Goal: Information Seeking & Learning: Learn about a topic

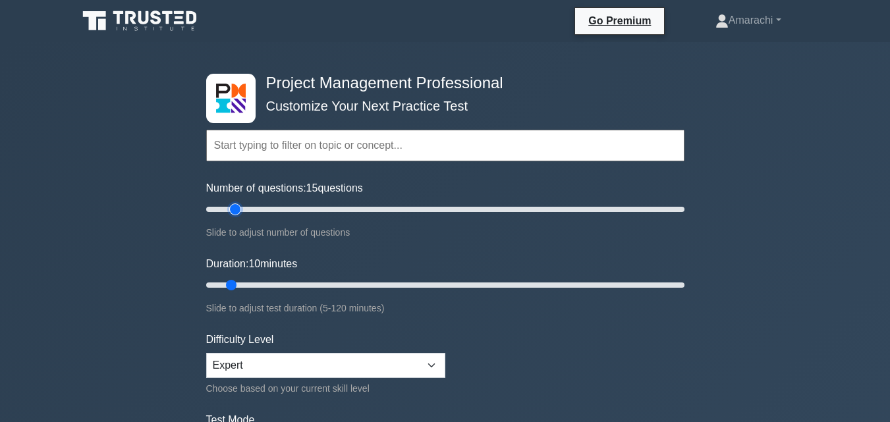
click at [231, 209] on input "Number of questions: 15 questions" at bounding box center [445, 209] width 478 height 16
type input "20"
click at [244, 209] on input "Number of questions: 20 questions" at bounding box center [445, 209] width 478 height 16
click at [252, 286] on input "Duration: 15 minutes" at bounding box center [445, 285] width 478 height 16
click at [257, 286] on input "Duration: 15 minutes" at bounding box center [445, 285] width 478 height 16
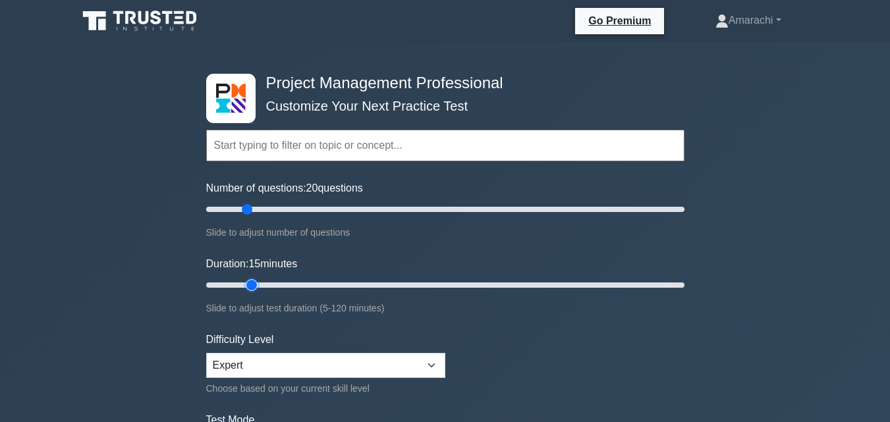
click at [259, 286] on input "Duration: 15 minutes" at bounding box center [445, 285] width 478 height 16
type input "20"
click at [263, 286] on input "Duration: 20 minutes" at bounding box center [445, 285] width 478 height 16
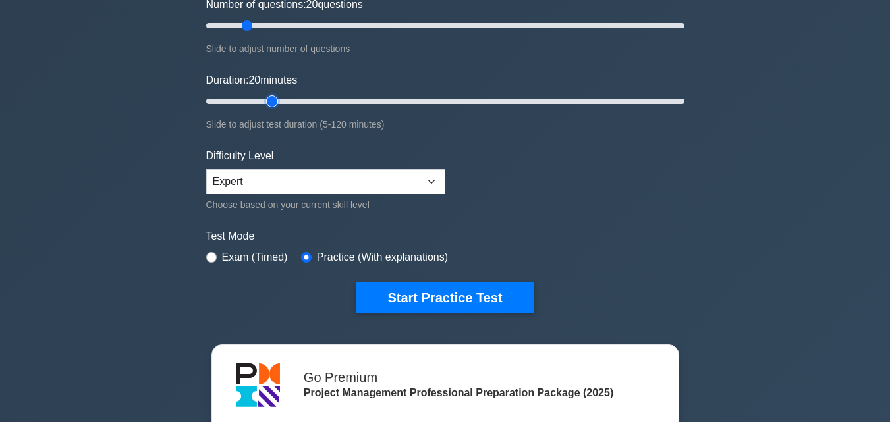
scroll to position [184, 0]
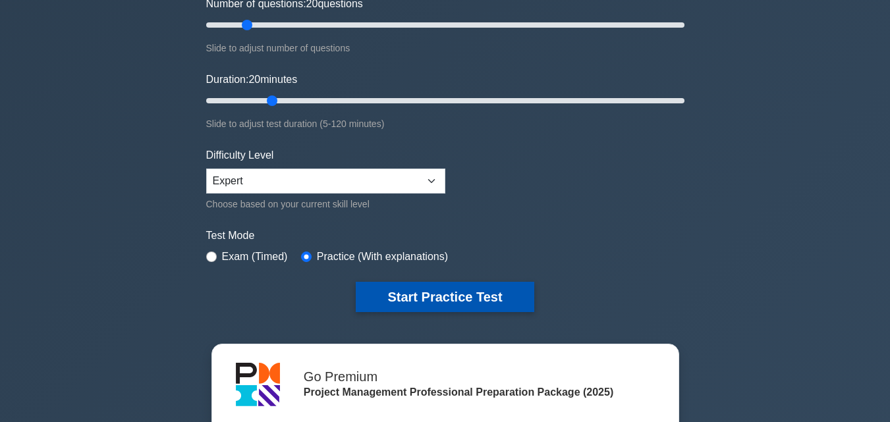
click at [503, 298] on button "Start Practice Test" at bounding box center [445, 297] width 178 height 30
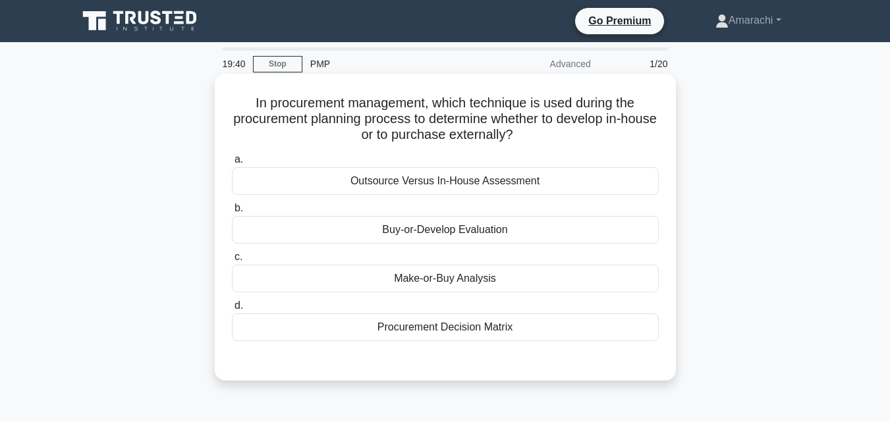
click at [485, 334] on div "Procurement Decision Matrix" at bounding box center [445, 327] width 427 height 28
click at [232, 310] on input "d. Procurement Decision Matrix" at bounding box center [232, 306] width 0 height 9
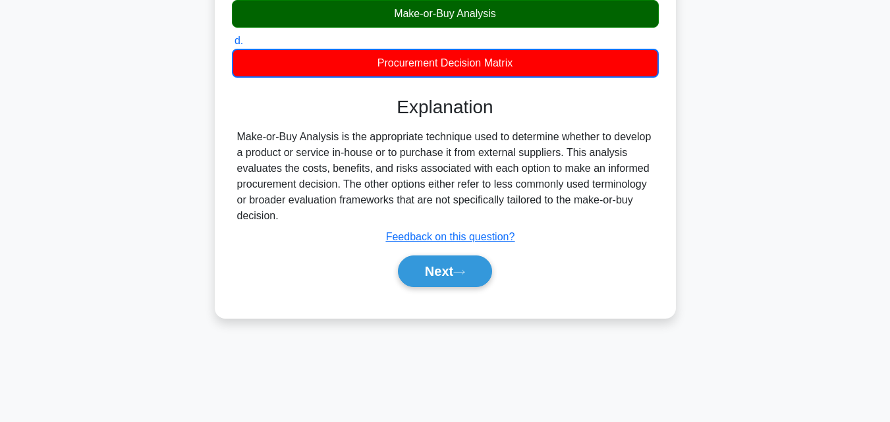
scroll to position [289, 0]
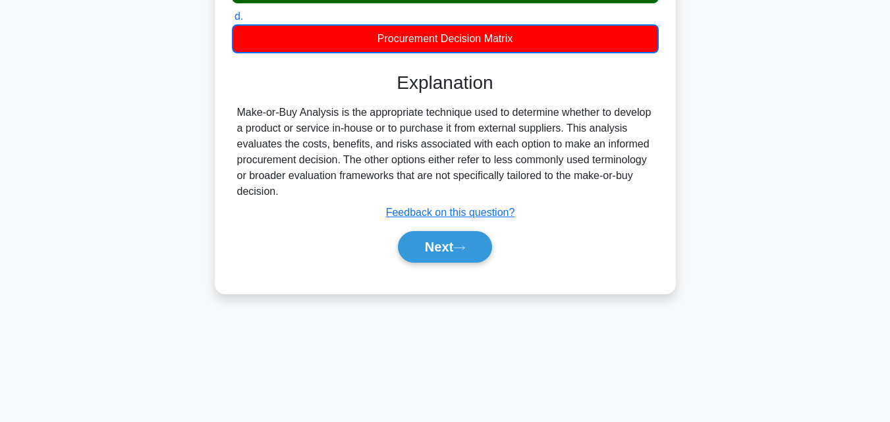
click at [463, 266] on div "Next" at bounding box center [445, 247] width 427 height 42
click at [465, 246] on icon at bounding box center [459, 247] width 12 height 7
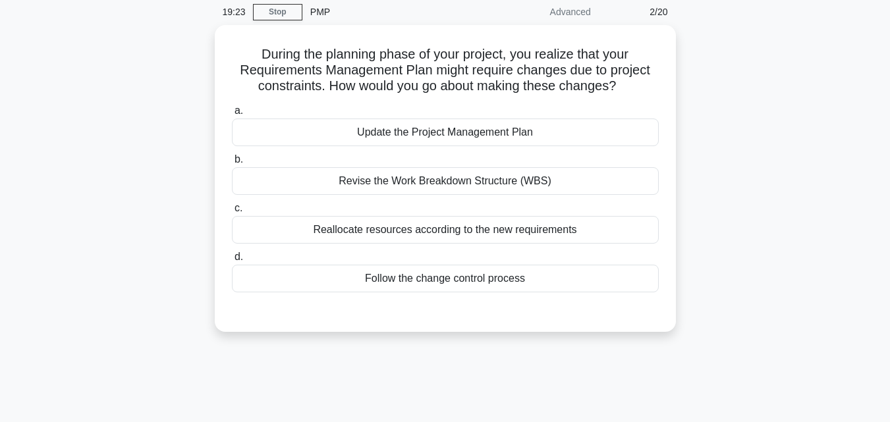
scroll to position [0, 0]
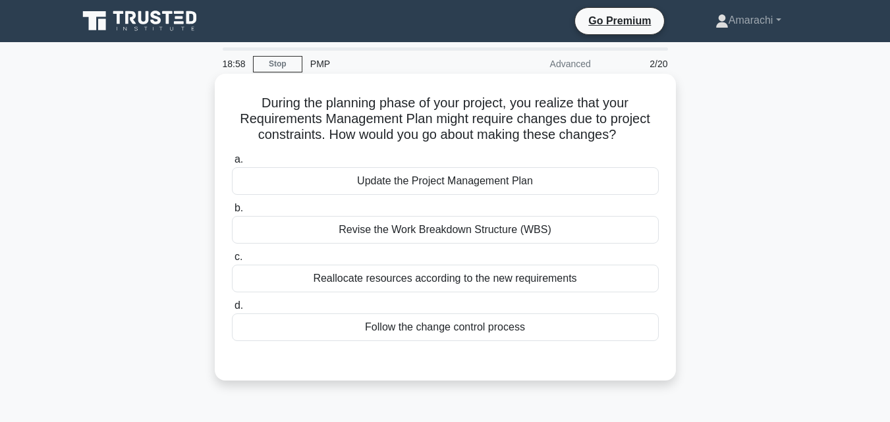
click at [448, 325] on div "Follow the change control process" at bounding box center [445, 327] width 427 height 28
click at [232, 310] on input "d. Follow the change control process" at bounding box center [232, 306] width 0 height 9
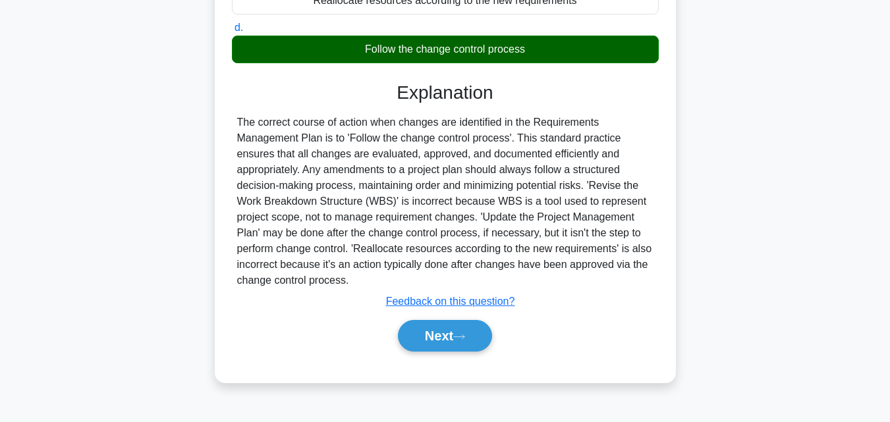
scroll to position [289, 0]
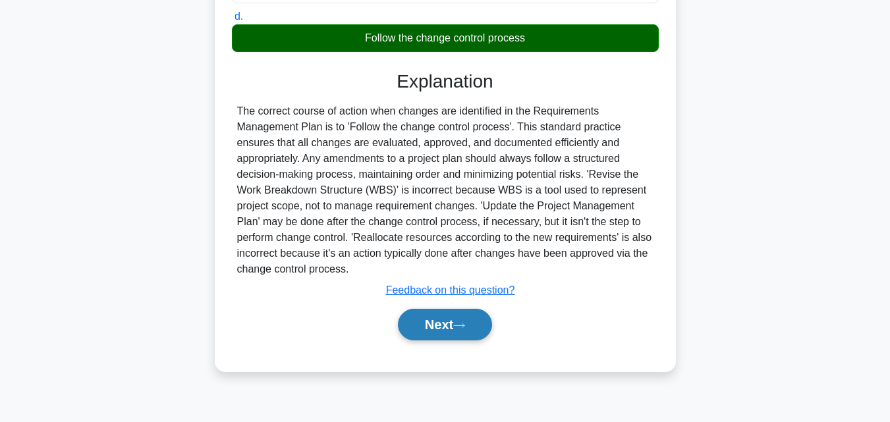
click at [469, 321] on button "Next" at bounding box center [445, 325] width 94 height 32
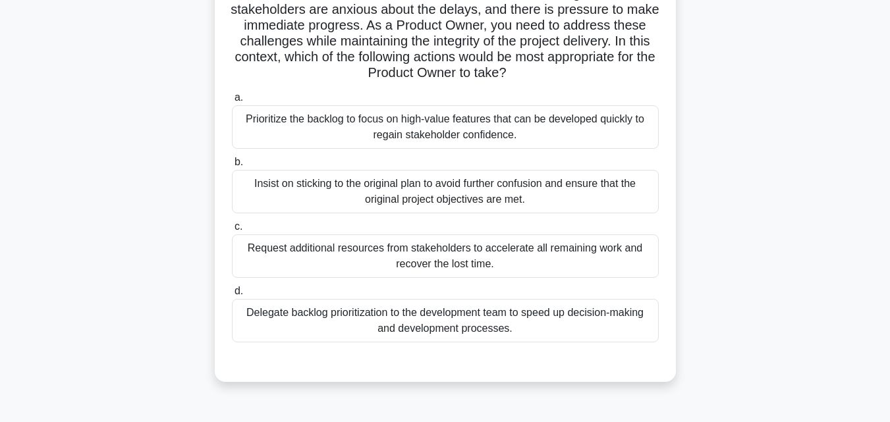
scroll to position [184, 0]
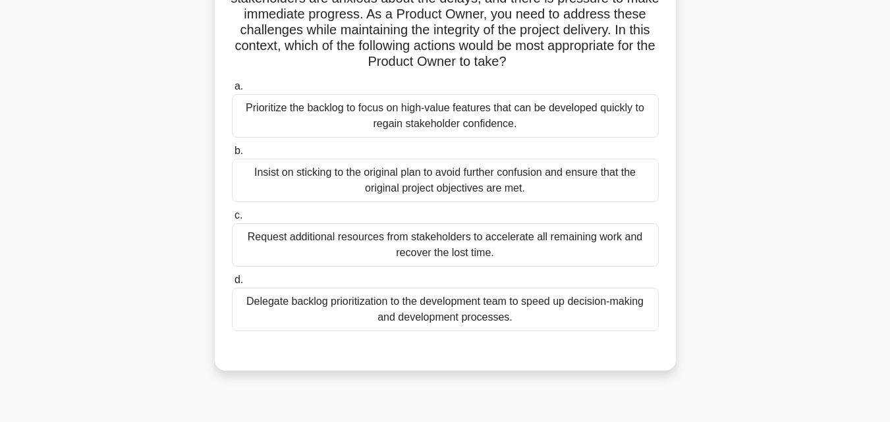
click at [379, 122] on div "Prioritize the backlog to focus on high-value features that can be developed qu…" at bounding box center [445, 115] width 427 height 43
click at [232, 91] on input "a. Prioritize the backlog to focus on high-value features that can be developed…" at bounding box center [232, 86] width 0 height 9
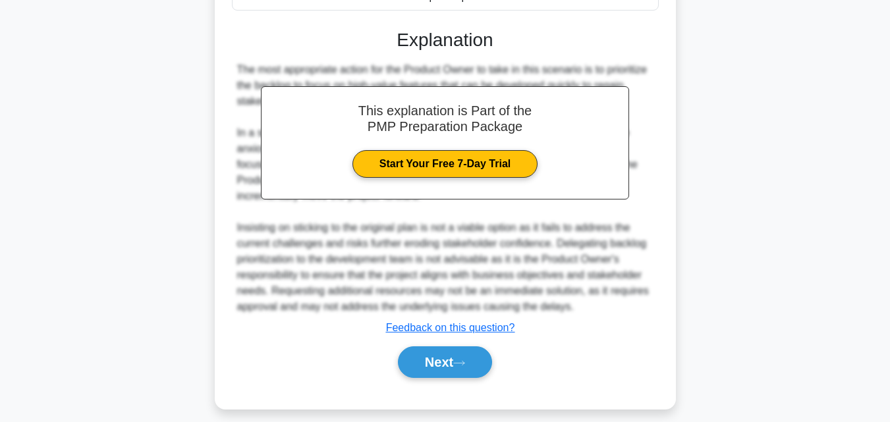
scroll to position [517, 0]
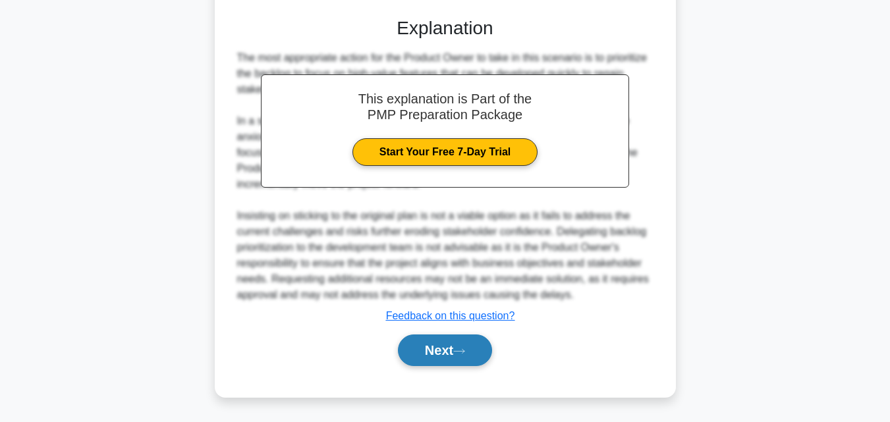
click at [465, 352] on icon at bounding box center [459, 351] width 12 height 7
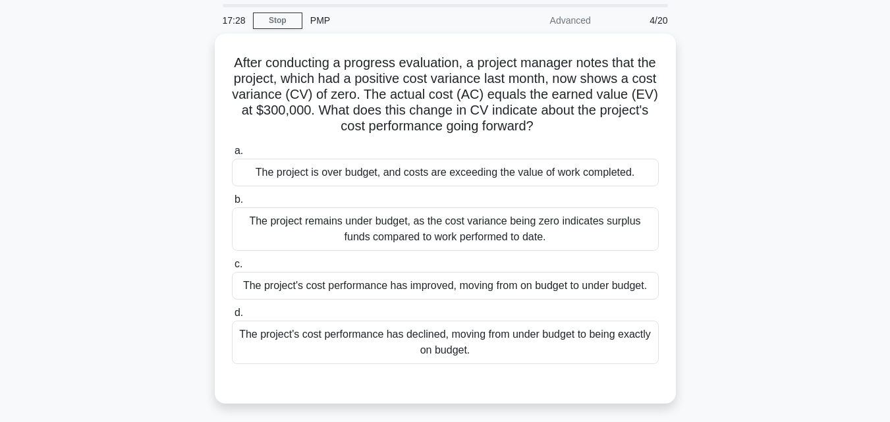
scroll to position [0, 0]
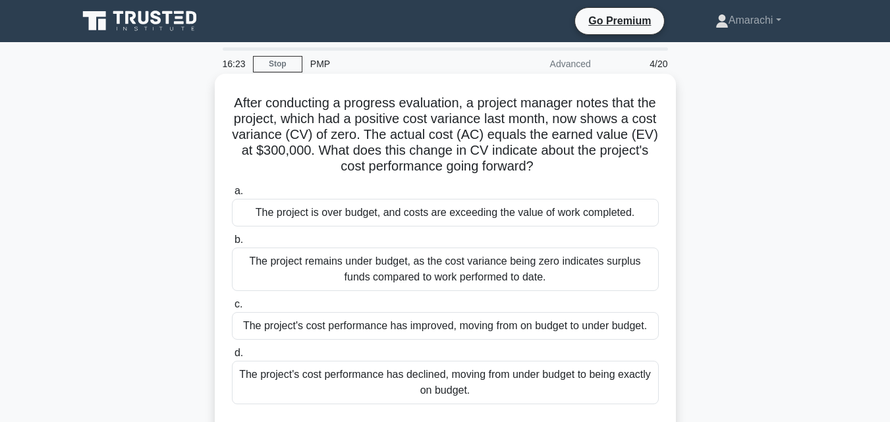
click at [537, 373] on div "The project's cost performance has declined, moving from under budget to being …" at bounding box center [445, 382] width 427 height 43
click at [232, 358] on input "d. The project's cost performance has declined, moving from under budget to bei…" at bounding box center [232, 353] width 0 height 9
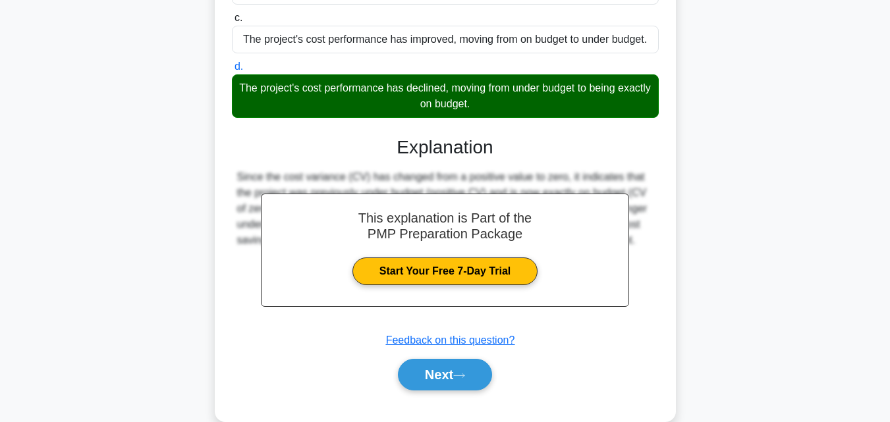
scroll to position [311, 0]
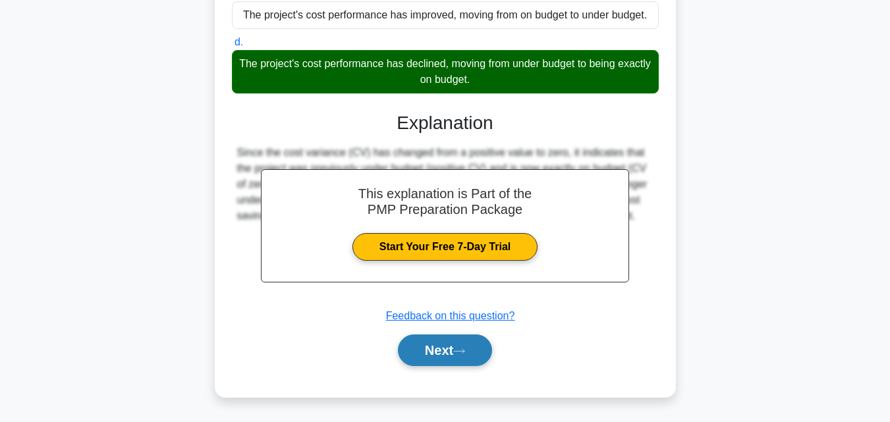
click at [453, 349] on button "Next" at bounding box center [445, 351] width 94 height 32
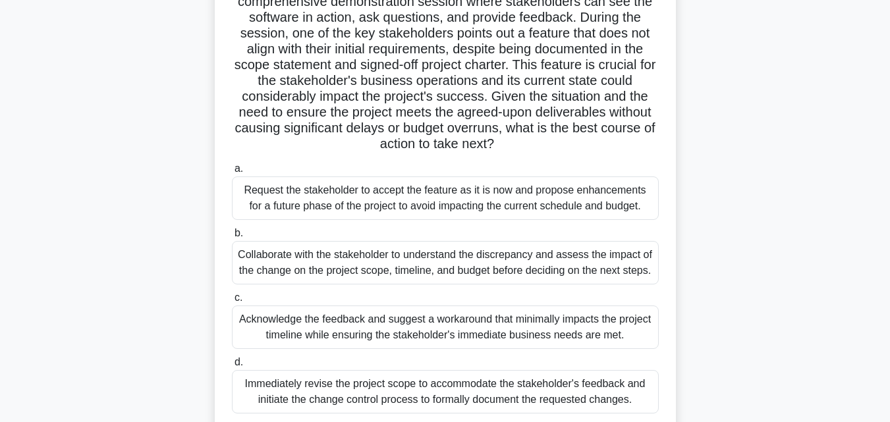
scroll to position [157, 0]
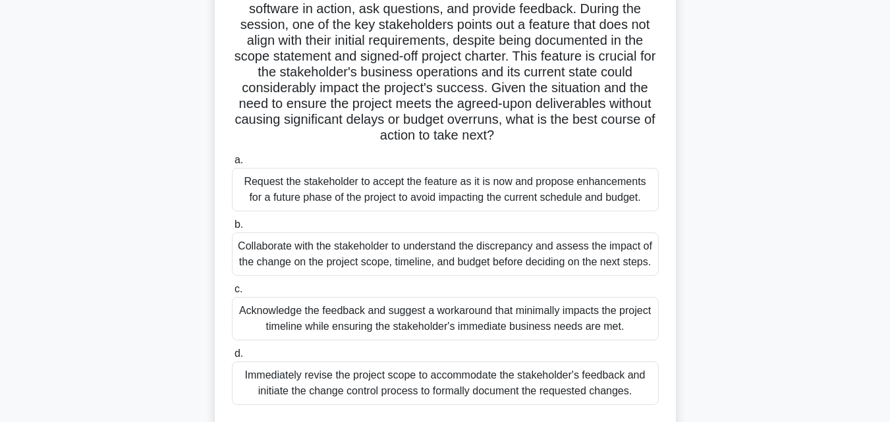
click at [522, 328] on div "Acknowledge the feedback and suggest a workaround that minimally impacts the pr…" at bounding box center [445, 318] width 427 height 43
click at [232, 294] on input "c. Acknowledge the feedback and suggest a workaround that minimally impacts the…" at bounding box center [232, 289] width 0 height 9
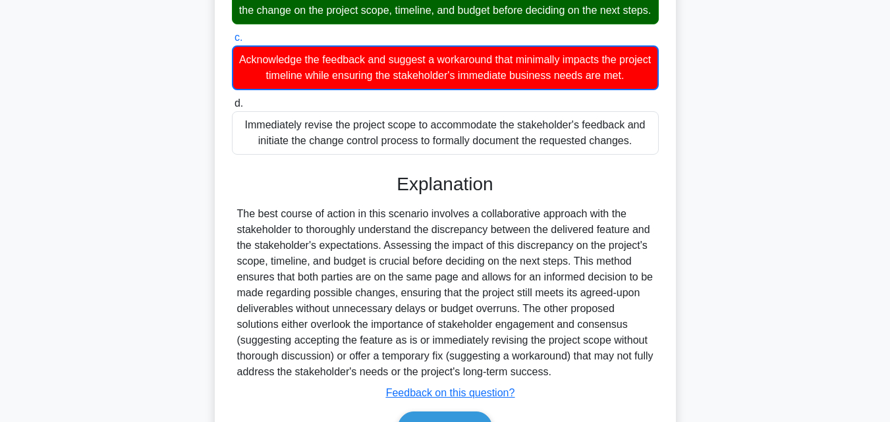
scroll to position [421, 0]
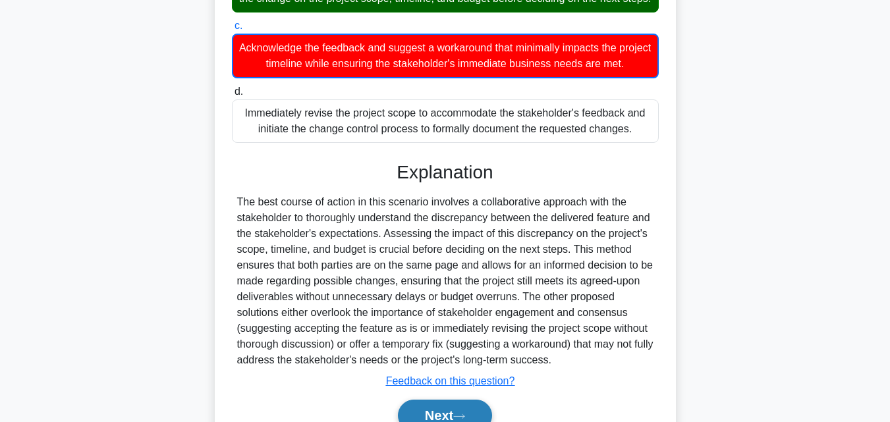
click at [450, 417] on button "Next" at bounding box center [445, 416] width 94 height 32
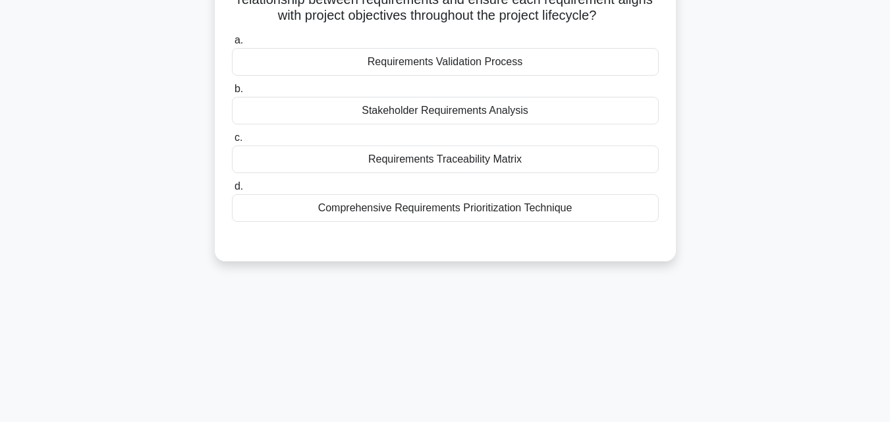
scroll to position [0, 0]
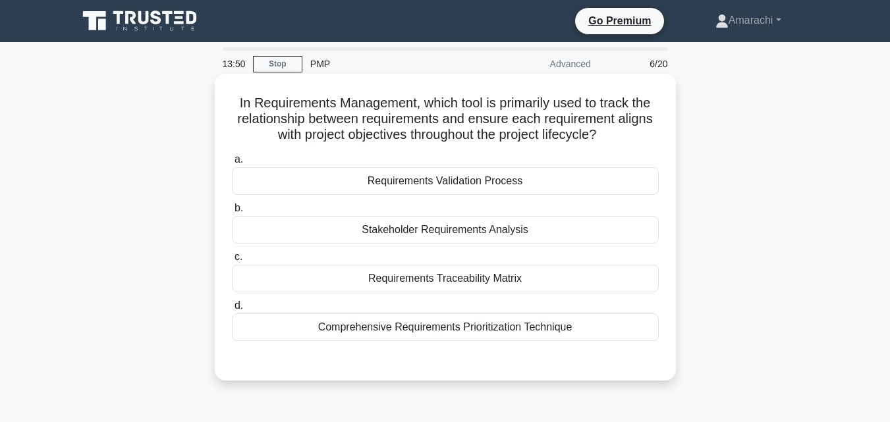
click at [415, 335] on div "Comprehensive Requirements Prioritization Technique" at bounding box center [445, 327] width 427 height 28
click at [232, 310] on input "d. Comprehensive Requirements Prioritization Technique" at bounding box center [232, 306] width 0 height 9
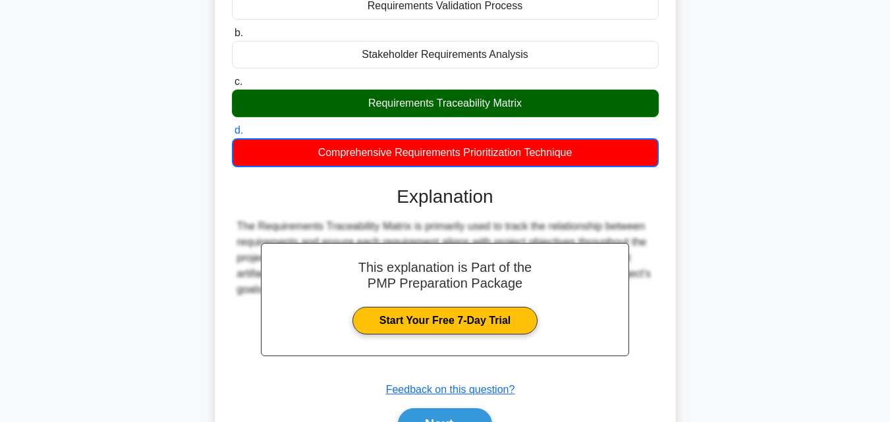
scroll to position [184, 0]
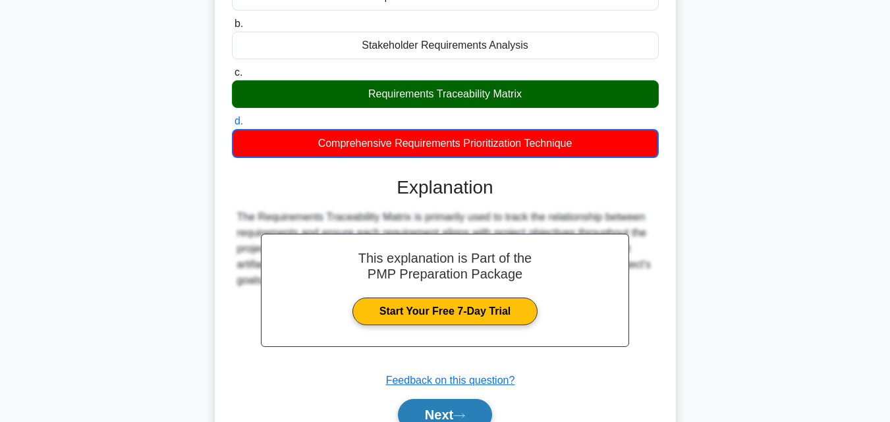
click at [446, 408] on button "Next" at bounding box center [445, 415] width 94 height 32
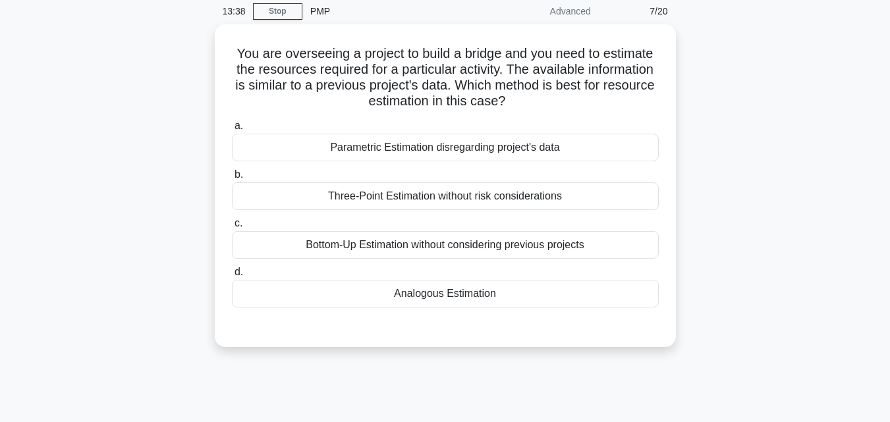
scroll to position [0, 0]
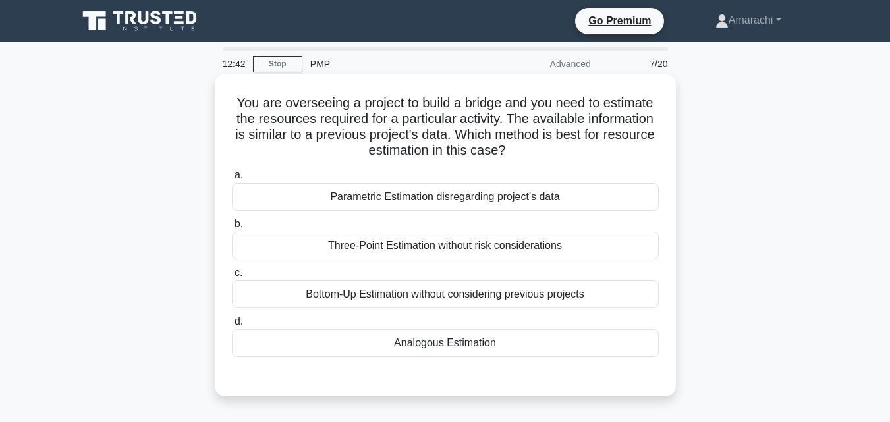
click at [493, 304] on div "Bottom-Up Estimation without considering previous projects" at bounding box center [445, 295] width 427 height 28
click at [232, 277] on input "c. Bottom-Up Estimation without considering previous projects" at bounding box center [232, 273] width 0 height 9
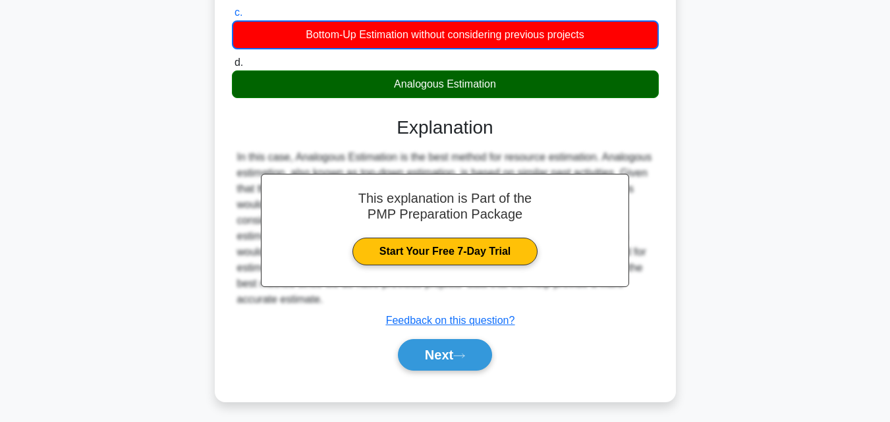
scroll to position [289, 0]
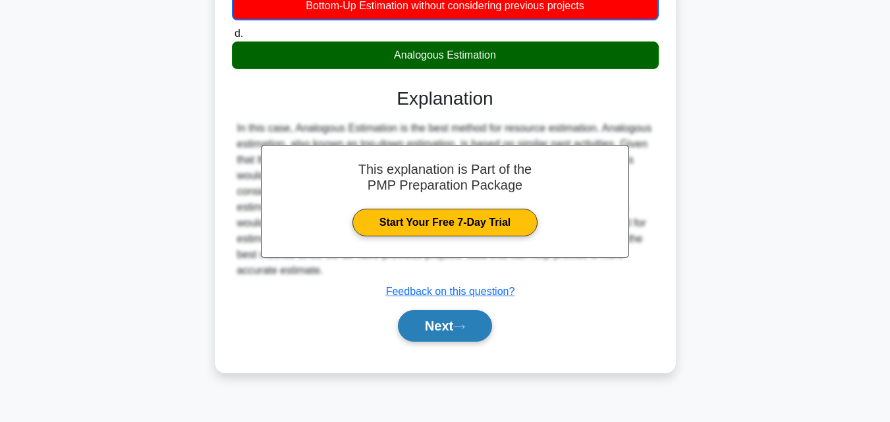
click at [428, 336] on button "Next" at bounding box center [445, 326] width 94 height 32
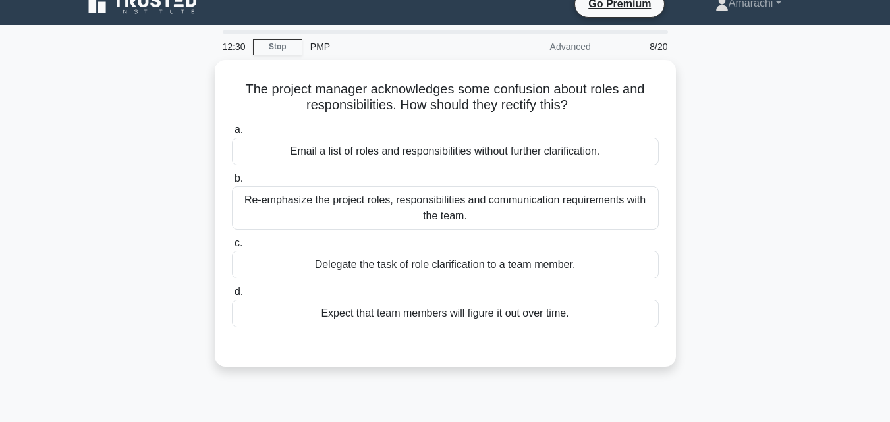
scroll to position [9, 0]
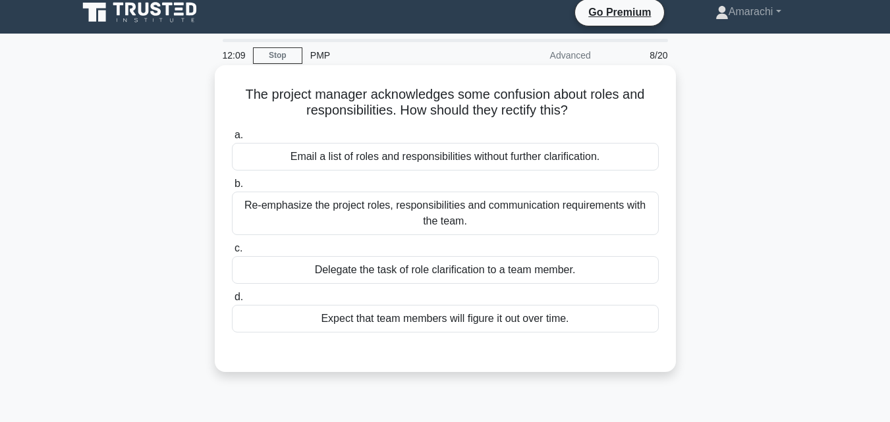
click at [389, 213] on div "Re-emphasize the project roles, responsibilities and communication requirements…" at bounding box center [445, 213] width 427 height 43
click at [232, 188] on input "b. Re-emphasize the project roles, responsibilities and communication requireme…" at bounding box center [232, 184] width 0 height 9
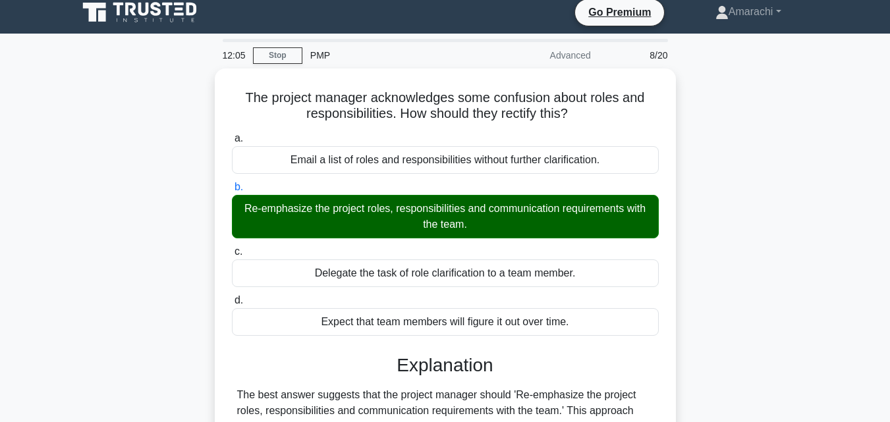
click at [889, 417] on main "12:05 Stop PMP Advanced 8/20 The project manager acknowledges some confusion ab…" at bounding box center [445, 368] width 890 height 669
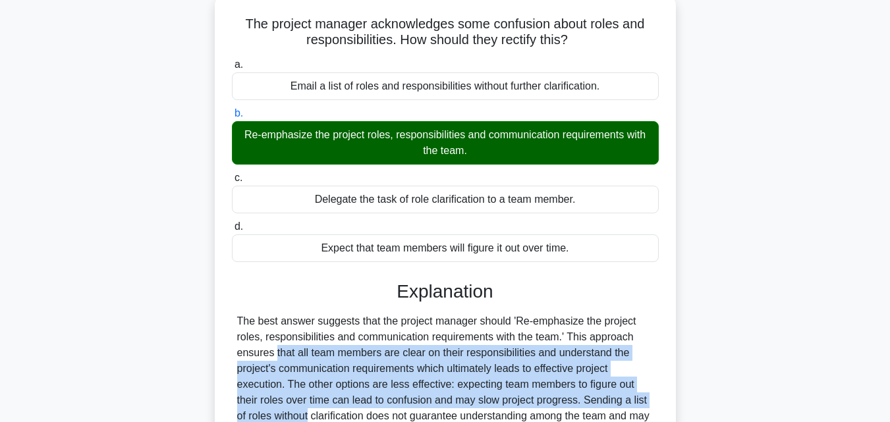
click at [889, 417] on main "12:05 Stop PMP Advanced 8/20 The project manager acknowledges some confusion ab…" at bounding box center [445, 294] width 890 height 669
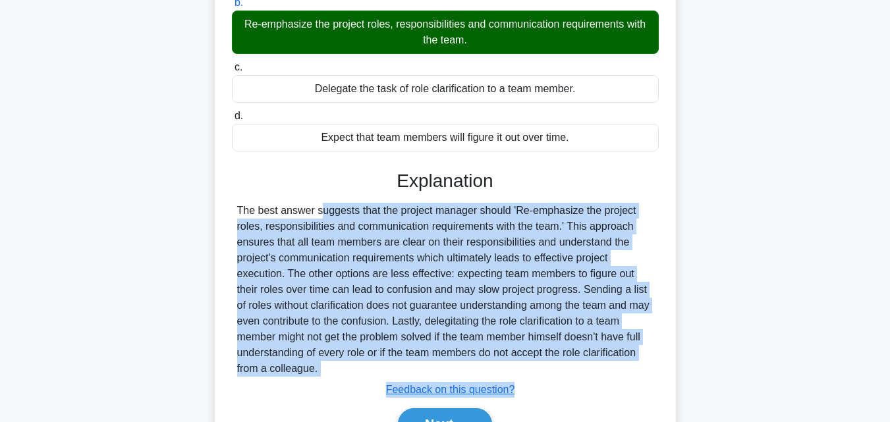
click at [889, 417] on main "12:05 Stop PMP Advanced 8/20 The project manager acknowledges some confusion ab…" at bounding box center [445, 183] width 890 height 669
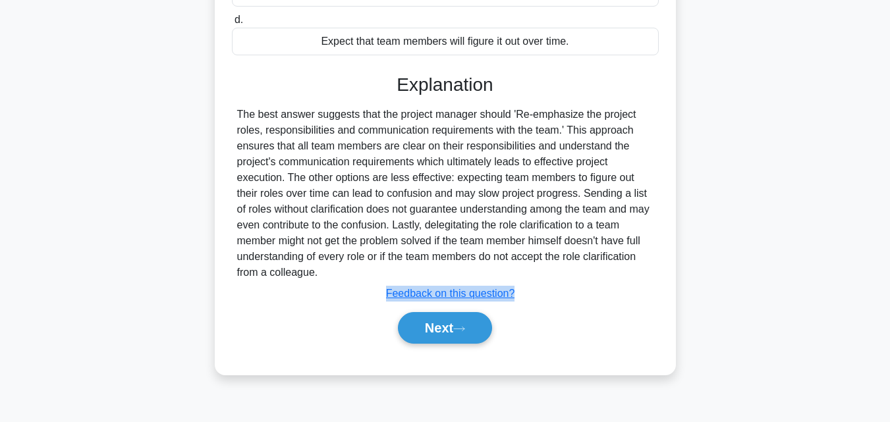
click at [889, 417] on main "12:05 Stop PMP Advanced 8/20 The project manager acknowledges some confusion ab…" at bounding box center [445, 87] width 890 height 669
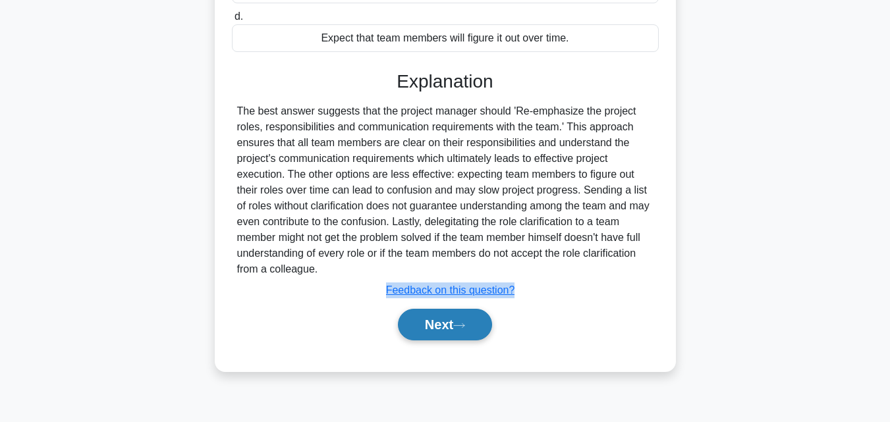
click at [440, 327] on button "Next" at bounding box center [445, 325] width 94 height 32
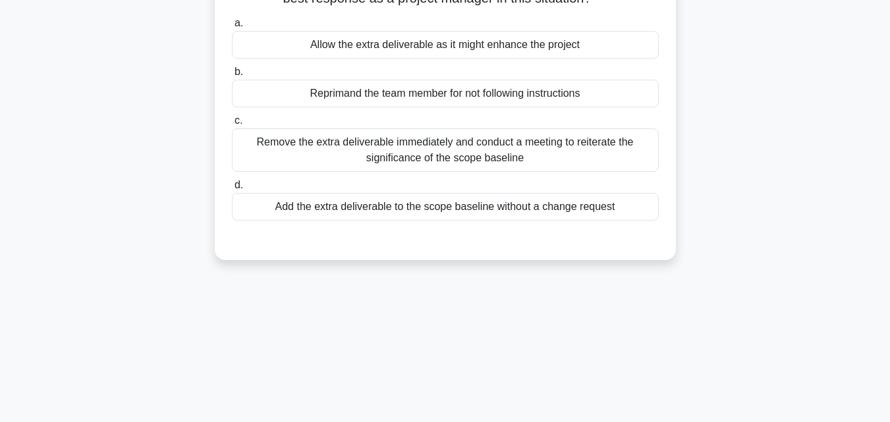
scroll to position [25, 0]
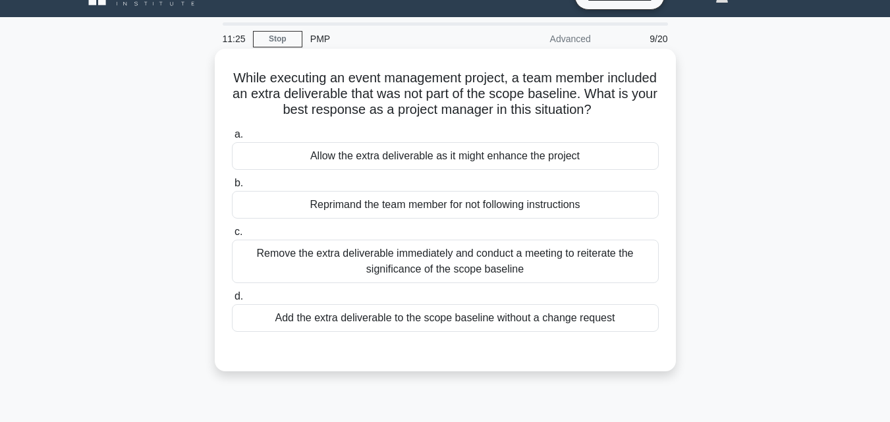
click at [433, 261] on div "Remove the extra deliverable immediately and conduct a meeting to reiterate the…" at bounding box center [445, 261] width 427 height 43
click at [232, 236] on input "c. Remove the extra deliverable immediately and conduct a meeting to reiterate …" at bounding box center [232, 232] width 0 height 9
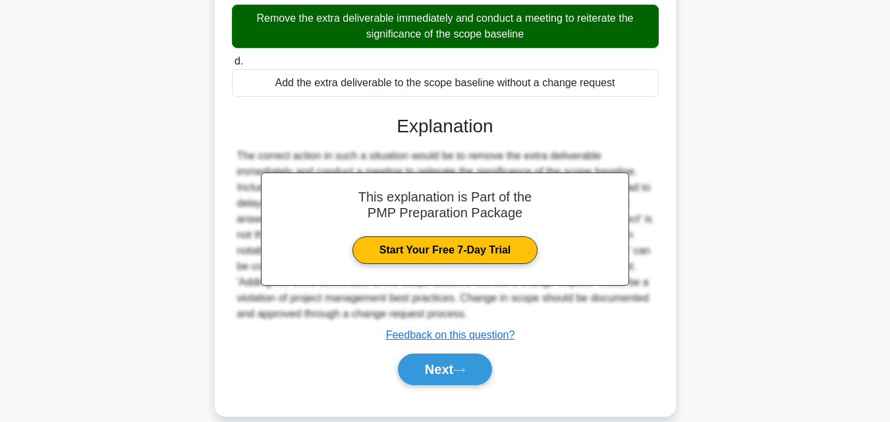
scroll to position [289, 0]
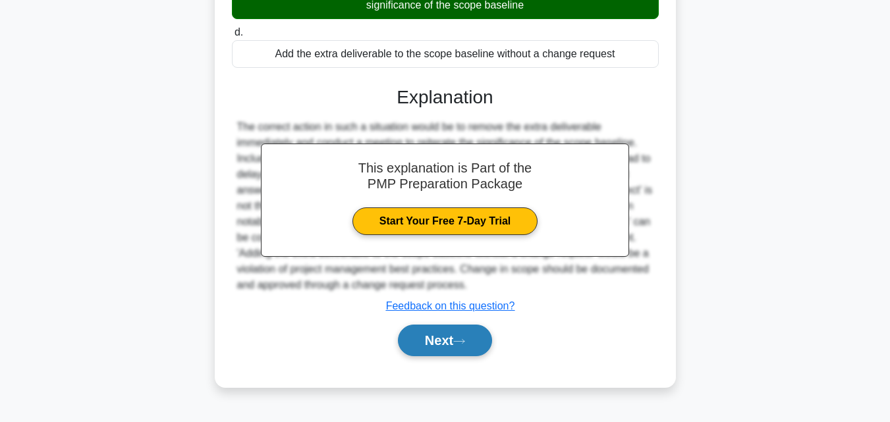
click at [463, 344] on icon at bounding box center [459, 341] width 12 height 7
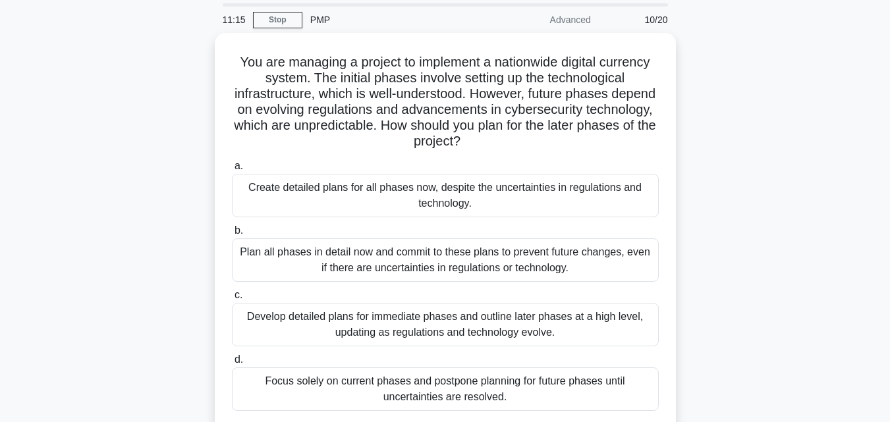
scroll to position [26, 0]
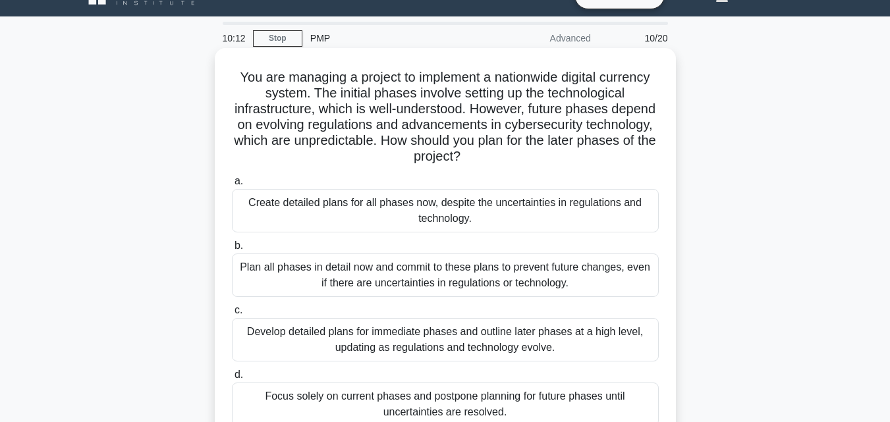
click at [346, 341] on div "Develop detailed plans for immediate phases and outline later phases at a high …" at bounding box center [445, 339] width 427 height 43
click at [232, 315] on input "c. Develop detailed plans for immediate phases and outline later phases at a hi…" at bounding box center [232, 310] width 0 height 9
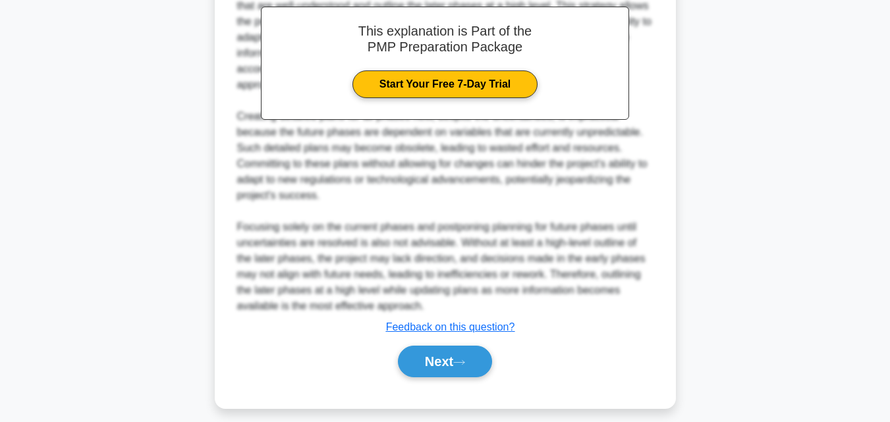
scroll to position [533, 0]
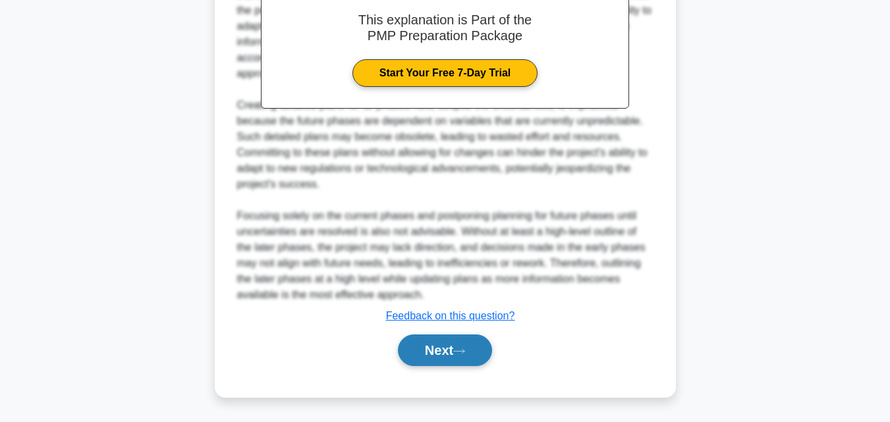
click at [465, 350] on icon at bounding box center [459, 351] width 12 height 7
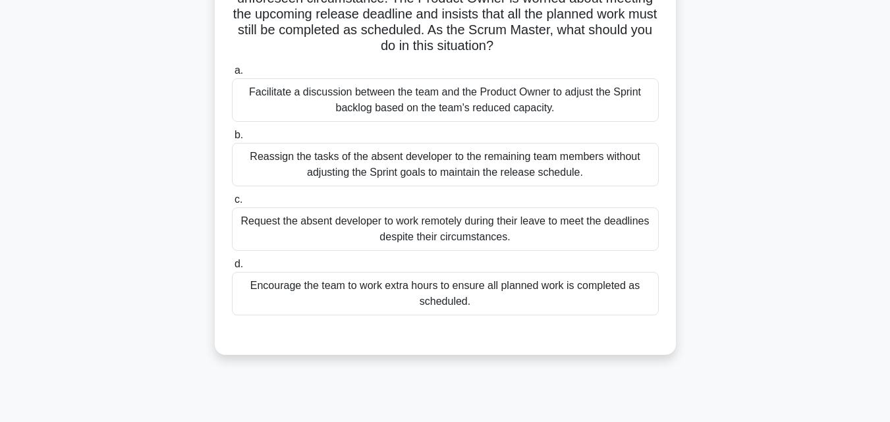
scroll to position [78, 0]
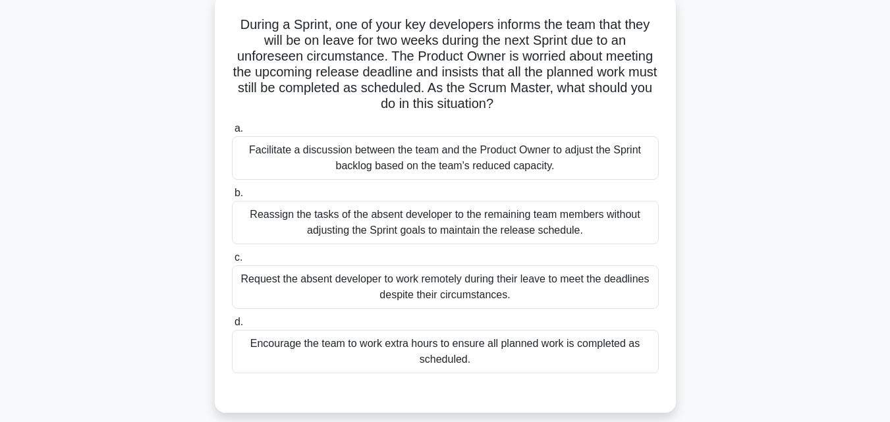
click at [431, 156] on div "Facilitate a discussion between the team and the Product Owner to adjust the Sp…" at bounding box center [445, 157] width 427 height 43
click at [232, 133] on input "a. Facilitate a discussion between the team and the Product Owner to adjust the…" at bounding box center [232, 128] width 0 height 9
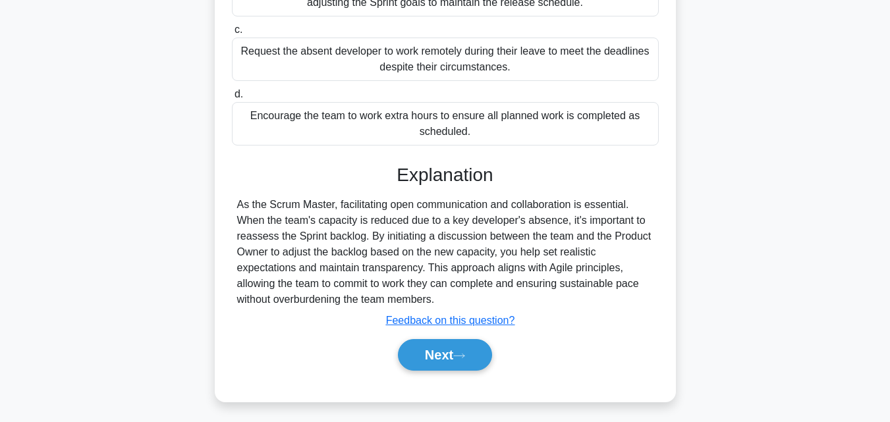
scroll to position [311, 0]
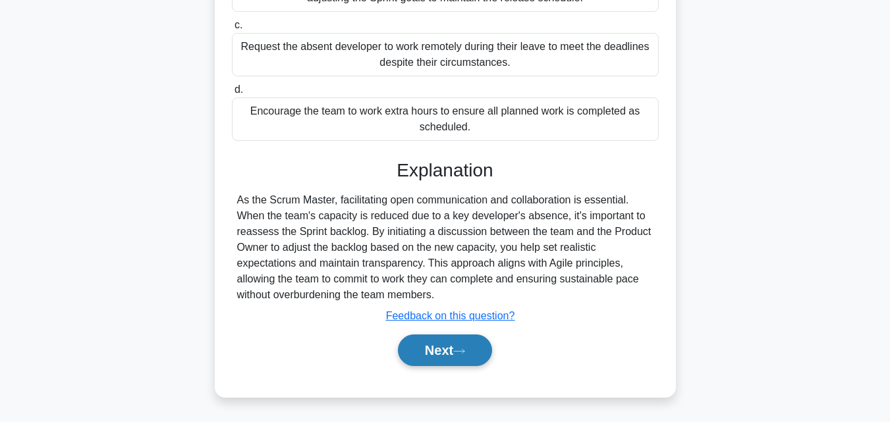
click at [454, 347] on button "Next" at bounding box center [445, 351] width 94 height 32
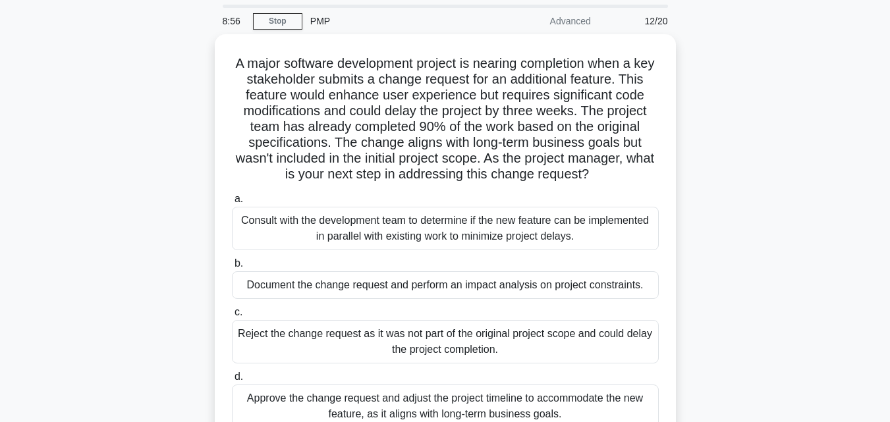
scroll to position [34, 0]
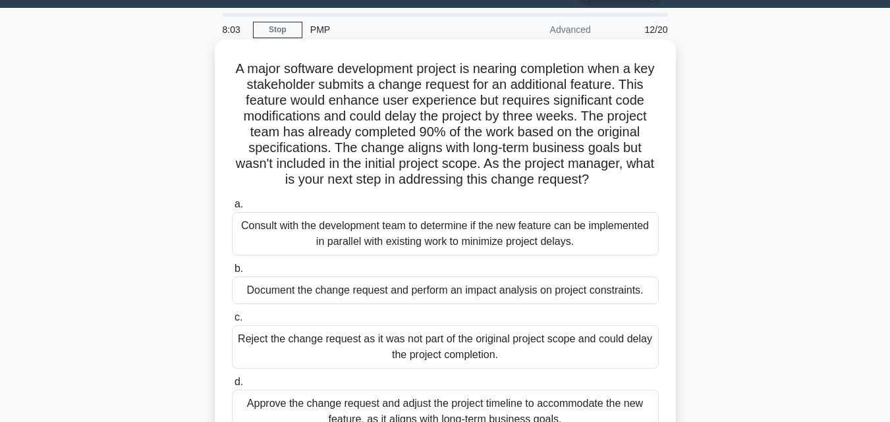
click at [321, 230] on div "Consult with the development team to determine if the new feature can be implem…" at bounding box center [445, 233] width 427 height 43
click at [232, 209] on input "a. Consult with the development team to determine if the new feature can be imp…" at bounding box center [232, 204] width 0 height 9
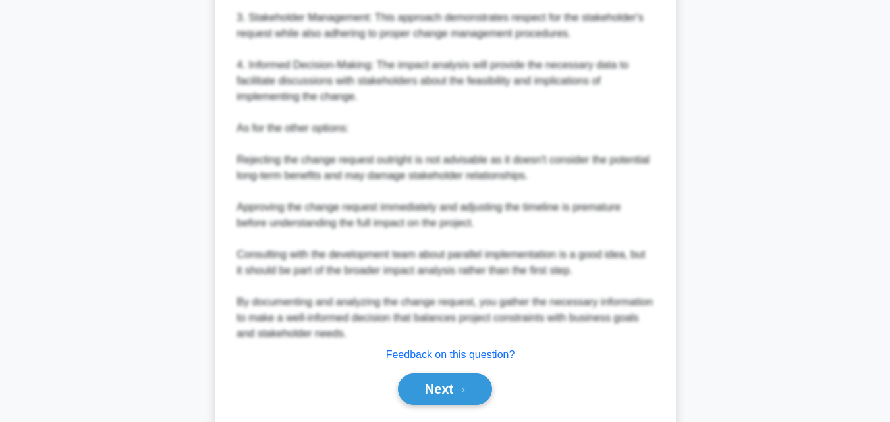
scroll to position [755, 0]
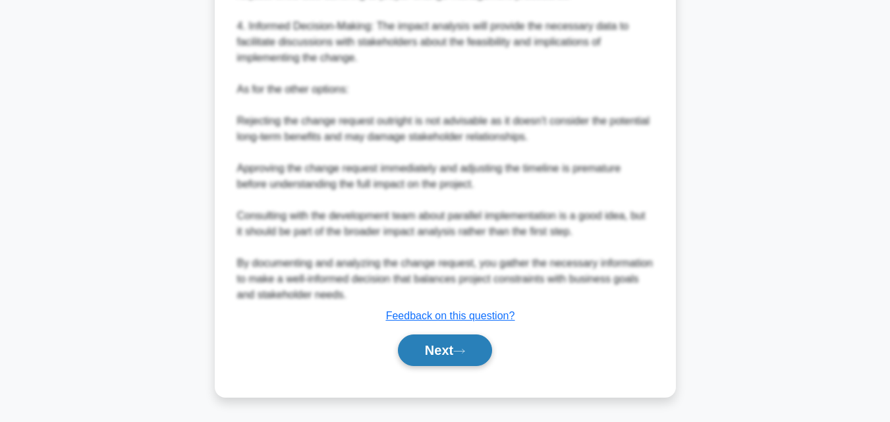
click at [444, 362] on button "Next" at bounding box center [445, 351] width 94 height 32
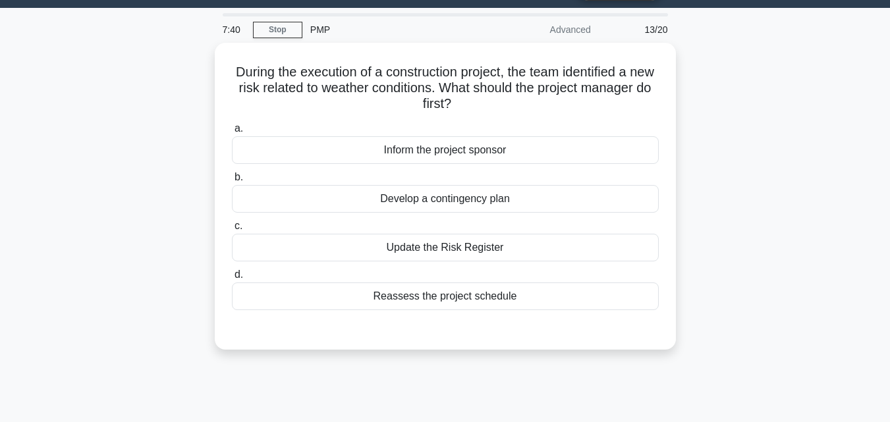
scroll to position [26, 0]
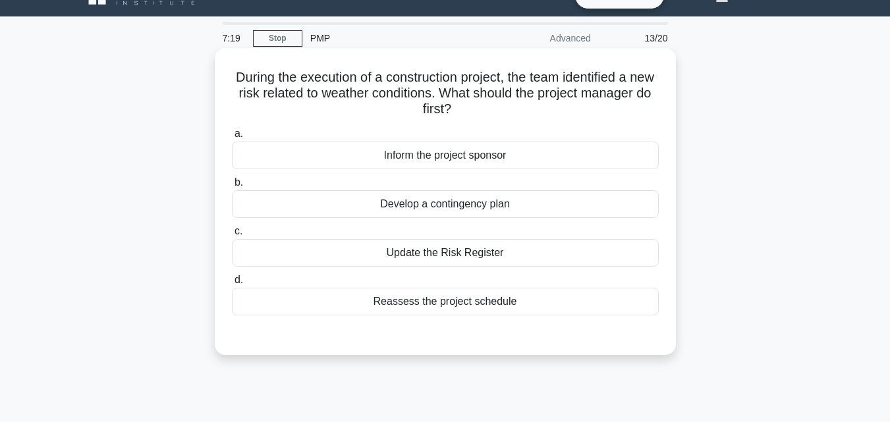
click at [468, 207] on div "Develop a contingency plan" at bounding box center [445, 204] width 427 height 28
click at [232, 187] on input "b. Develop a contingency plan" at bounding box center [232, 182] width 0 height 9
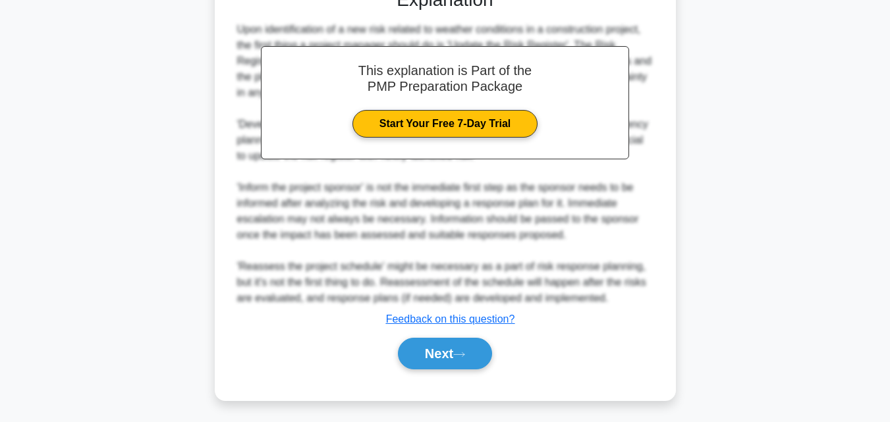
scroll to position [376, 0]
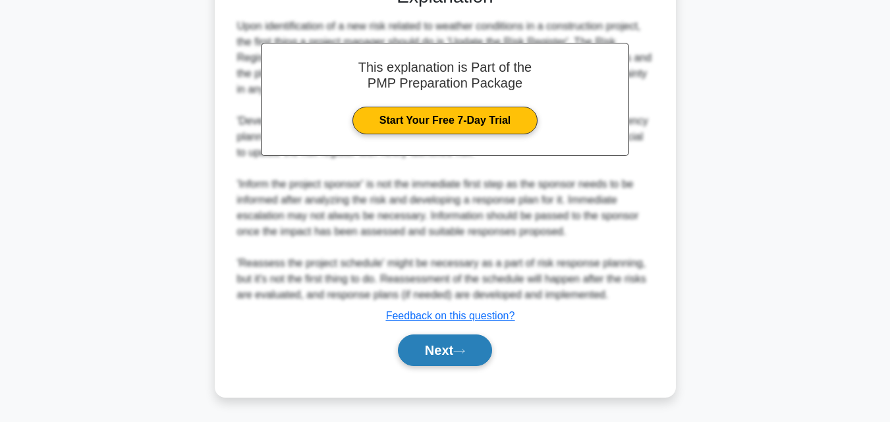
click at [438, 354] on button "Next" at bounding box center [445, 351] width 94 height 32
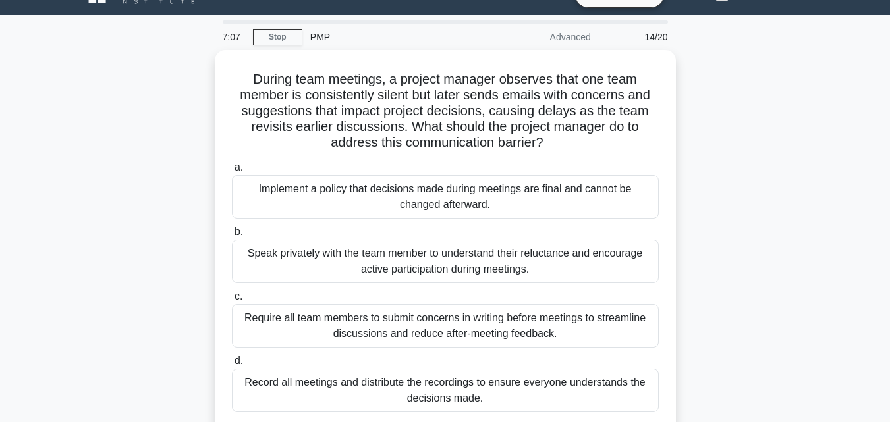
scroll to position [26, 0]
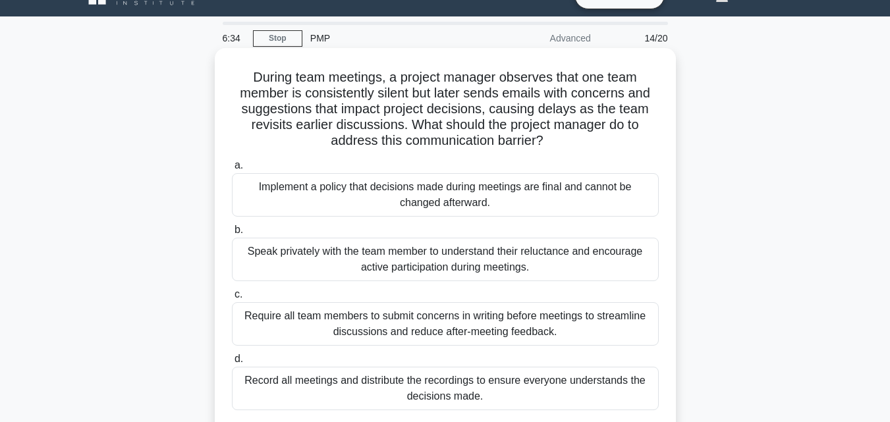
click at [352, 265] on div "Speak privately with the team member to understand their reluctance and encoura…" at bounding box center [445, 259] width 427 height 43
click at [232, 234] on input "b. Speak privately with the team member to understand their reluctance and enco…" at bounding box center [232, 230] width 0 height 9
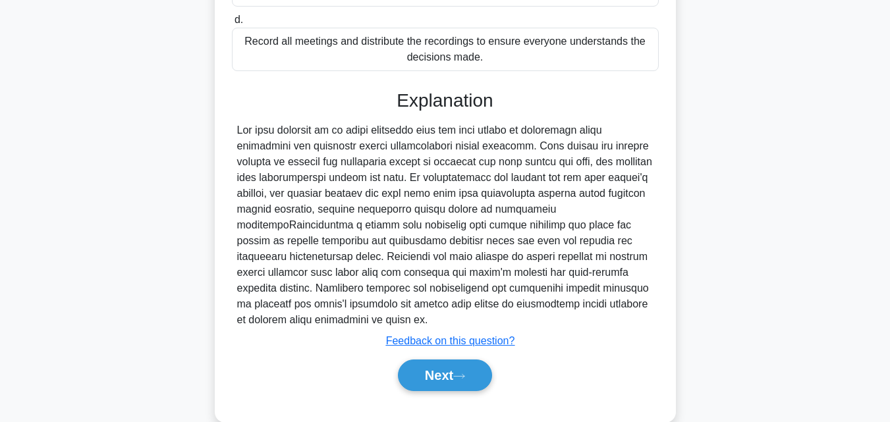
scroll to position [390, 0]
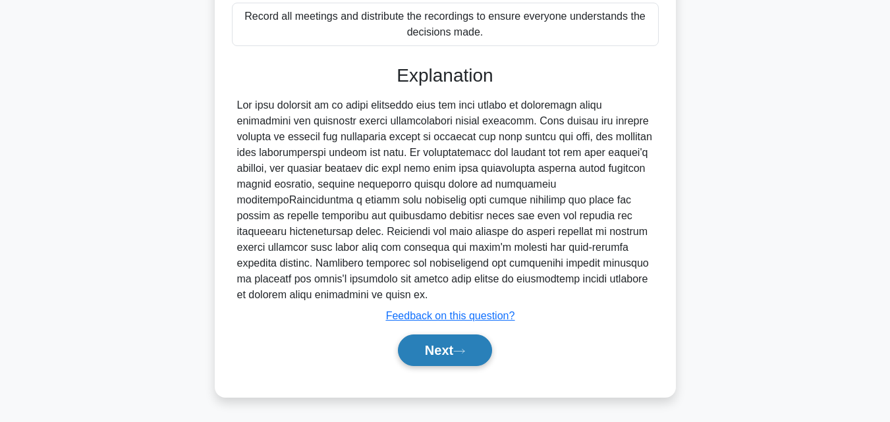
click at [477, 351] on button "Next" at bounding box center [445, 351] width 94 height 32
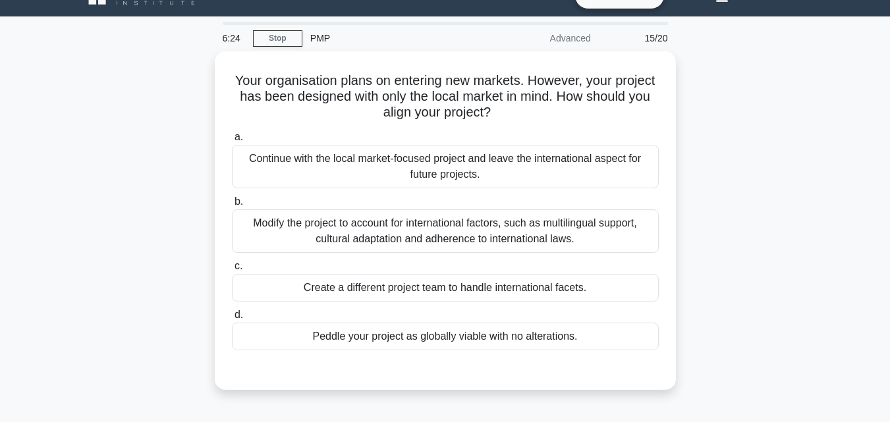
scroll to position [0, 0]
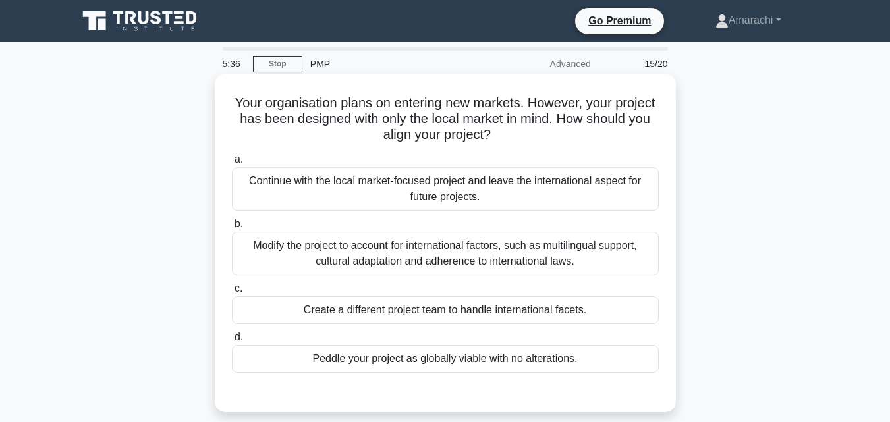
click at [525, 248] on div "Modify the project to account for international factors, such as multilingual s…" at bounding box center [445, 253] width 427 height 43
click at [232, 228] on input "b. Modify the project to account for international factors, such as multilingua…" at bounding box center [232, 224] width 0 height 9
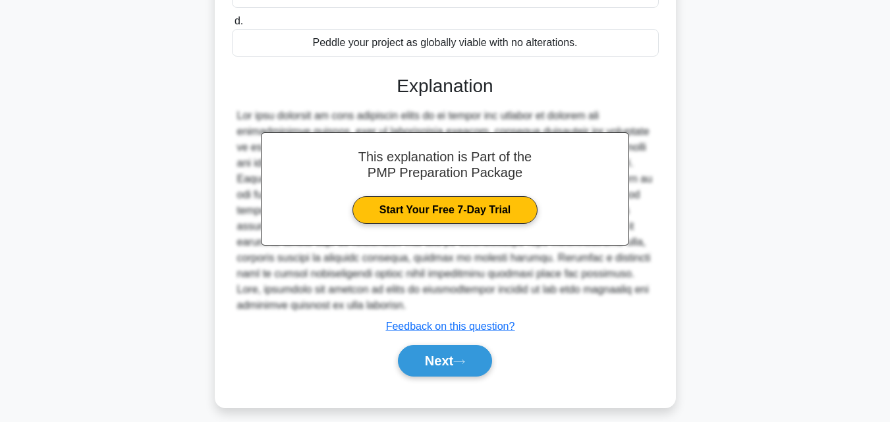
scroll to position [327, 0]
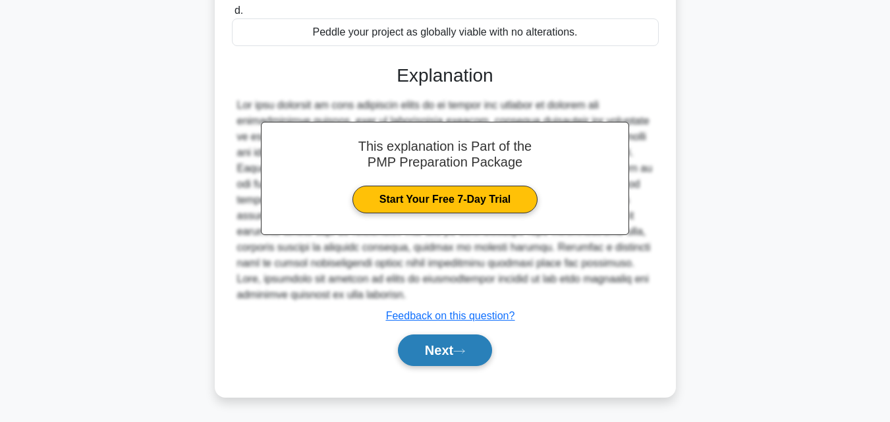
click at [470, 356] on button "Next" at bounding box center [445, 351] width 94 height 32
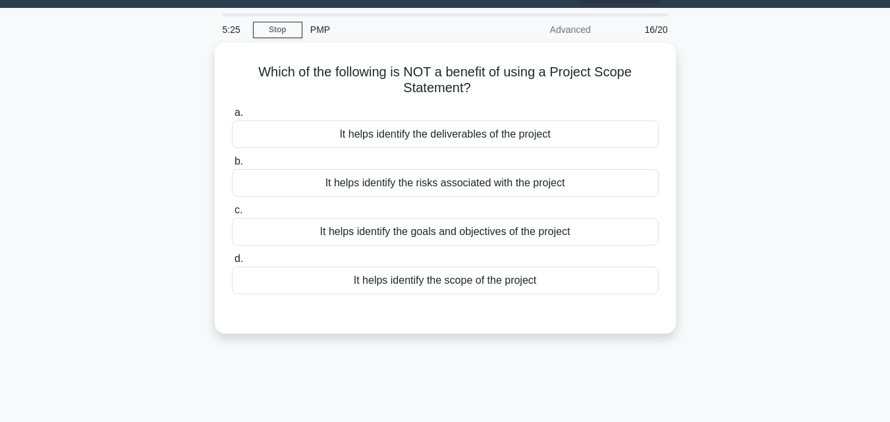
scroll to position [26, 0]
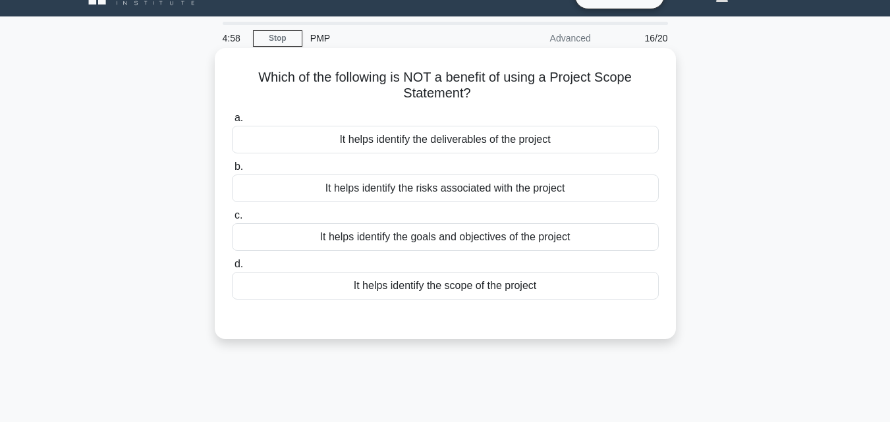
click at [442, 179] on div "It helps identify the risks associated with the project" at bounding box center [445, 188] width 427 height 28
click at [232, 171] on input "b. It helps identify the risks associated with the project" at bounding box center [232, 167] width 0 height 9
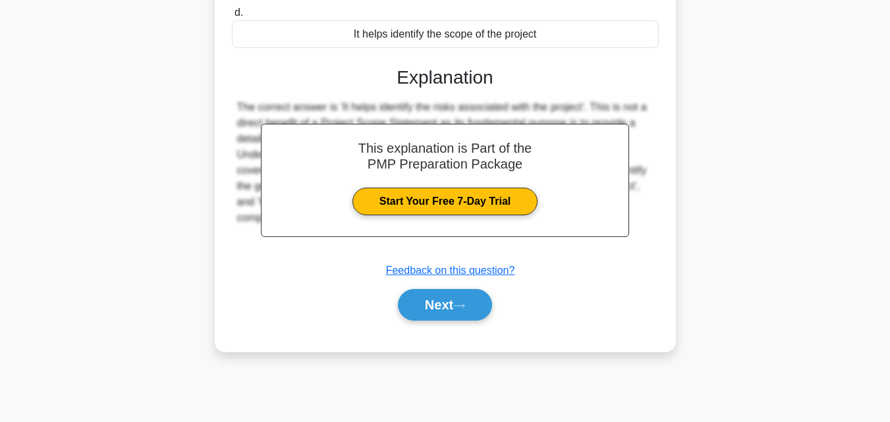
scroll to position [289, 0]
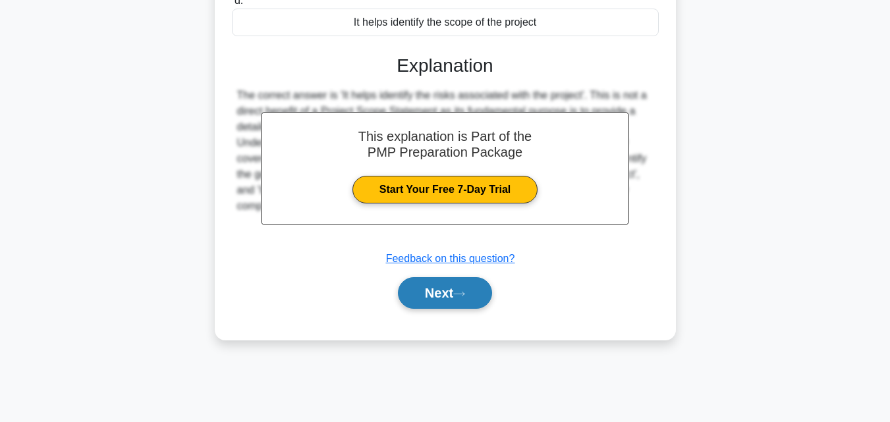
click at [444, 308] on button "Next" at bounding box center [445, 293] width 94 height 32
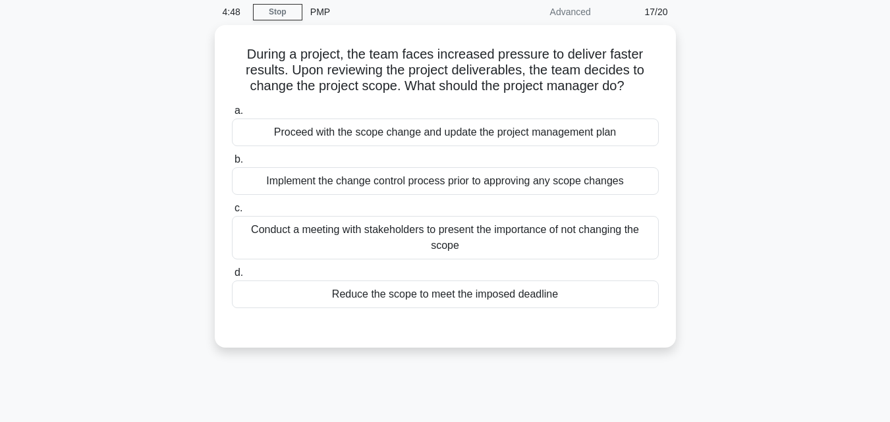
scroll to position [26, 0]
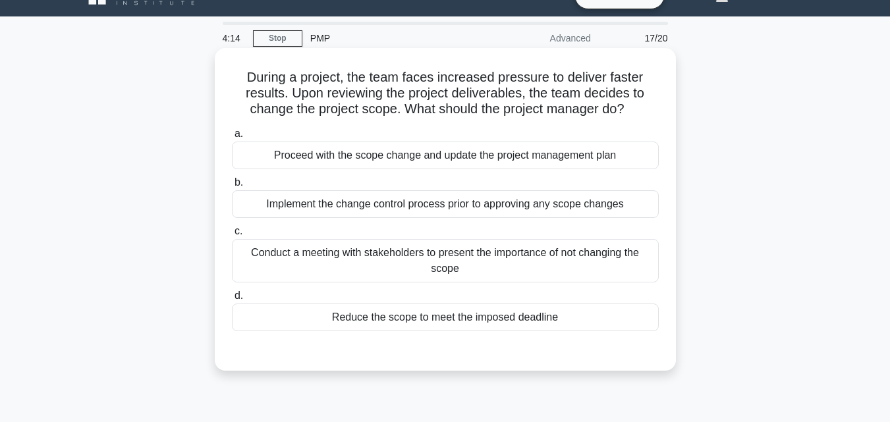
click at [474, 212] on div "Implement the change control process prior to approving any scope changes" at bounding box center [445, 204] width 427 height 28
click at [232, 187] on input "b. Implement the change control process prior to approving any scope changes" at bounding box center [232, 182] width 0 height 9
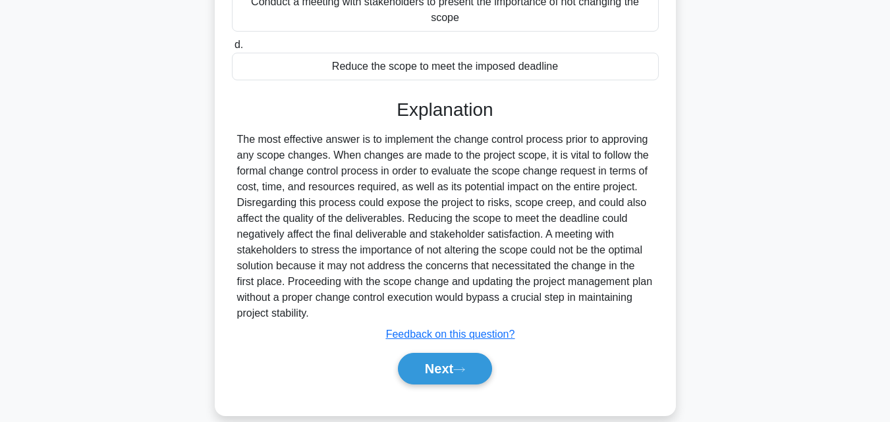
scroll to position [296, 0]
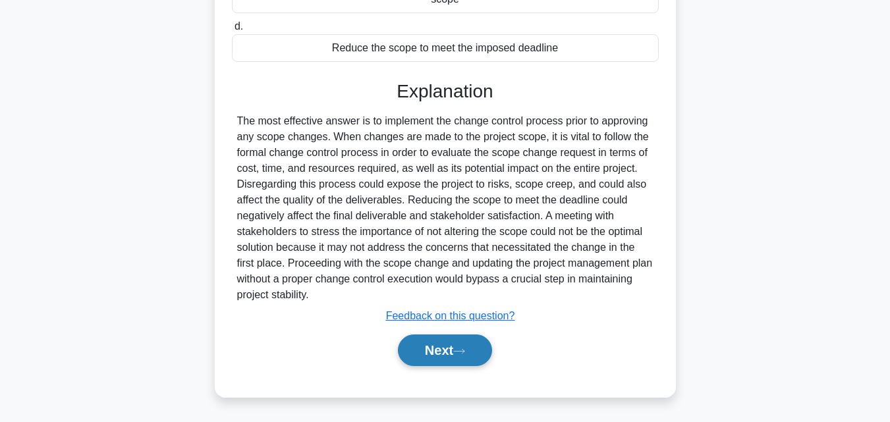
click at [482, 352] on button "Next" at bounding box center [445, 351] width 94 height 32
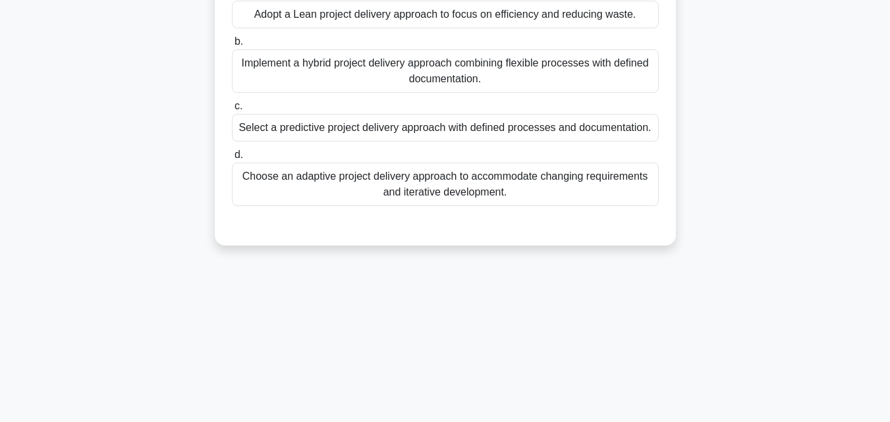
scroll to position [78, 0]
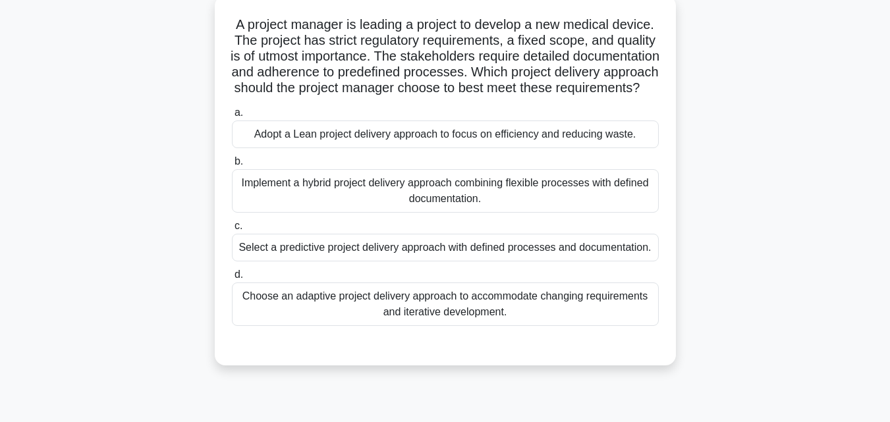
click at [389, 261] on div "Select a predictive project delivery approach with defined processes and docume…" at bounding box center [445, 248] width 427 height 28
click at [232, 230] on input "c. Select a predictive project delivery approach with defined processes and doc…" at bounding box center [232, 226] width 0 height 9
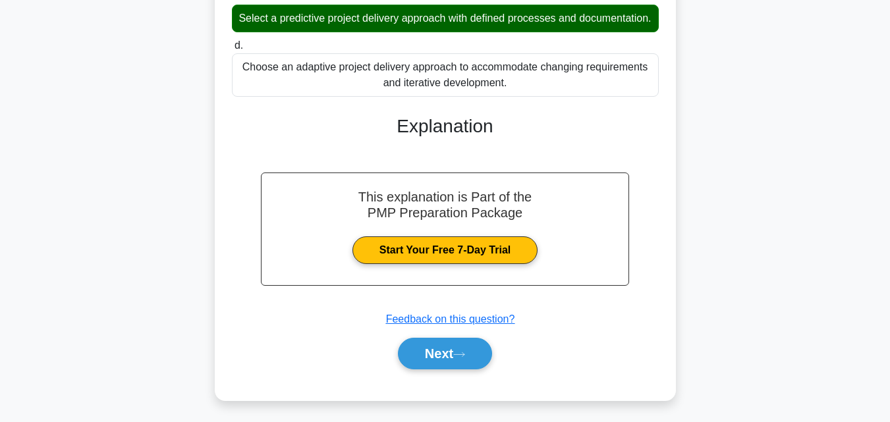
scroll to position [343, 0]
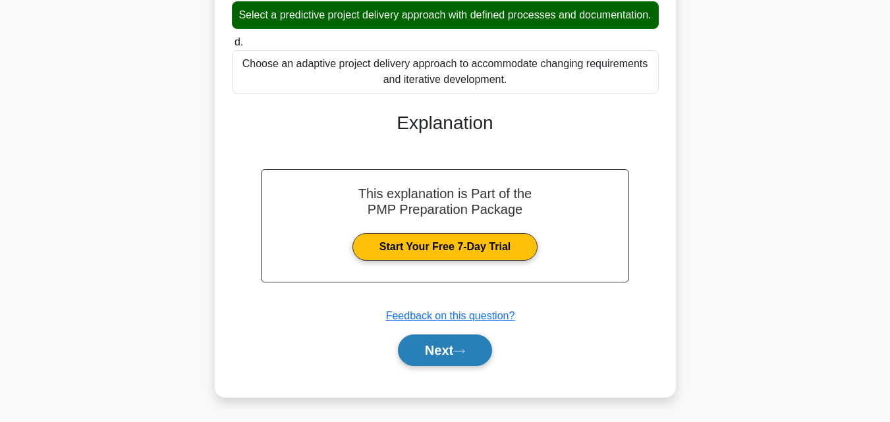
click at [472, 361] on button "Next" at bounding box center [445, 351] width 94 height 32
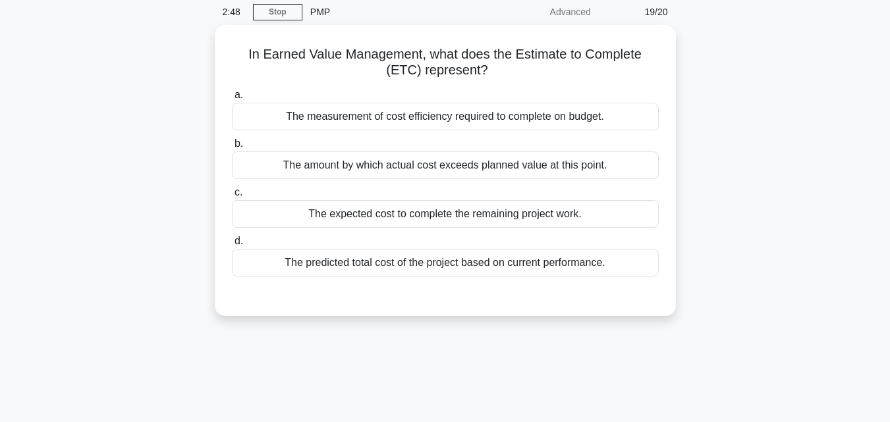
scroll to position [26, 0]
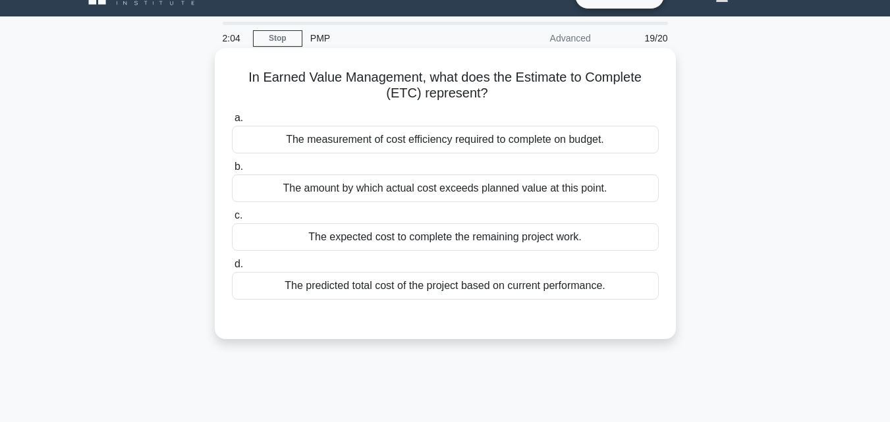
click at [454, 147] on div "The measurement of cost efficiency required to complete on budget." at bounding box center [445, 140] width 427 height 28
click at [232, 122] on input "a. The measurement of cost efficiency required to complete on budget." at bounding box center [232, 118] width 0 height 9
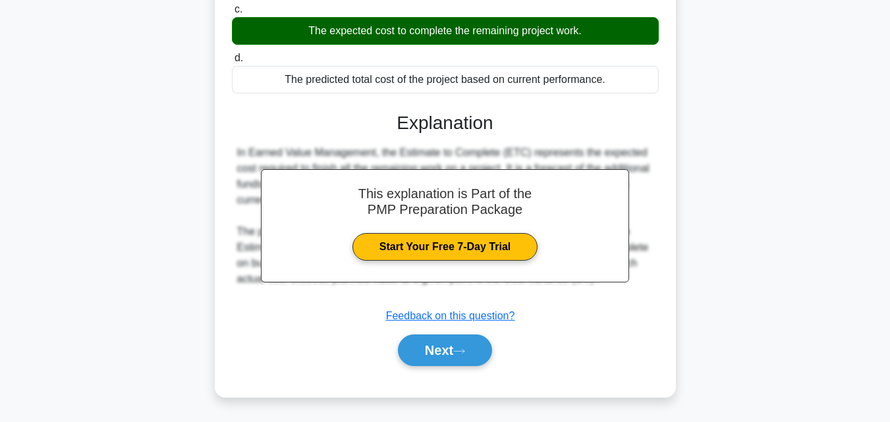
scroll to position [263, 0]
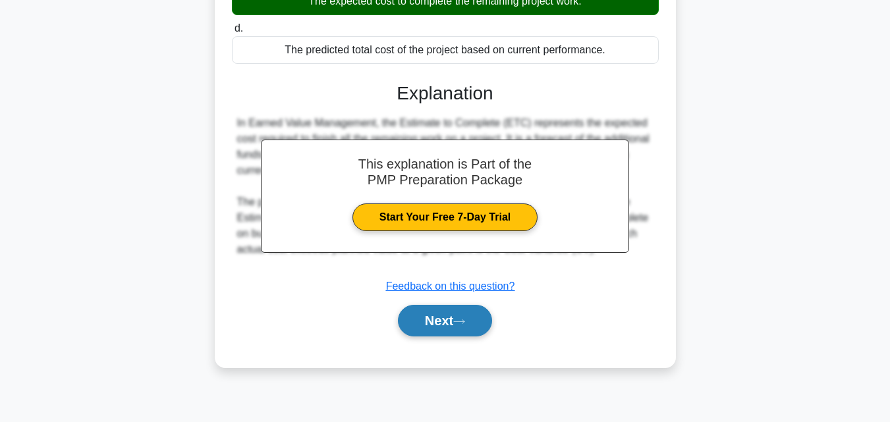
click at [462, 327] on button "Next" at bounding box center [445, 321] width 94 height 32
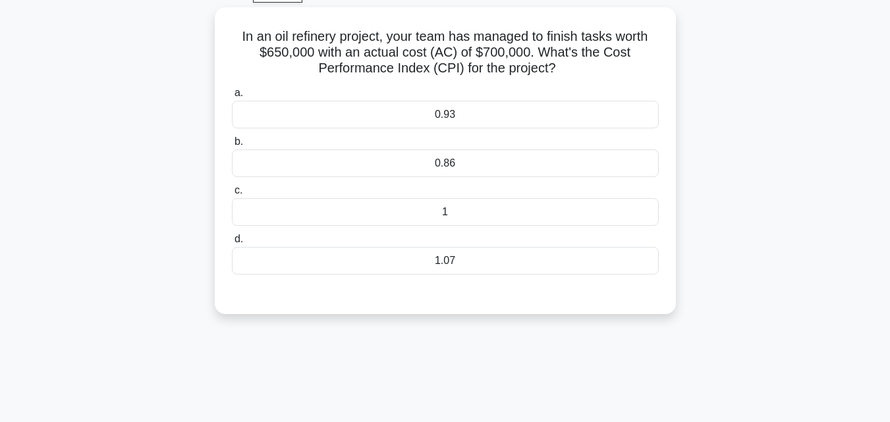
scroll to position [17, 0]
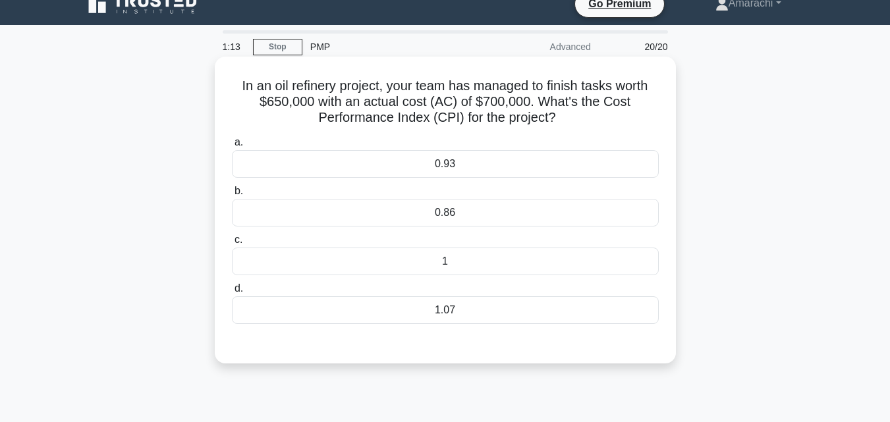
click at [445, 311] on div "1.07" at bounding box center [445, 310] width 427 height 28
click at [232, 293] on input "d. 1.07" at bounding box center [232, 288] width 0 height 9
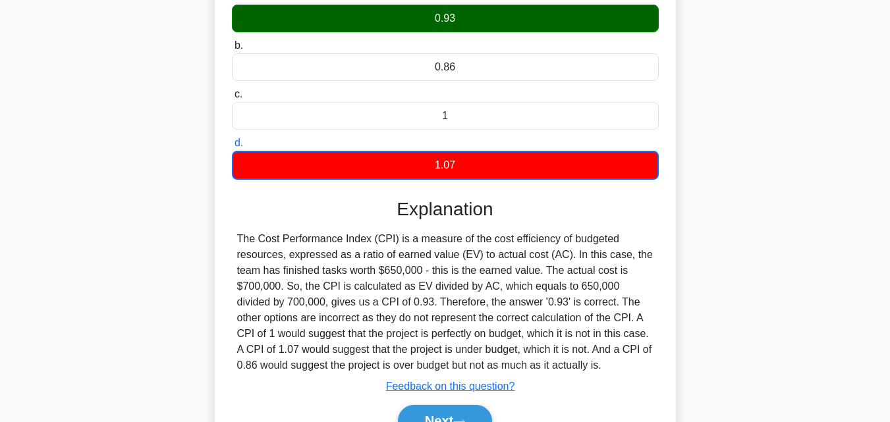
scroll to position [192, 0]
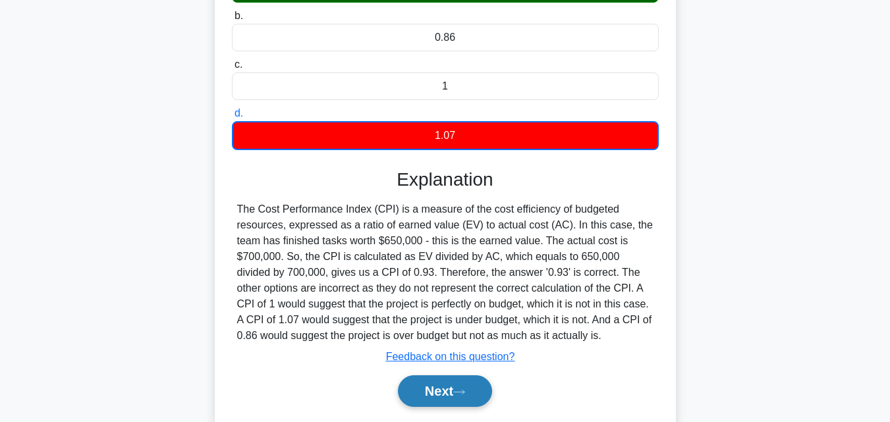
click at [445, 396] on button "Next" at bounding box center [445, 391] width 94 height 32
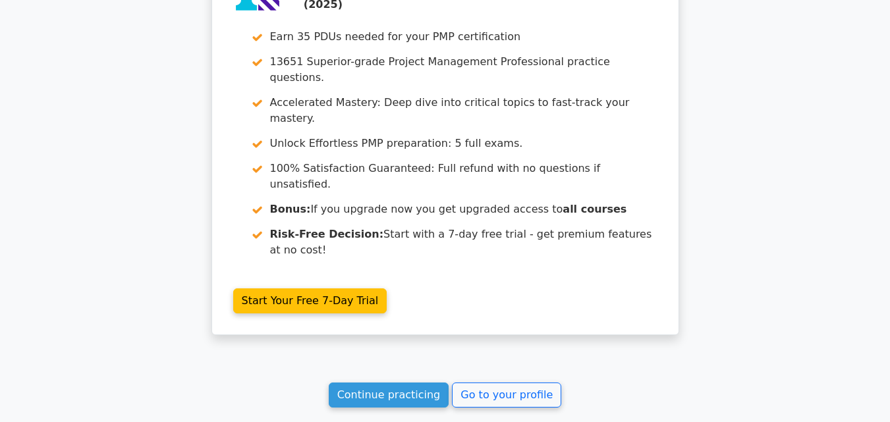
scroll to position [2826, 0]
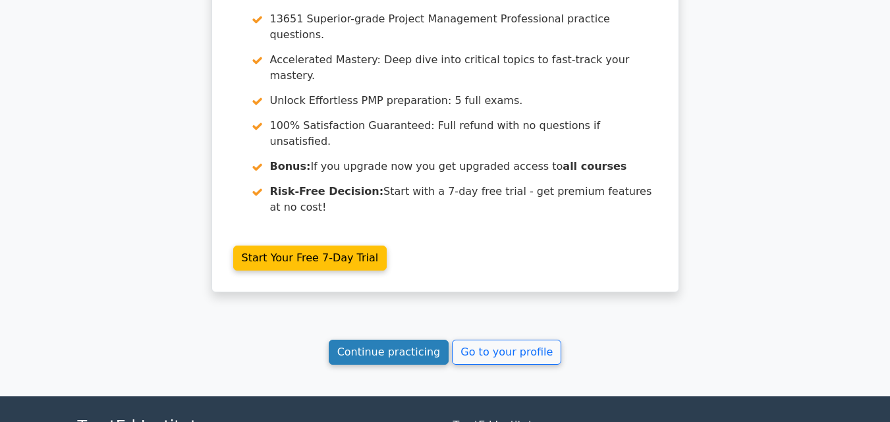
click at [415, 340] on link "Continue practicing" at bounding box center [389, 352] width 121 height 25
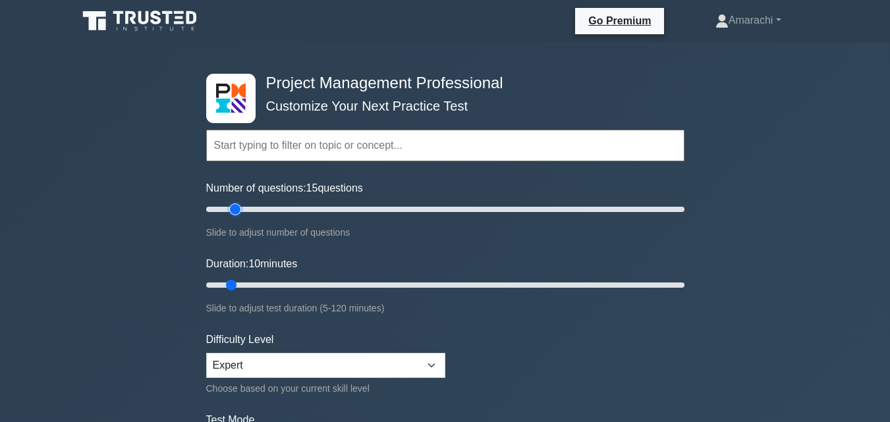
click at [230, 210] on input "Number of questions: 15 questions" at bounding box center [445, 209] width 478 height 16
type input "20"
click at [242, 210] on input "Number of questions: 20 questions" at bounding box center [445, 209] width 478 height 16
click at [248, 283] on input "Duration: 15 minutes" at bounding box center [445, 285] width 478 height 16
click at [261, 286] on input "Duration: 15 minutes" at bounding box center [445, 285] width 478 height 16
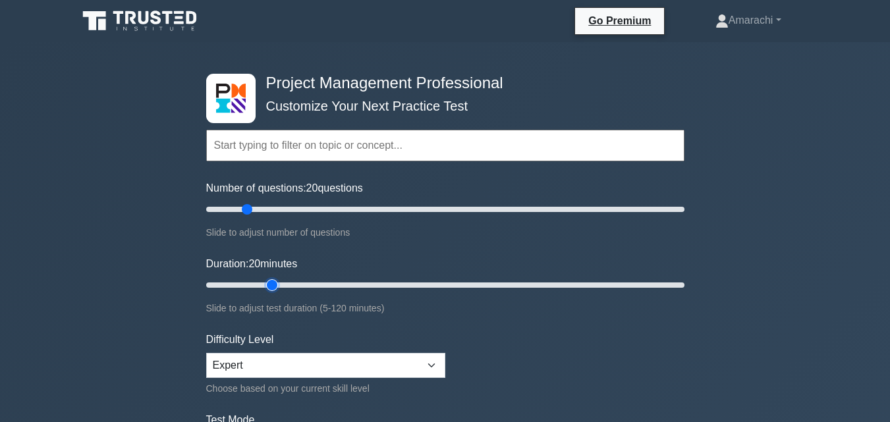
type input "20"
click at [267, 286] on input "Duration: 20 minutes" at bounding box center [445, 285] width 478 height 16
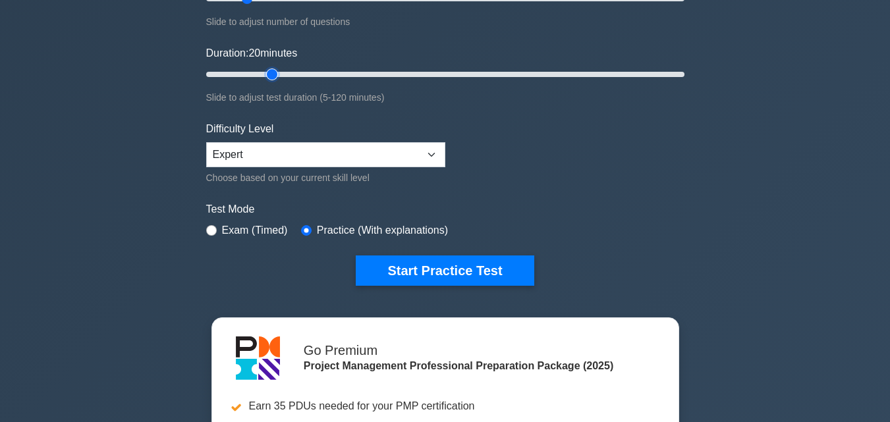
scroll to position [255, 0]
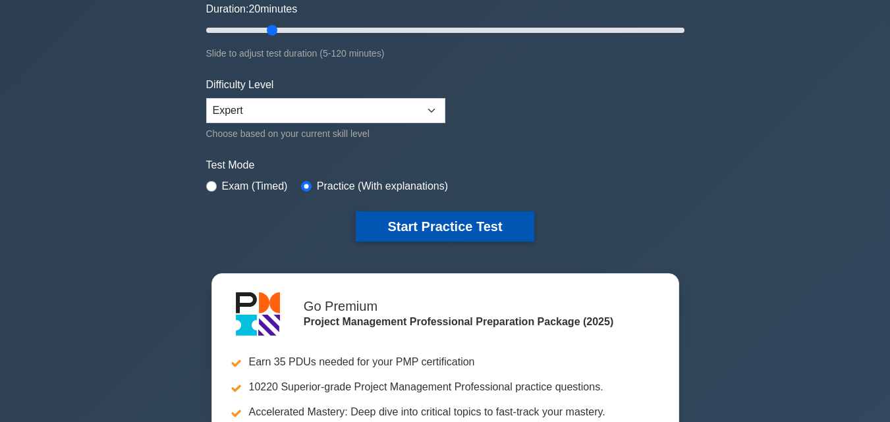
click at [491, 220] on button "Start Practice Test" at bounding box center [445, 226] width 178 height 30
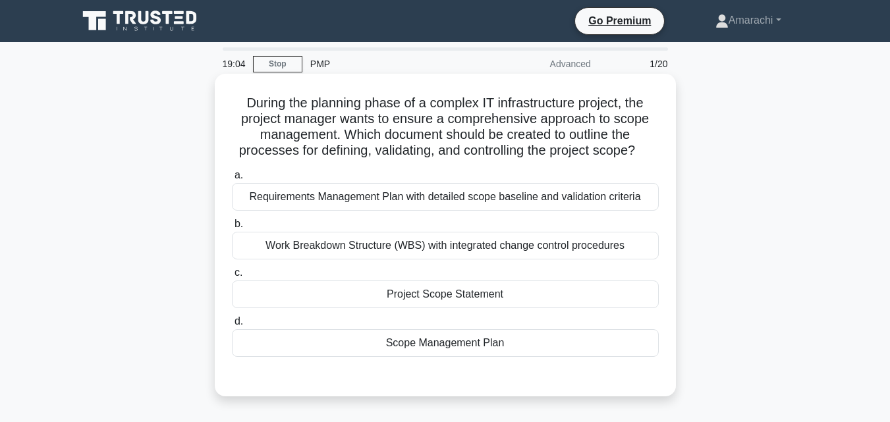
click at [434, 344] on div "Scope Management Plan" at bounding box center [445, 343] width 427 height 28
click at [232, 326] on input "d. Scope Management Plan" at bounding box center [232, 321] width 0 height 9
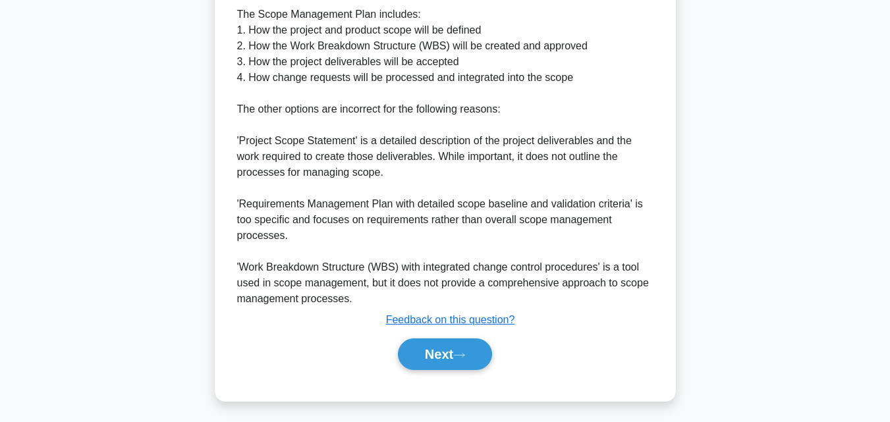
scroll to position [501, 0]
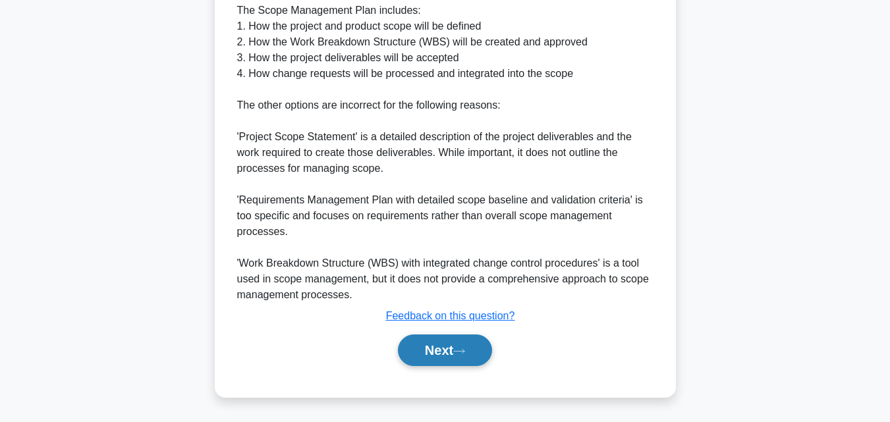
click at [472, 352] on button "Next" at bounding box center [445, 351] width 94 height 32
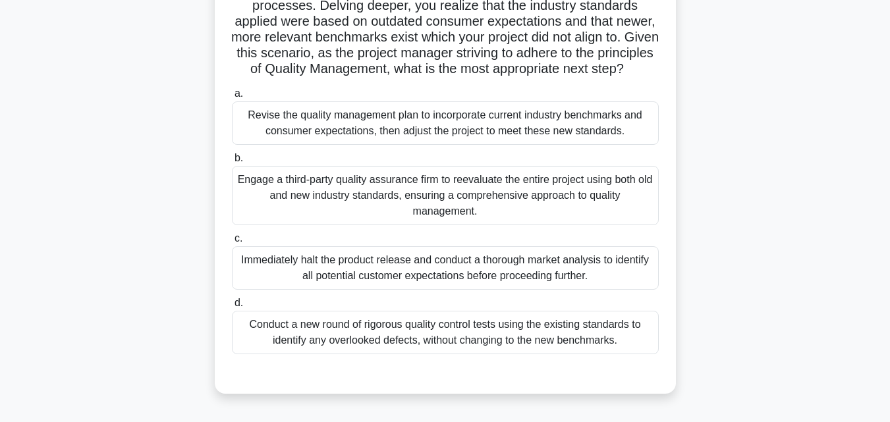
scroll to position [184, 0]
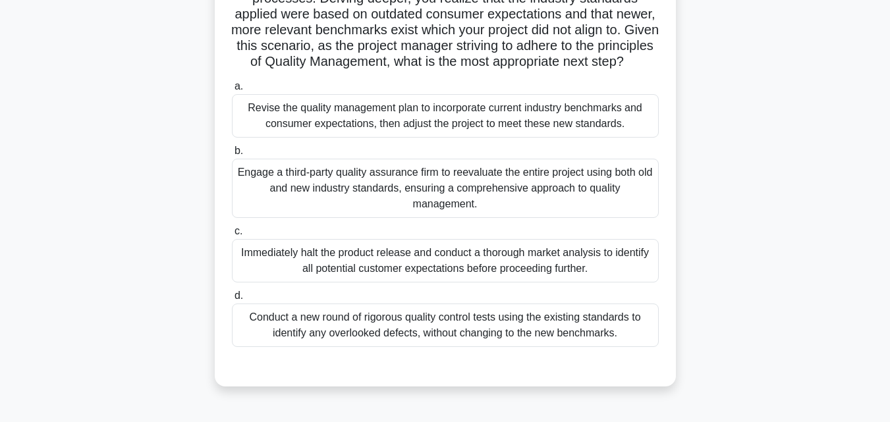
click at [373, 138] on div "Revise the quality management plan to incorporate current industry benchmarks a…" at bounding box center [445, 115] width 427 height 43
click at [232, 91] on input "a. Revise the quality management plan to incorporate current industry benchmark…" at bounding box center [232, 86] width 0 height 9
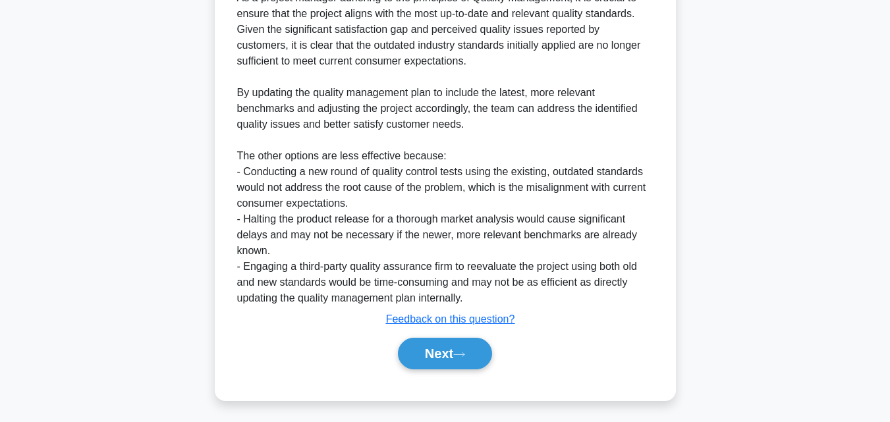
scroll to position [675, 0]
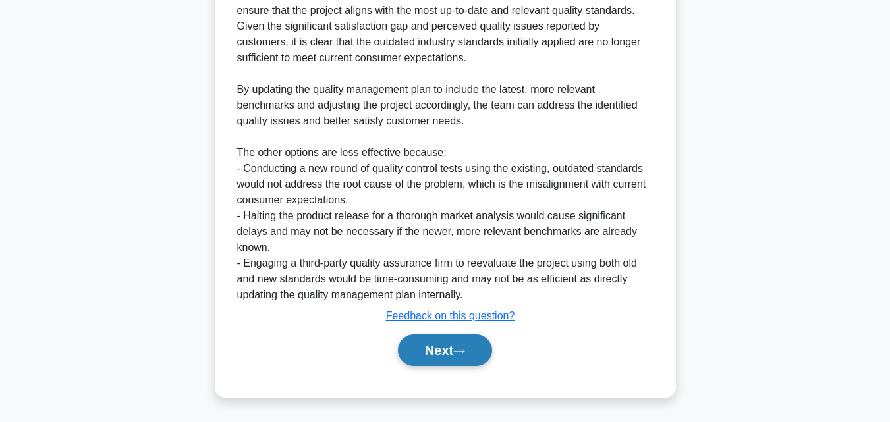
click at [456, 340] on button "Next" at bounding box center [445, 351] width 94 height 32
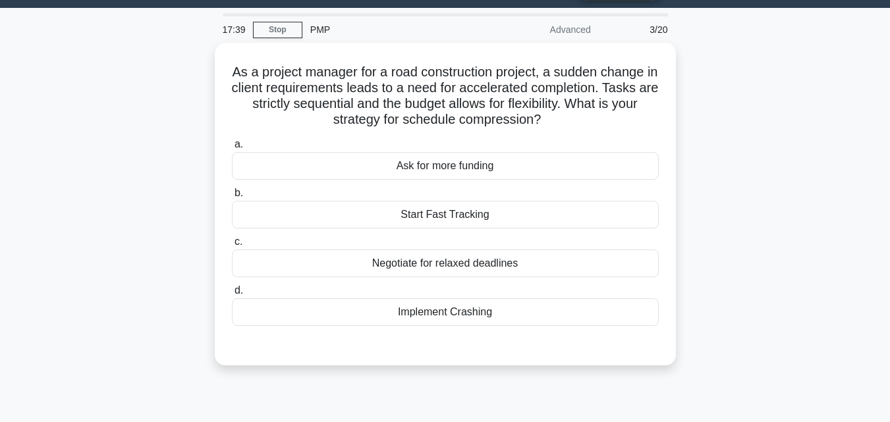
scroll to position [0, 0]
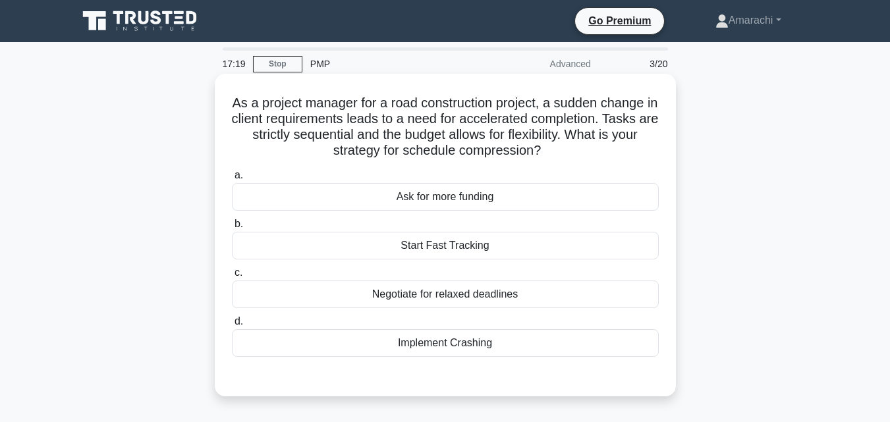
click at [443, 348] on div "Implement Crashing" at bounding box center [445, 343] width 427 height 28
click at [232, 326] on input "d. Implement Crashing" at bounding box center [232, 321] width 0 height 9
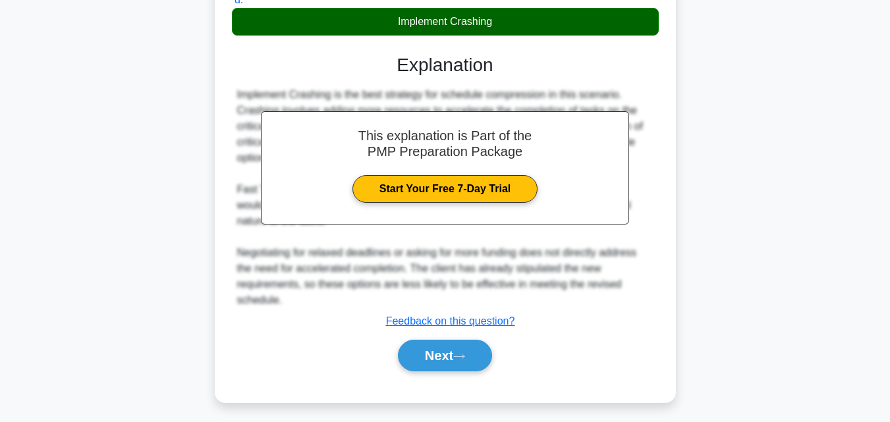
scroll to position [327, 0]
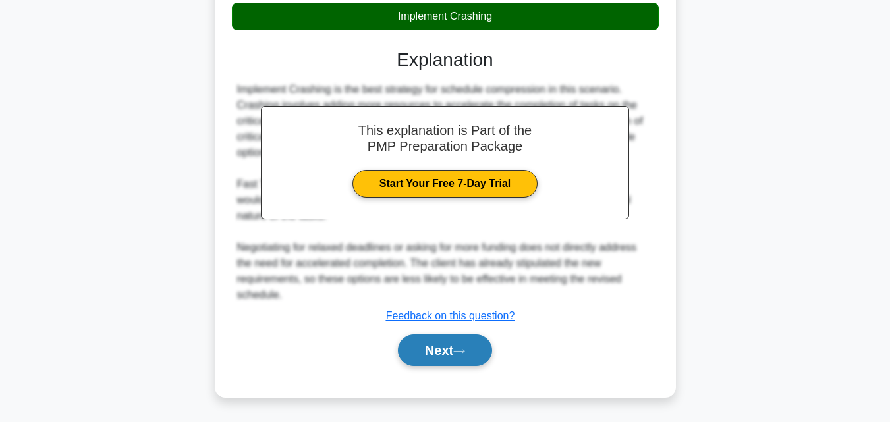
click at [468, 360] on button "Next" at bounding box center [445, 351] width 94 height 32
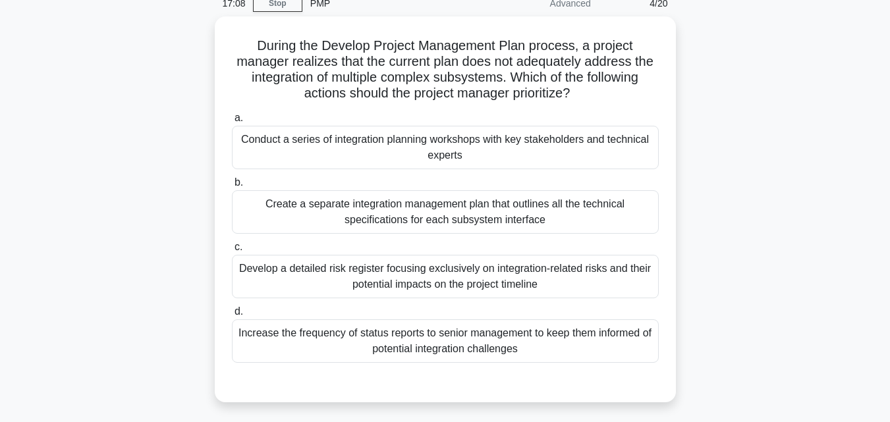
scroll to position [52, 0]
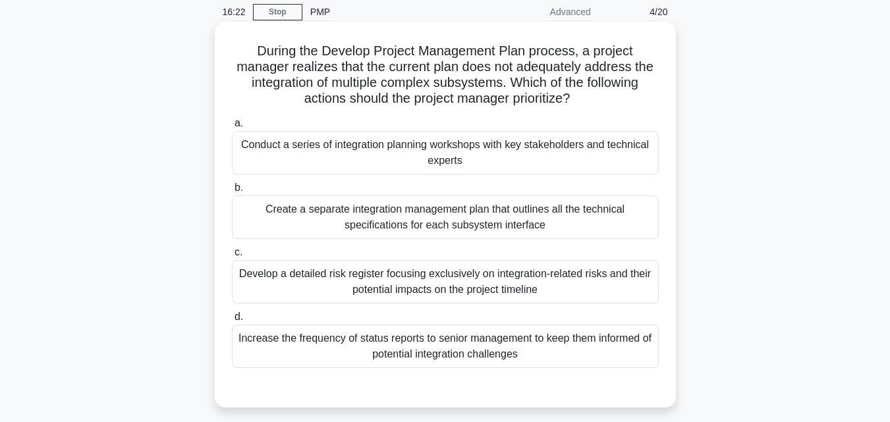
click at [458, 214] on div "Create a separate integration management plan that outlines all the technical s…" at bounding box center [445, 217] width 427 height 43
click at [232, 192] on input "b. Create a separate integration management plan that outlines all the technica…" at bounding box center [232, 188] width 0 height 9
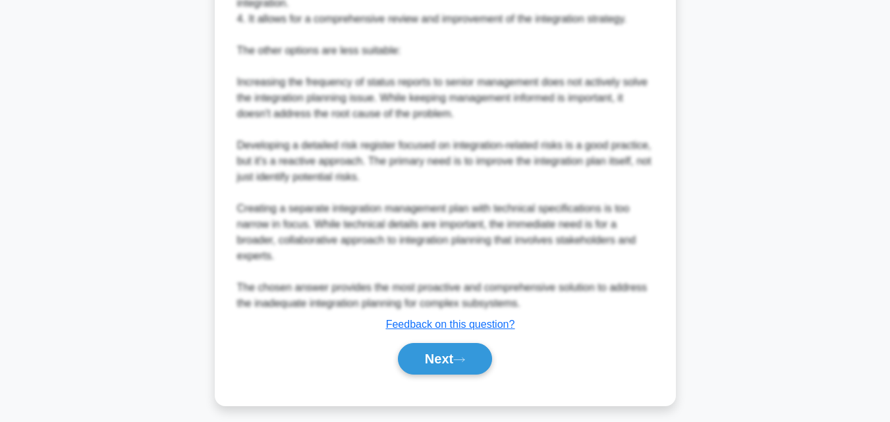
scroll to position [629, 0]
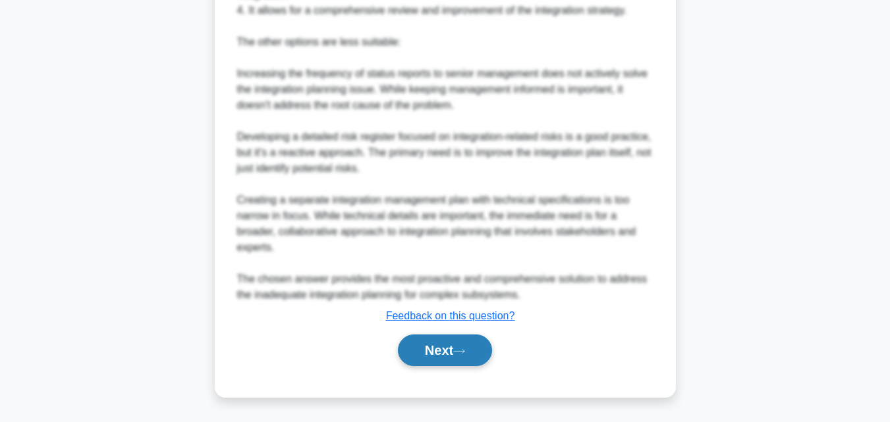
click at [436, 354] on button "Next" at bounding box center [445, 351] width 94 height 32
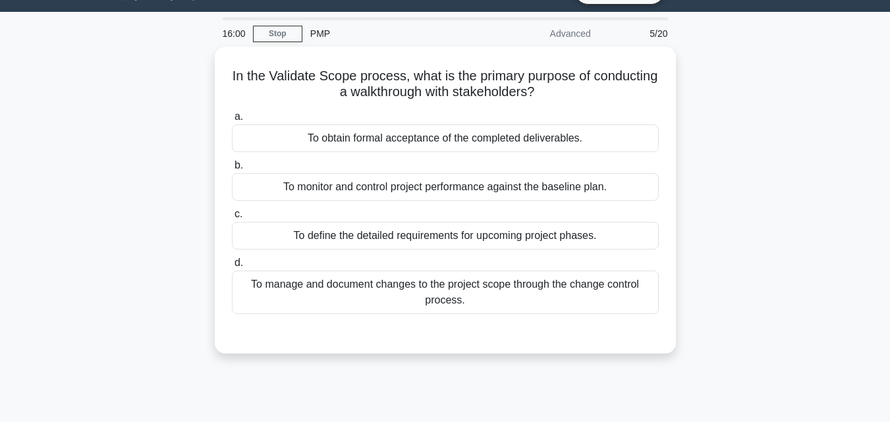
scroll to position [26, 0]
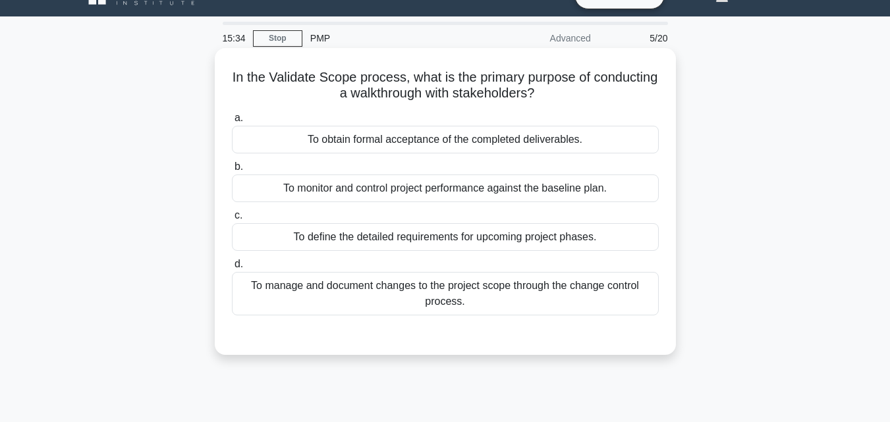
click at [414, 298] on div "To manage and document changes to the project scope through the change control …" at bounding box center [445, 293] width 427 height 43
click at [232, 269] on input "d. To manage and document changes to the project scope through the change contr…" at bounding box center [232, 264] width 0 height 9
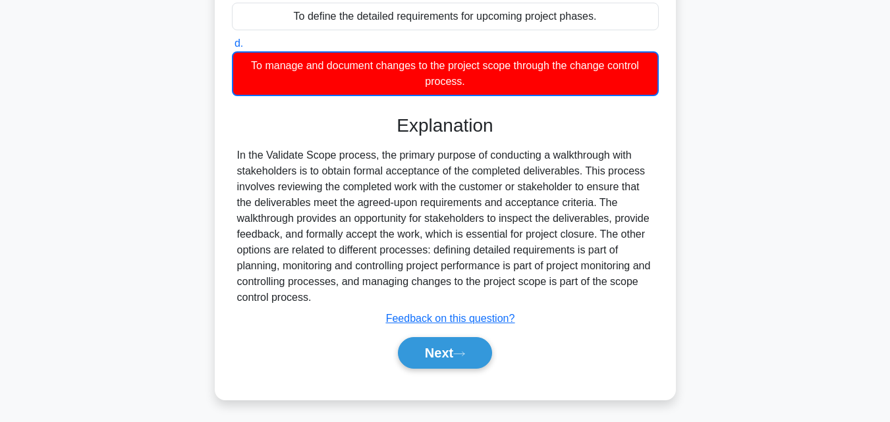
scroll to position [271, 0]
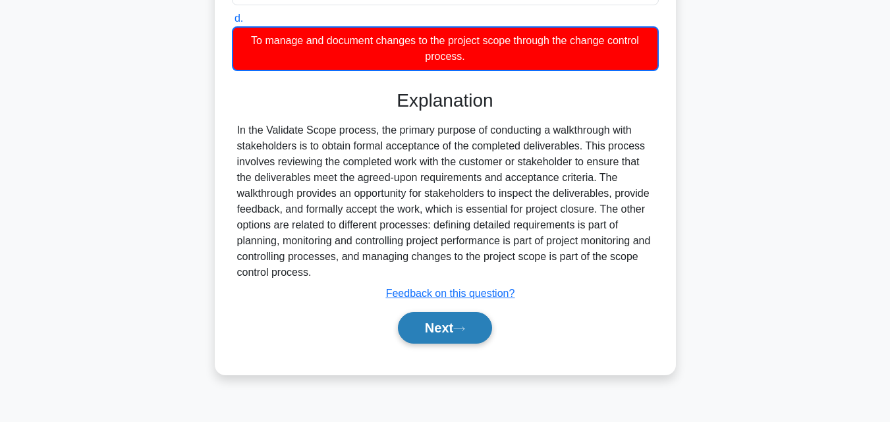
click at [446, 333] on button "Next" at bounding box center [445, 328] width 94 height 32
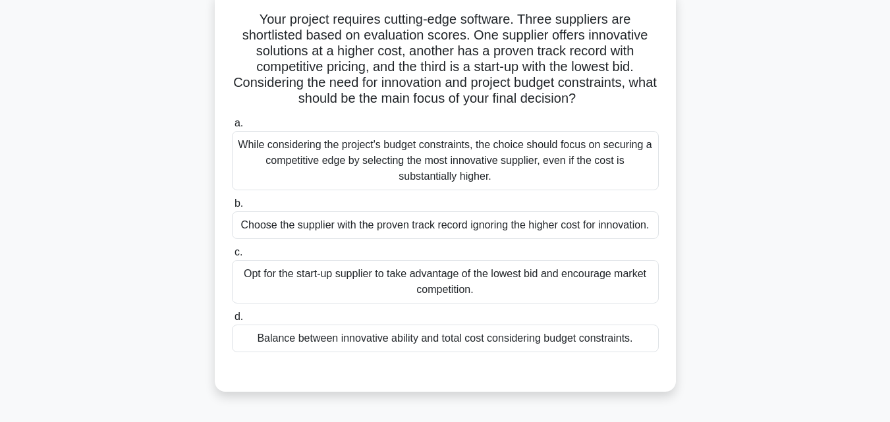
scroll to position [26, 0]
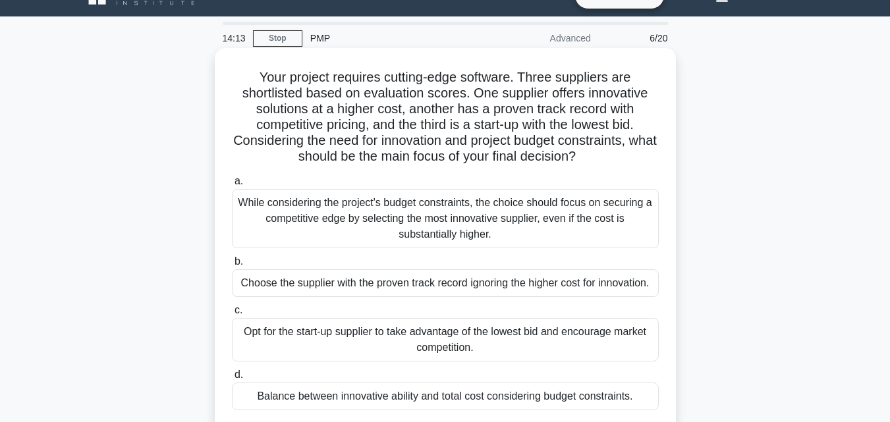
click at [392, 230] on div "While considering the project's budget constraints, the choice should focus on …" at bounding box center [445, 218] width 427 height 59
click at [232, 186] on input "a. While considering the project's budget constraints, the choice should focus …" at bounding box center [232, 181] width 0 height 9
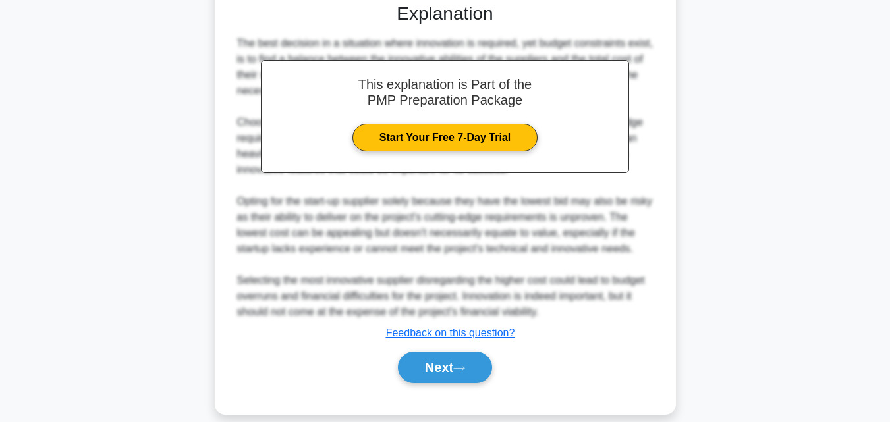
scroll to position [471, 0]
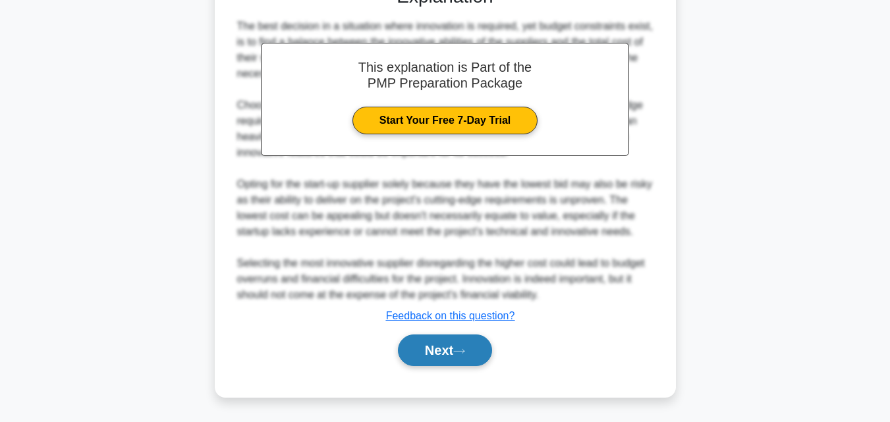
click at [452, 349] on button "Next" at bounding box center [445, 351] width 94 height 32
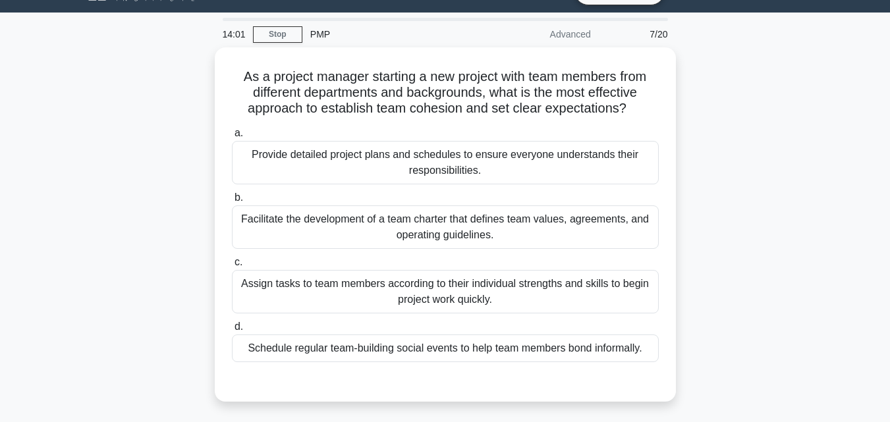
scroll to position [17, 0]
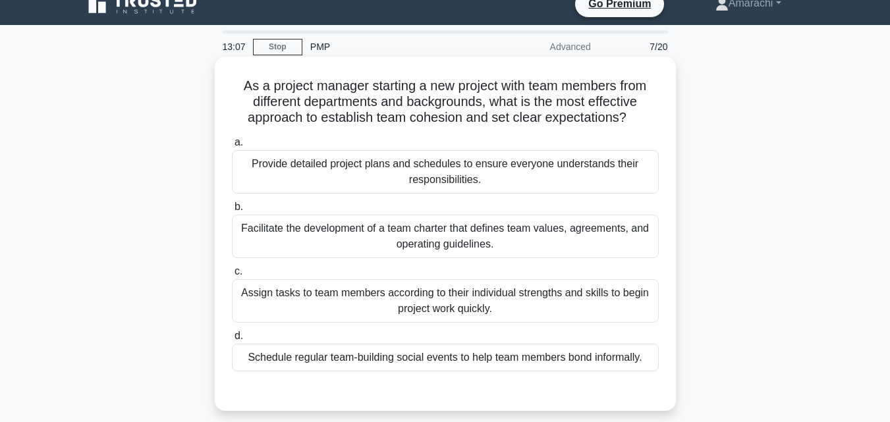
click at [423, 233] on div "Facilitate the development of a team charter that defines team values, agreemen…" at bounding box center [445, 236] width 427 height 43
click at [232, 211] on input "b. Facilitate the development of a team charter that defines team values, agree…" at bounding box center [232, 207] width 0 height 9
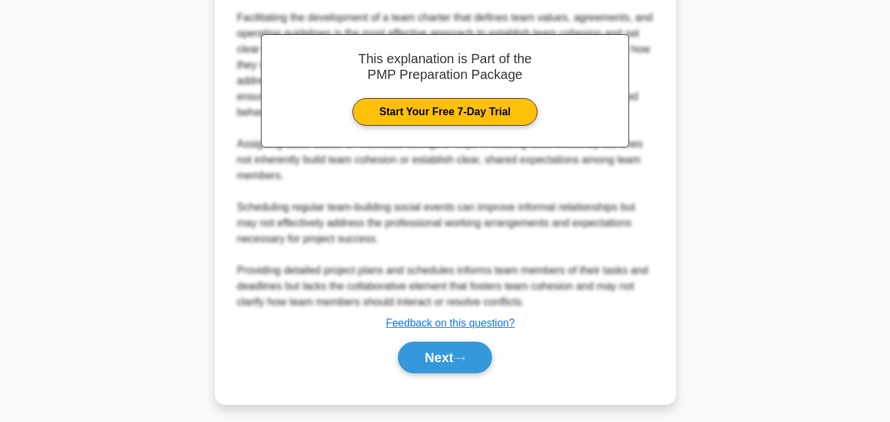
scroll to position [438, 0]
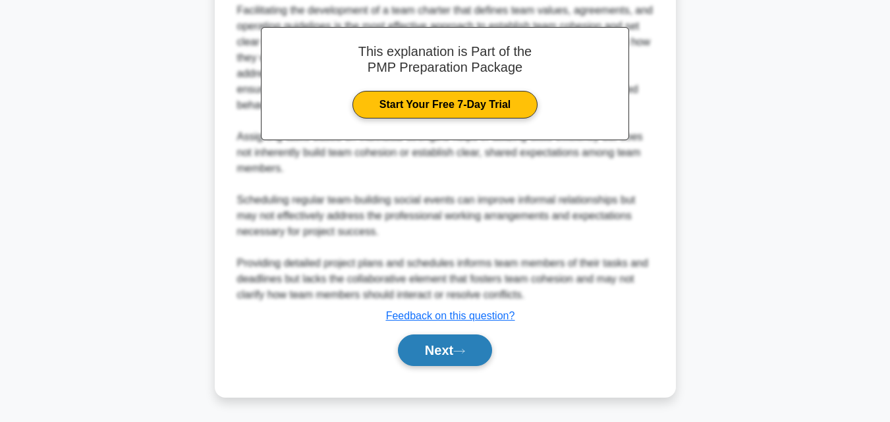
click at [472, 350] on button "Next" at bounding box center [445, 351] width 94 height 32
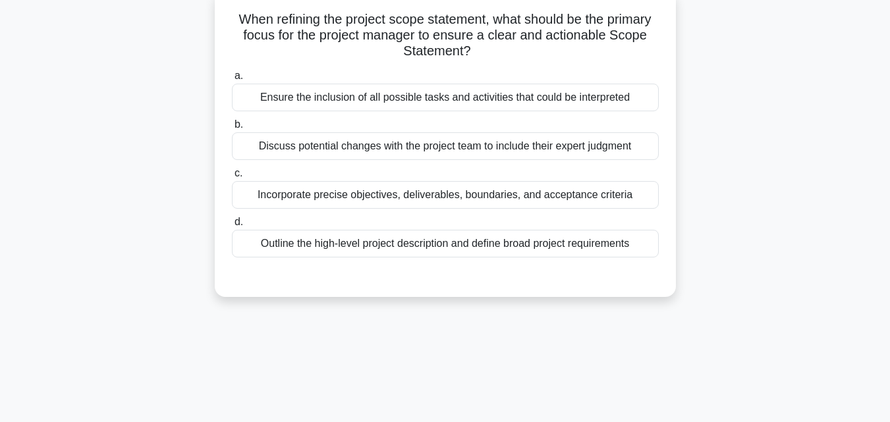
scroll to position [26, 0]
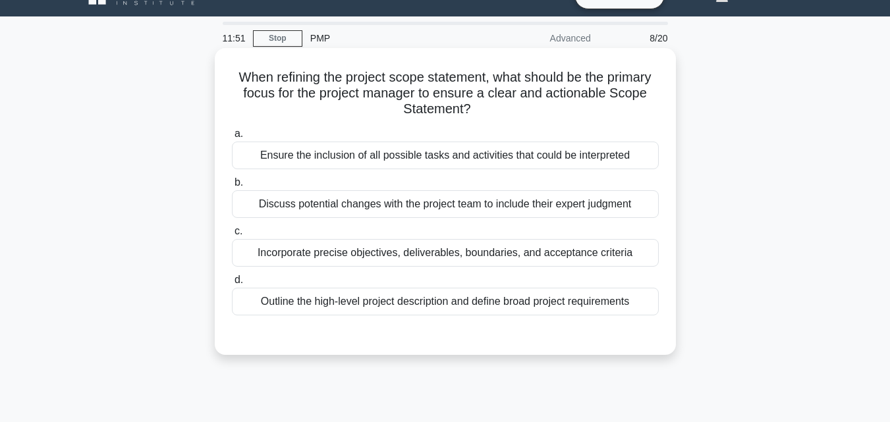
click at [545, 160] on div "Ensure the inclusion of all possible tasks and activities that could be interpr…" at bounding box center [445, 156] width 427 height 28
click at [232, 138] on input "a. Ensure the inclusion of all possible tasks and activities that could be inte…" at bounding box center [232, 134] width 0 height 9
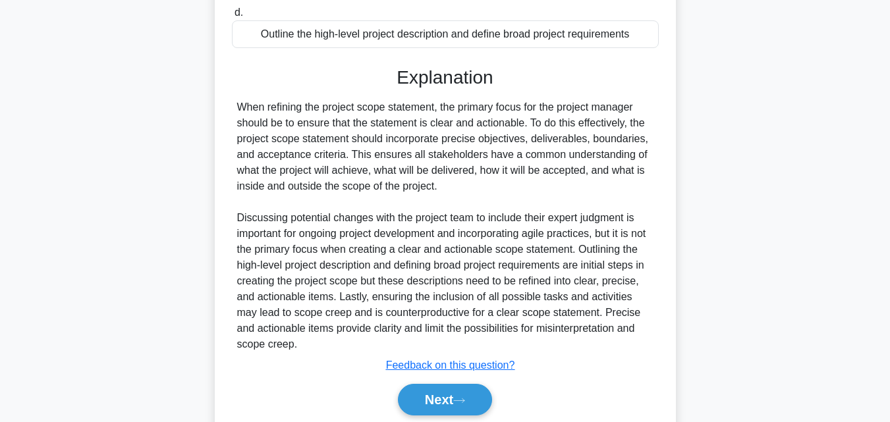
scroll to position [344, 0]
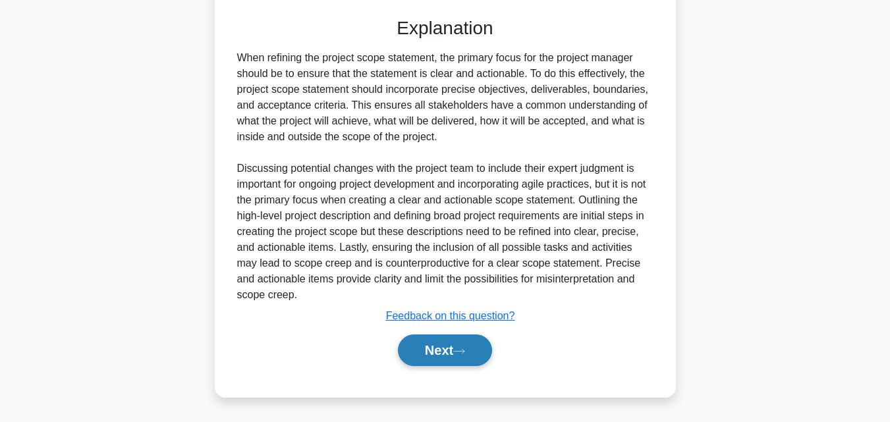
click at [453, 341] on button "Next" at bounding box center [445, 351] width 94 height 32
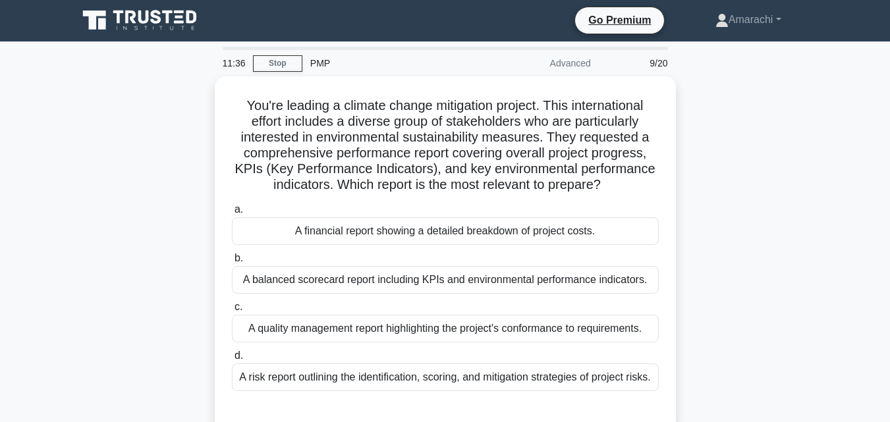
scroll to position [0, 0]
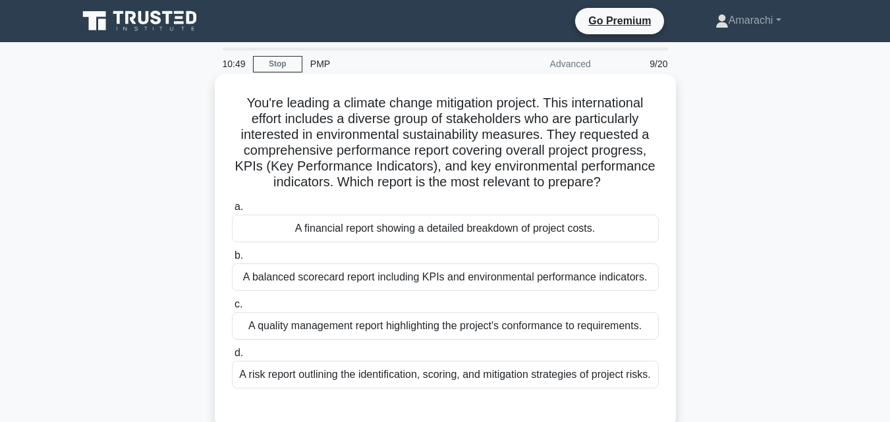
click at [439, 282] on div "A balanced scorecard report including KPIs and environmental performance indica…" at bounding box center [445, 277] width 427 height 28
click at [232, 260] on input "b. A balanced scorecard report including KPIs and environmental performance ind…" at bounding box center [232, 256] width 0 height 9
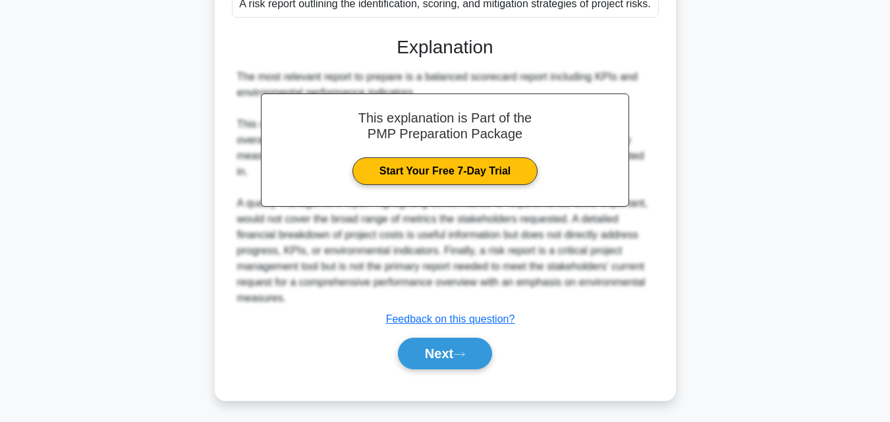
scroll to position [390, 0]
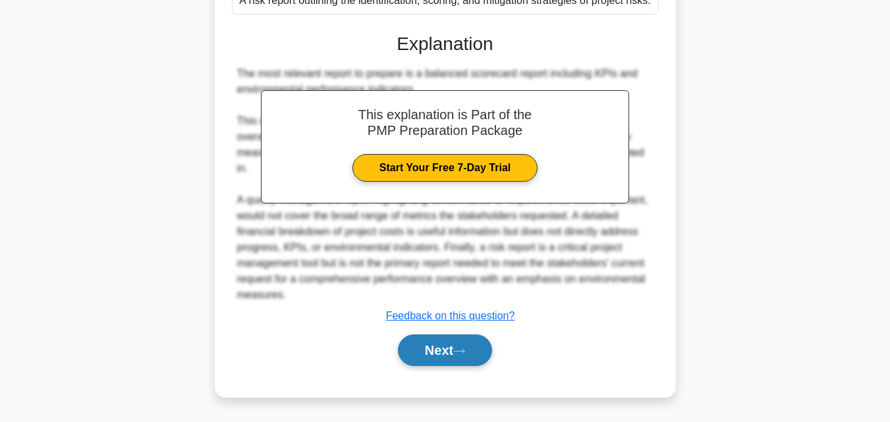
click at [469, 358] on button "Next" at bounding box center [445, 351] width 94 height 32
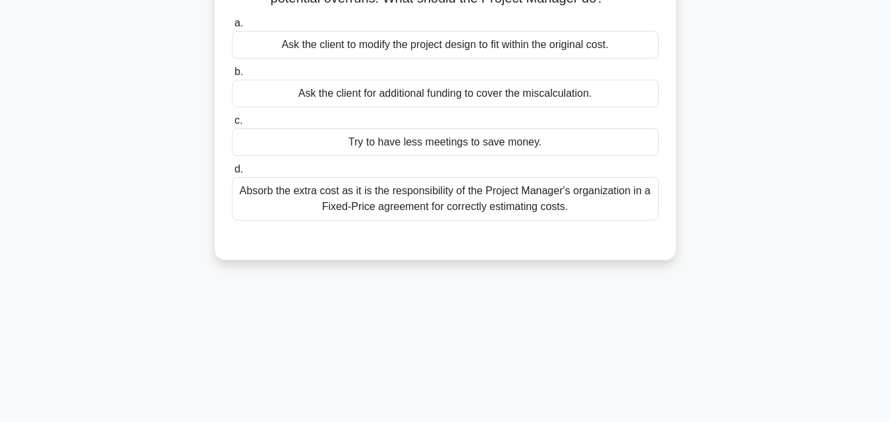
scroll to position [26, 0]
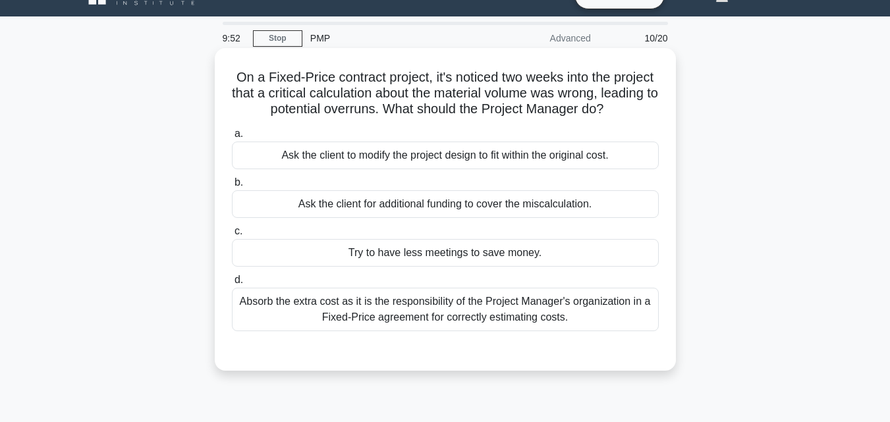
click at [545, 304] on div "Absorb the extra cost as it is the responsibility of the Project Manager's orga…" at bounding box center [445, 309] width 427 height 43
click at [232, 284] on input "d. Absorb the extra cost as it is the responsibility of the Project Manager's o…" at bounding box center [232, 280] width 0 height 9
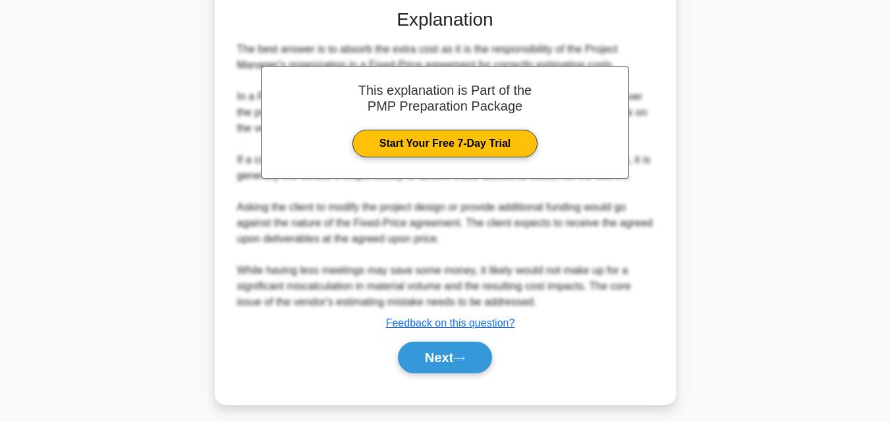
scroll to position [375, 0]
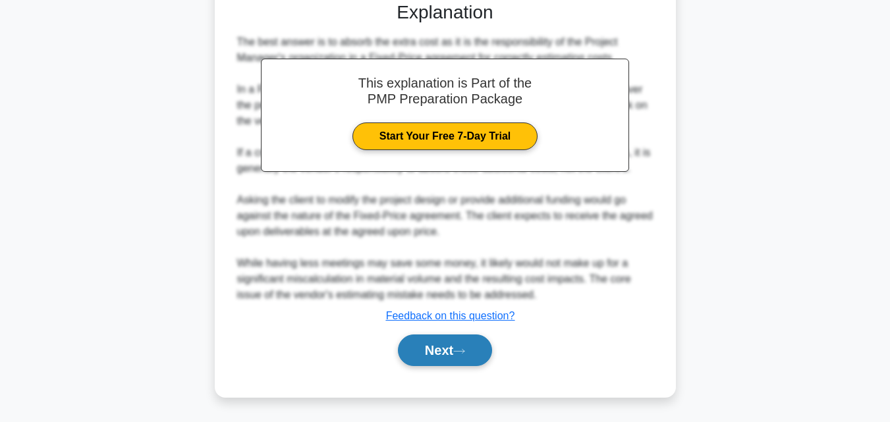
click at [465, 352] on icon at bounding box center [459, 351] width 12 height 7
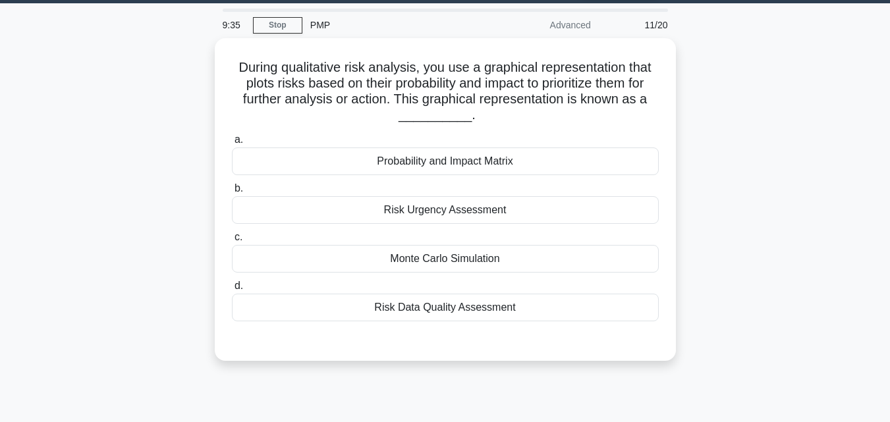
scroll to position [34, 0]
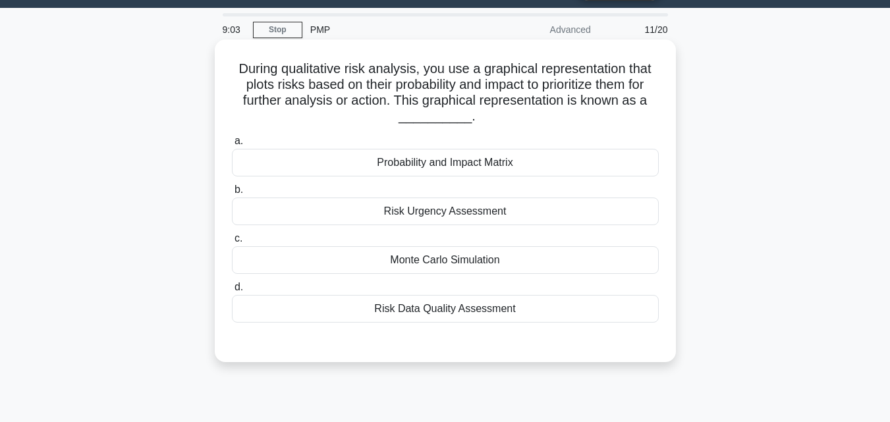
click at [488, 165] on div "Probability and Impact Matrix" at bounding box center [445, 163] width 427 height 28
click at [232, 146] on input "a. Probability and Impact Matrix" at bounding box center [232, 141] width 0 height 9
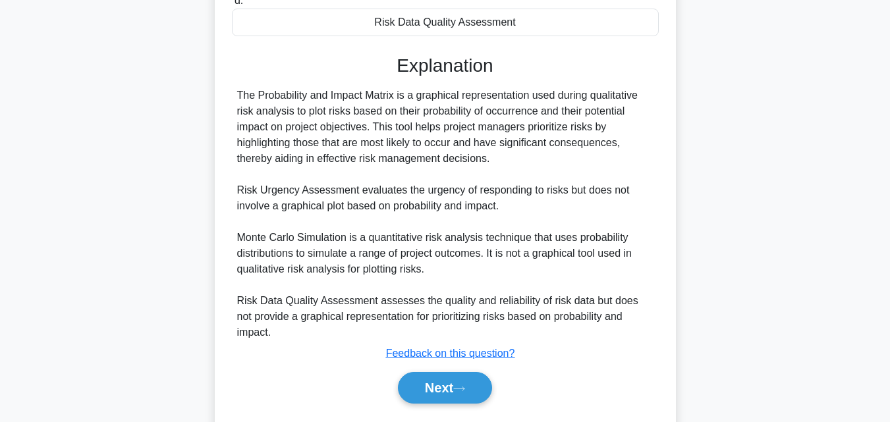
scroll to position [343, 0]
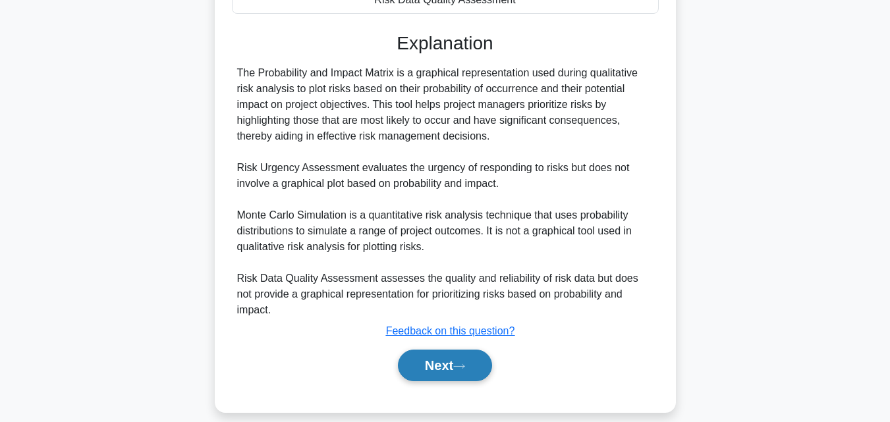
click at [479, 355] on button "Next" at bounding box center [445, 366] width 94 height 32
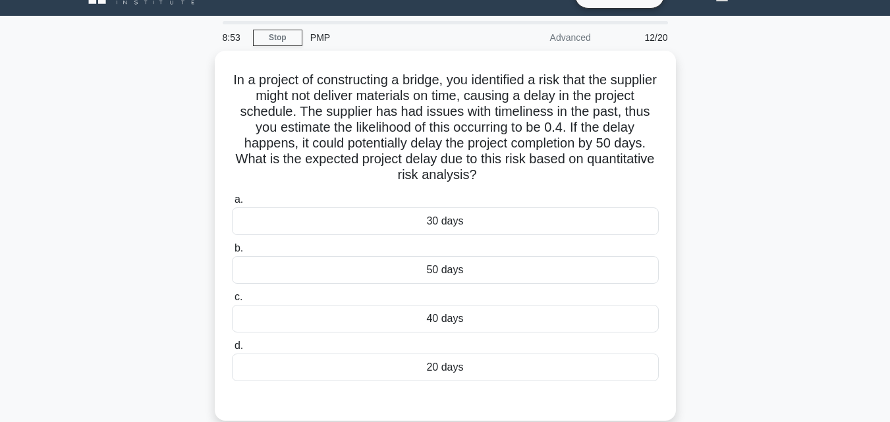
scroll to position [26, 0]
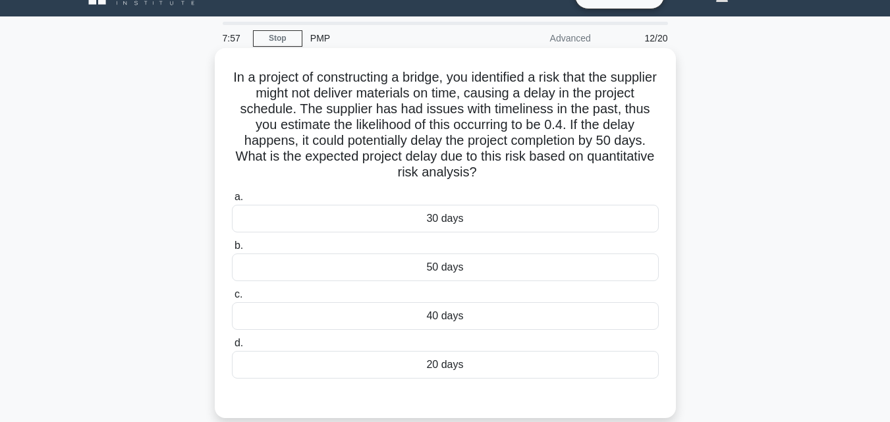
click at [433, 276] on div "50 days" at bounding box center [445, 268] width 427 height 28
click at [232, 250] on input "b. 50 days" at bounding box center [232, 246] width 0 height 9
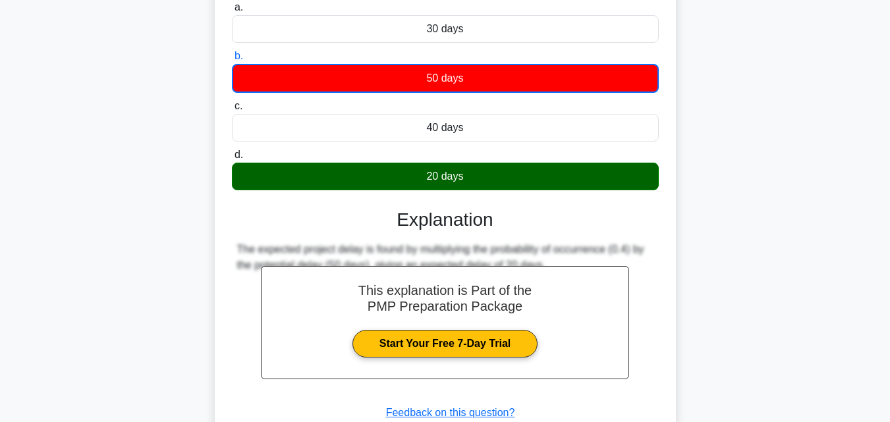
scroll to position [280, 0]
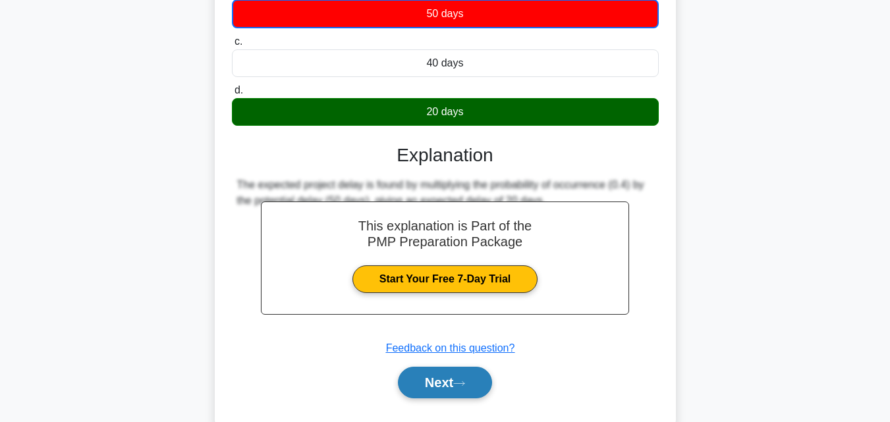
click at [478, 390] on button "Next" at bounding box center [445, 383] width 94 height 32
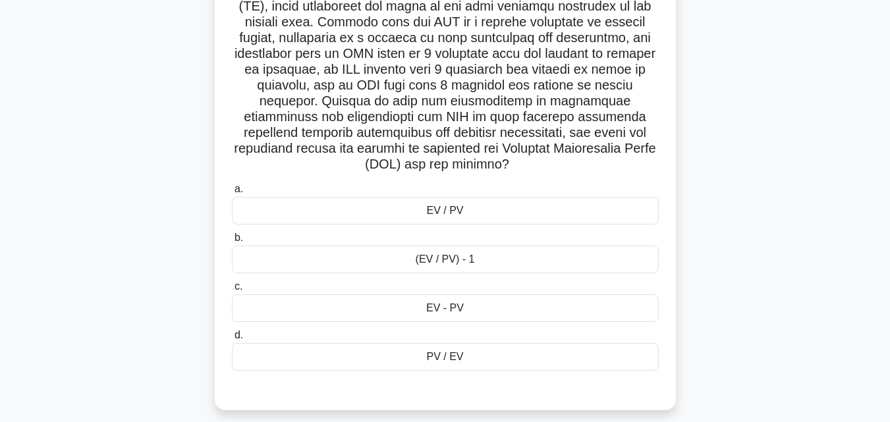
scroll to position [331, 0]
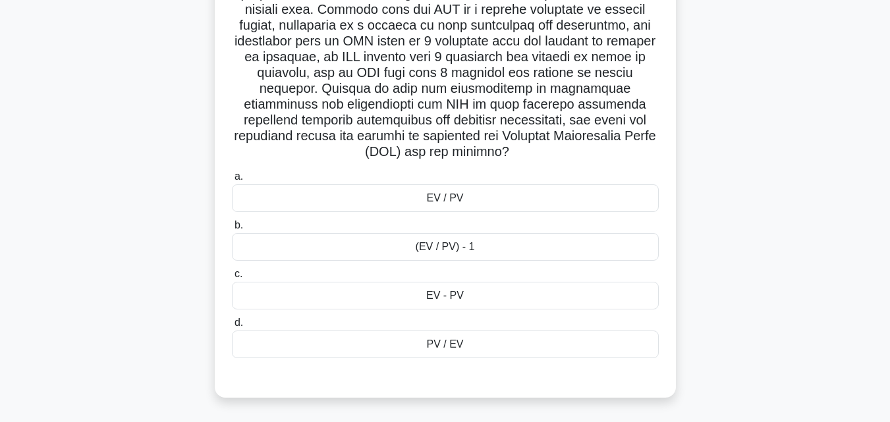
click at [445, 254] on div "(EV / PV) - 1" at bounding box center [445, 247] width 427 height 28
click at [232, 230] on input "b. (EV / PV) - 1" at bounding box center [232, 225] width 0 height 9
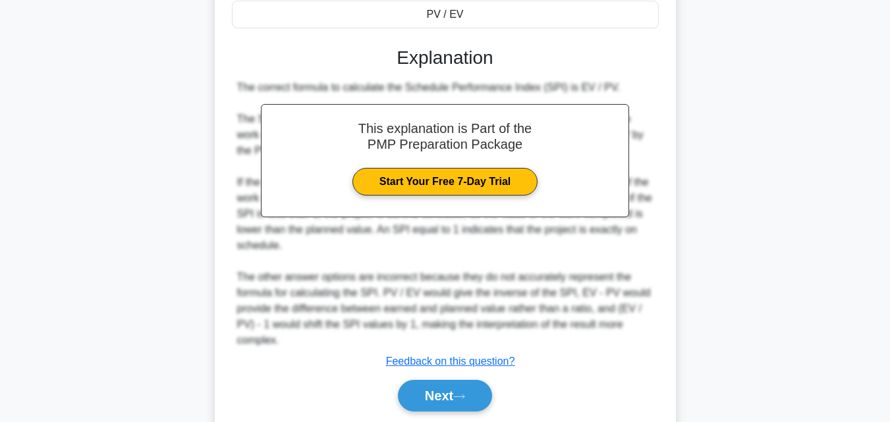
scroll to position [708, 0]
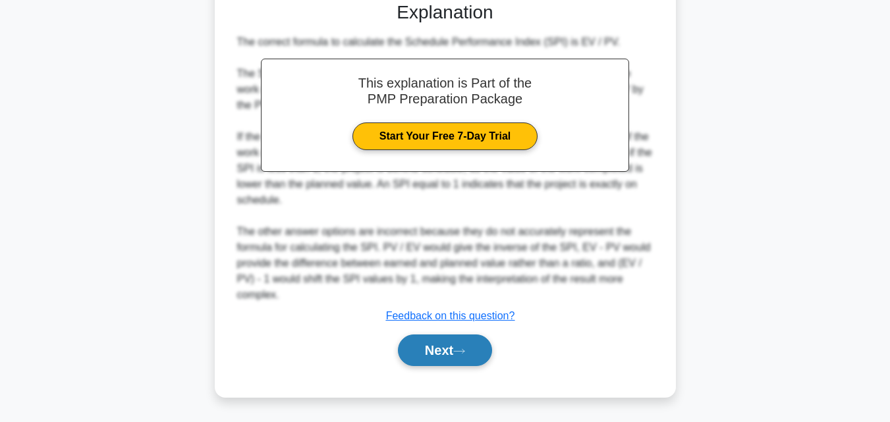
click at [464, 361] on button "Next" at bounding box center [445, 351] width 94 height 32
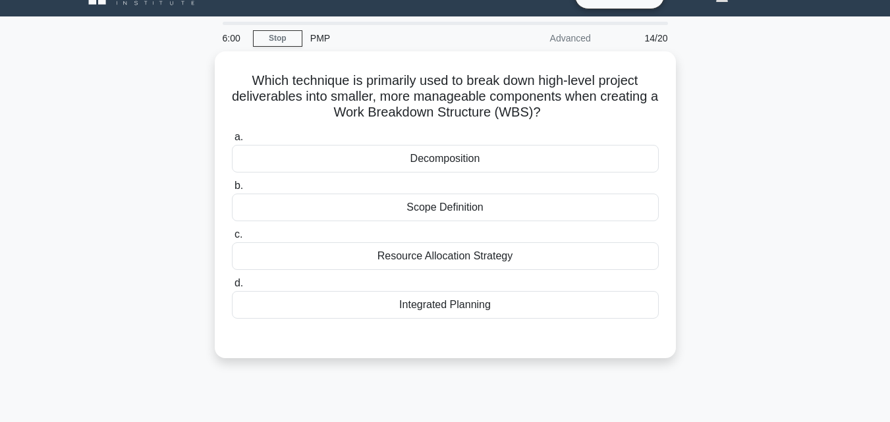
scroll to position [8, 0]
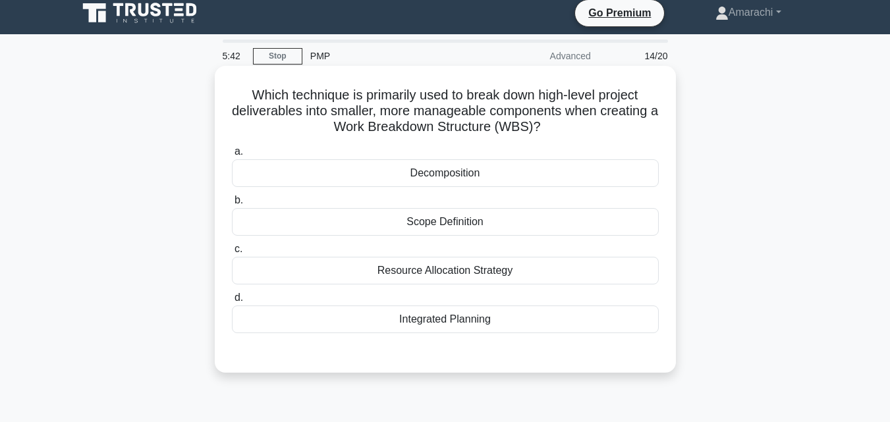
click at [455, 325] on div "Integrated Planning" at bounding box center [445, 320] width 427 height 28
click at [232, 302] on input "d. Integrated Planning" at bounding box center [232, 298] width 0 height 9
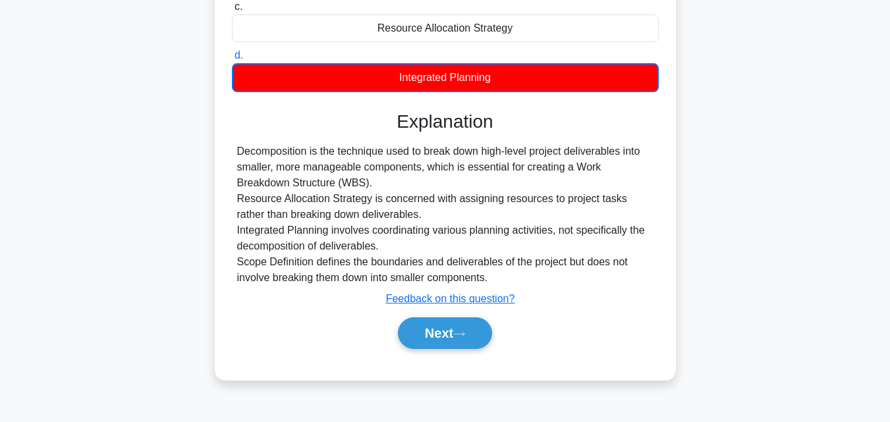
scroll to position [289, 0]
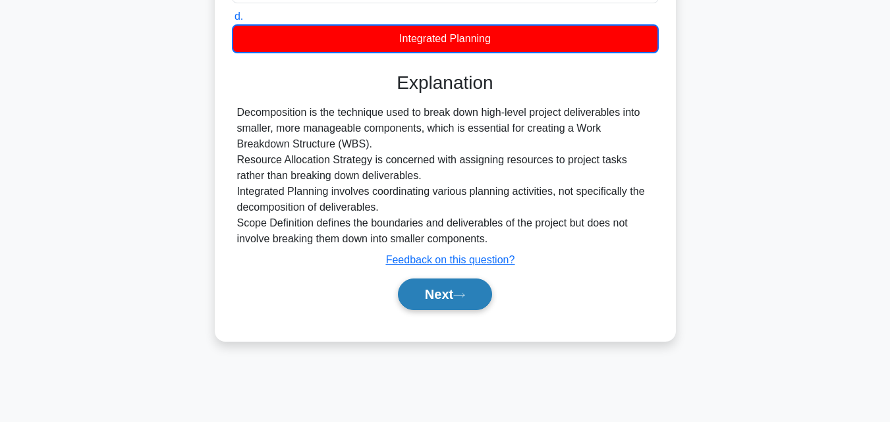
click at [452, 301] on button "Next" at bounding box center [445, 295] width 94 height 32
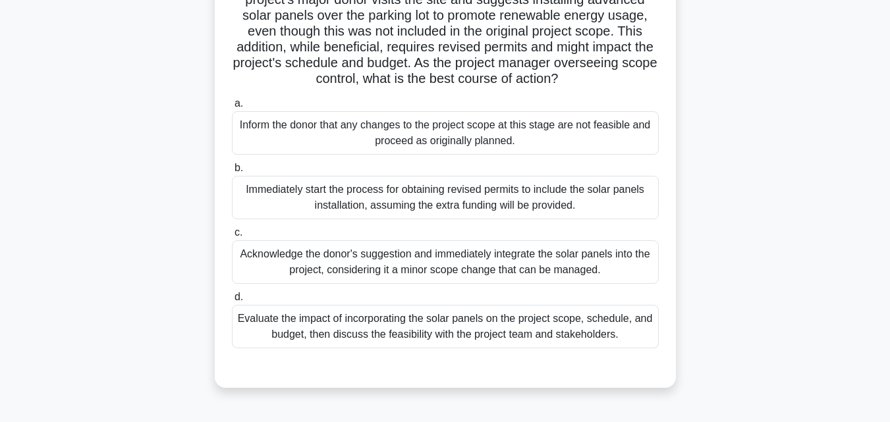
scroll to position [131, 0]
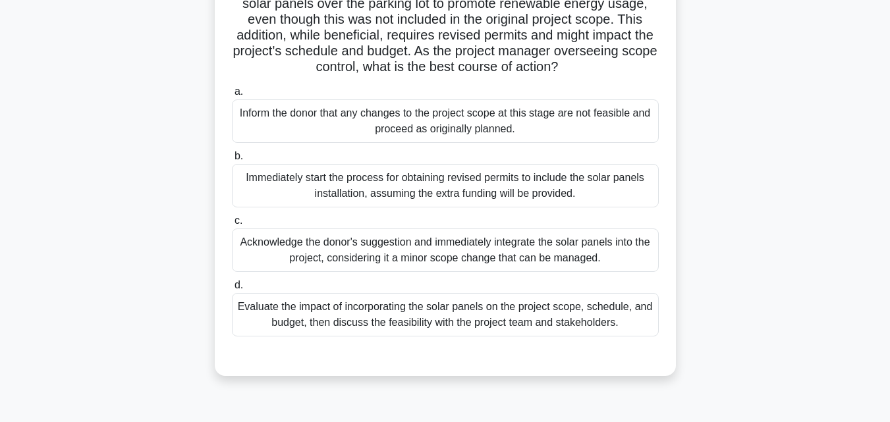
click at [402, 334] on div "Evaluate the impact of incorporating the solar panels on the project scope, sch…" at bounding box center [445, 314] width 427 height 43
click at [232, 290] on input "d. Evaluate the impact of incorporating the solar panels on the project scope, …" at bounding box center [232, 285] width 0 height 9
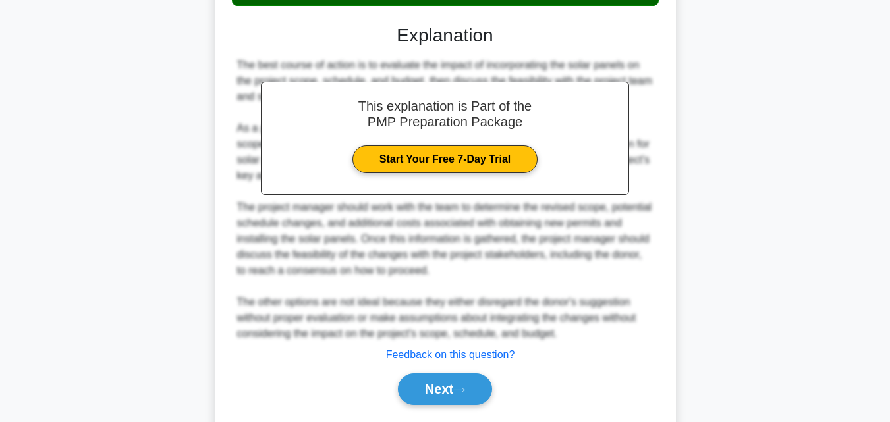
scroll to position [517, 0]
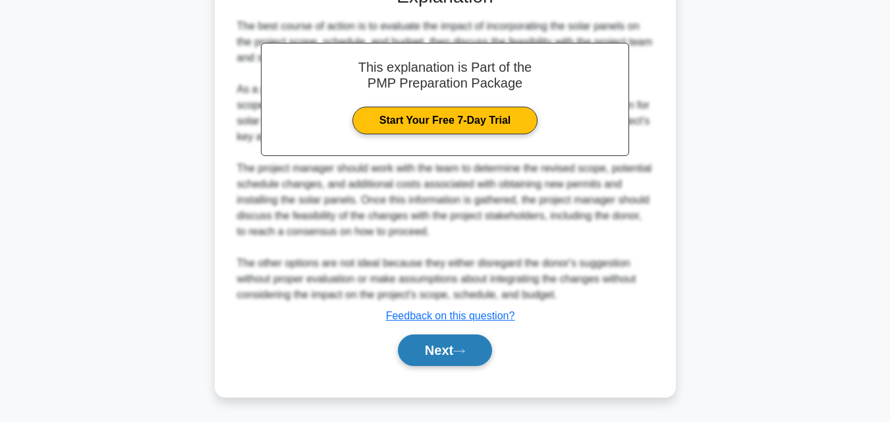
click at [465, 349] on icon at bounding box center [459, 351] width 12 height 7
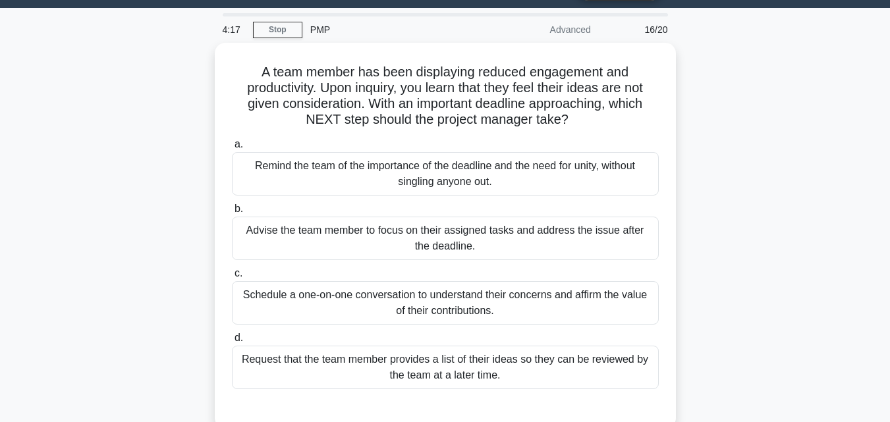
scroll to position [17, 0]
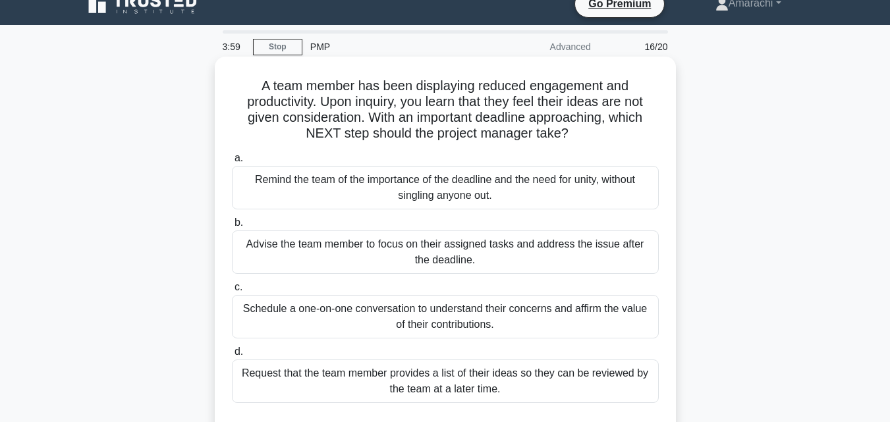
click at [491, 314] on div "Schedule a one-on-one conversation to understand their concerns and affirm the …" at bounding box center [445, 316] width 427 height 43
click at [232, 292] on input "c. Schedule a one-on-one conversation to understand their concerns and affirm t…" at bounding box center [232, 287] width 0 height 9
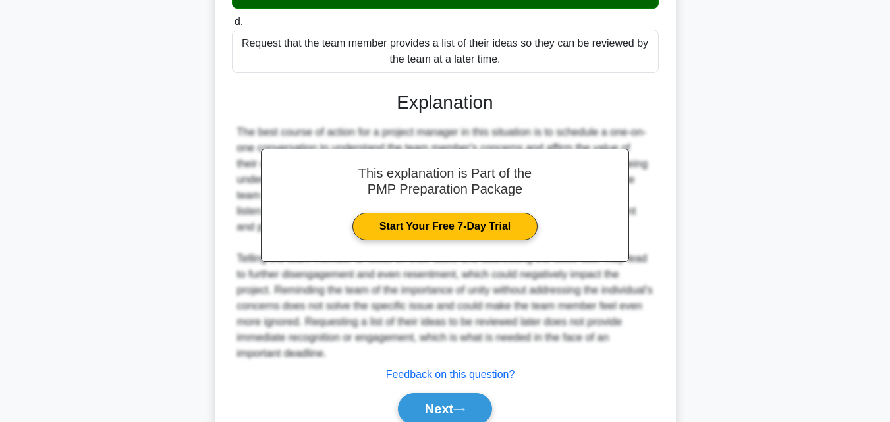
scroll to position [406, 0]
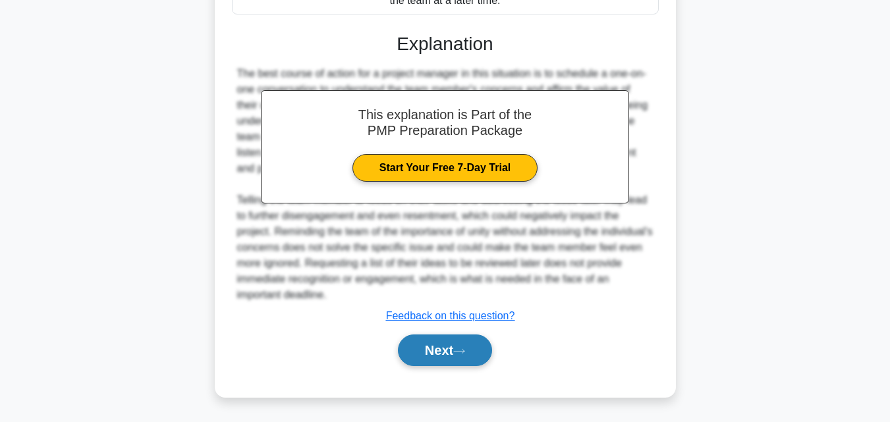
click at [482, 348] on button "Next" at bounding box center [445, 351] width 94 height 32
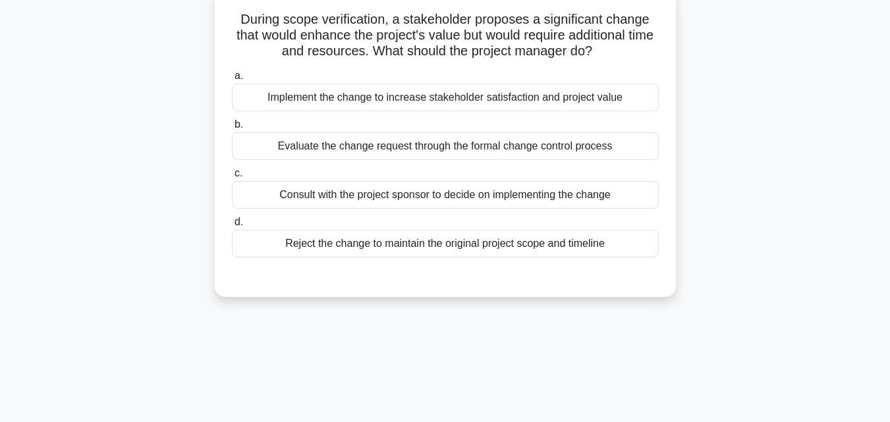
scroll to position [34, 0]
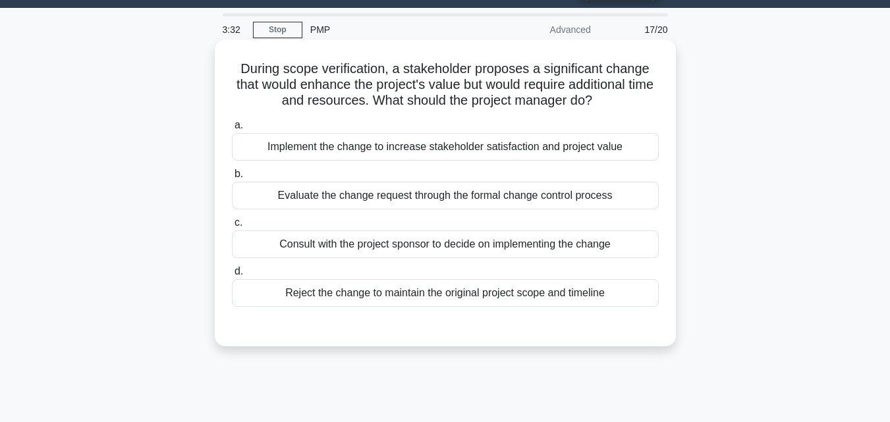
click at [469, 198] on div "Evaluate the change request through the formal change control process" at bounding box center [445, 196] width 427 height 28
click at [232, 178] on input "b. Evaluate the change request through the formal change control process" at bounding box center [232, 174] width 0 height 9
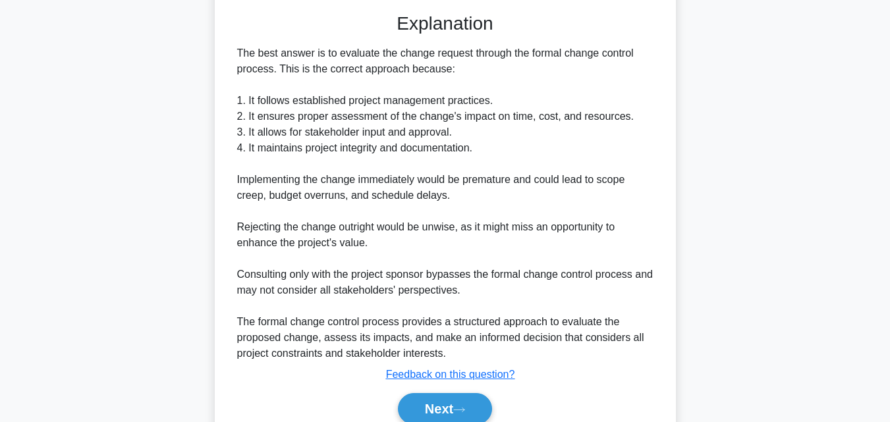
scroll to position [406, 0]
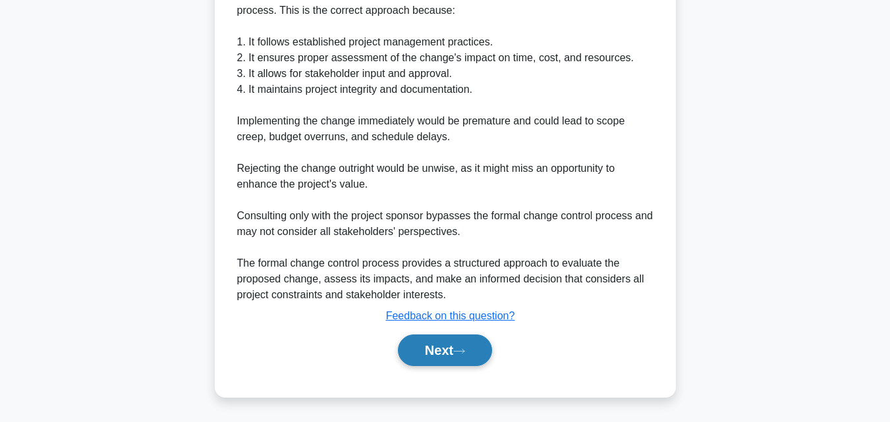
click at [477, 356] on button "Next" at bounding box center [445, 351] width 94 height 32
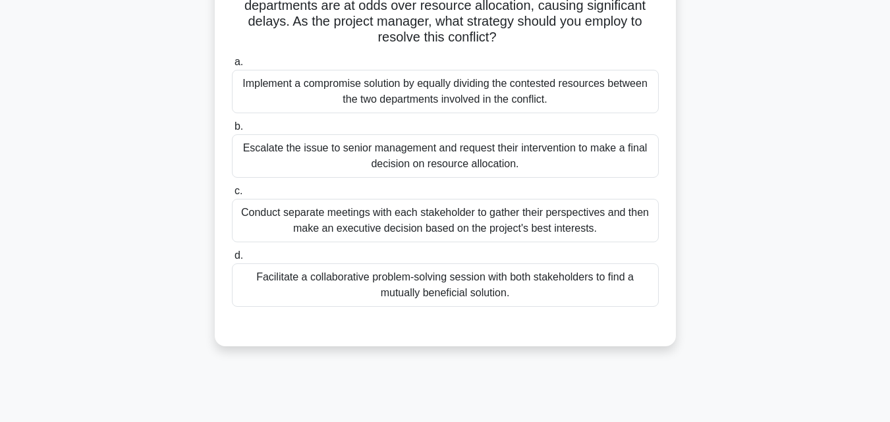
scroll to position [132, 0]
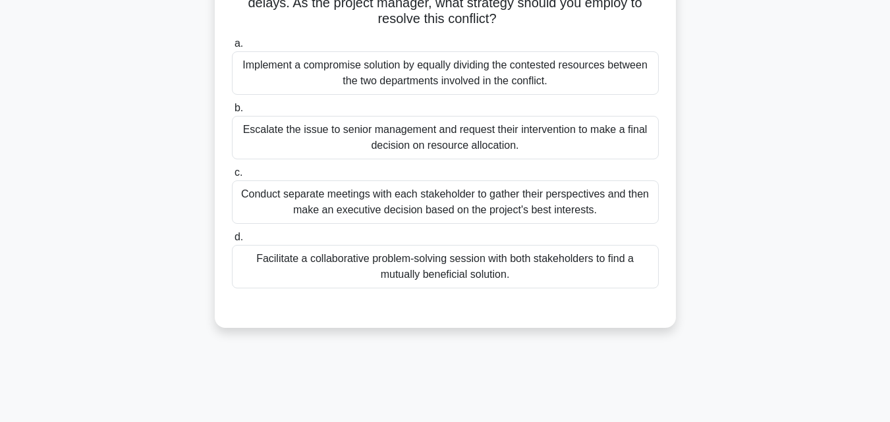
click at [413, 202] on div "Conduct separate meetings with each stakeholder to gather their perspectives an…" at bounding box center [445, 201] width 427 height 43
click at [232, 177] on input "c. Conduct separate meetings with each stakeholder to gather their perspectives…" at bounding box center [232, 173] width 0 height 9
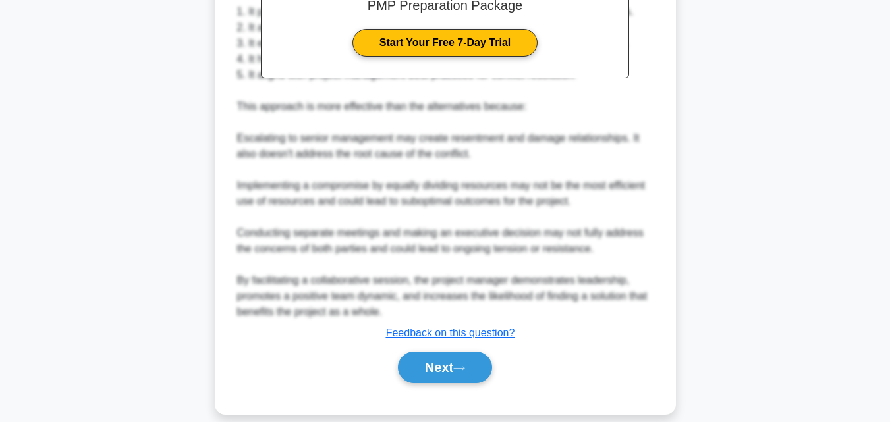
scroll to position [550, 0]
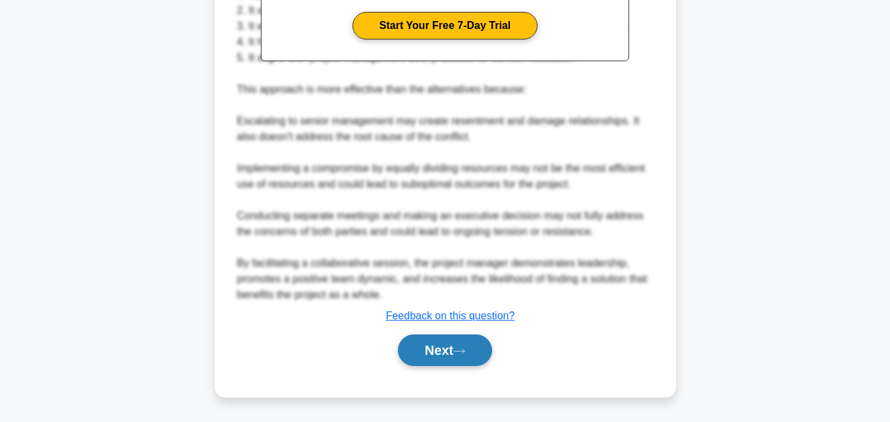
click at [471, 354] on button "Next" at bounding box center [445, 351] width 94 height 32
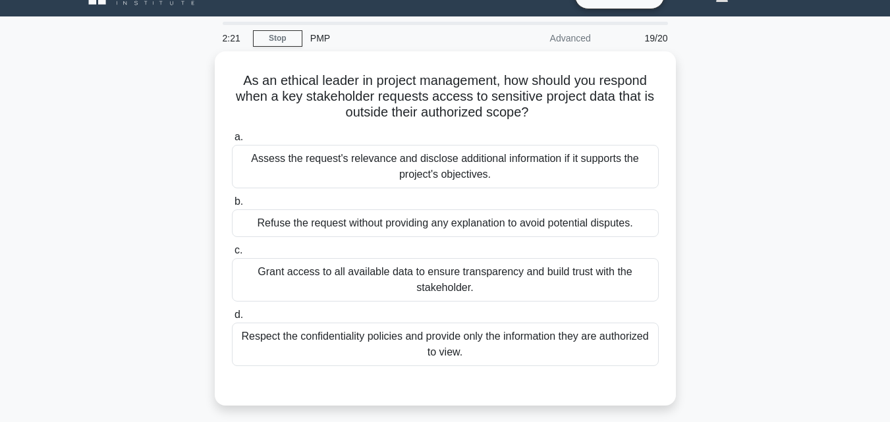
scroll to position [0, 0]
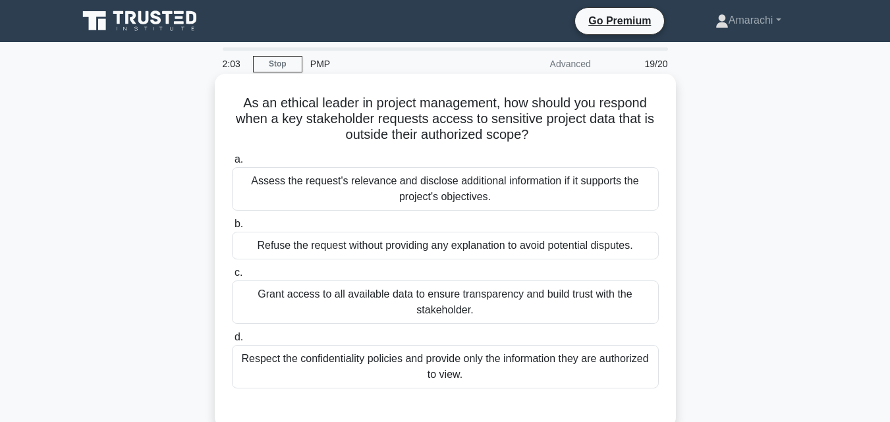
click at [484, 365] on div "Respect the confidentiality policies and provide only the information they are …" at bounding box center [445, 366] width 427 height 43
click at [232, 342] on input "d. Respect the confidentiality policies and provide only the information they a…" at bounding box center [232, 337] width 0 height 9
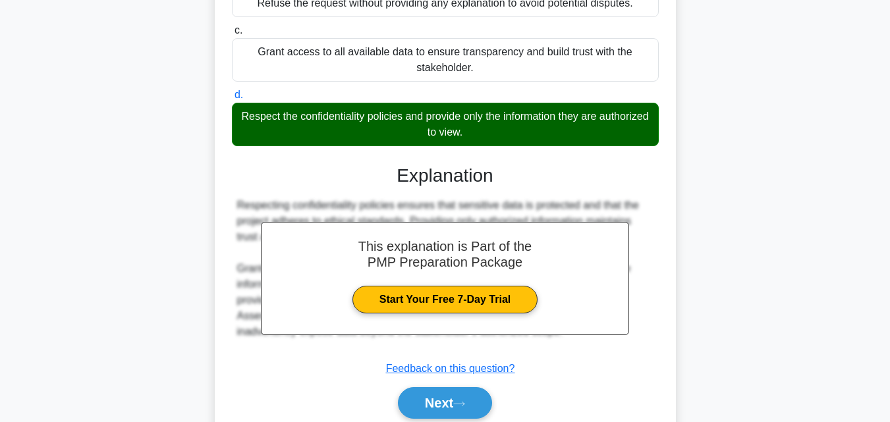
scroll to position [296, 0]
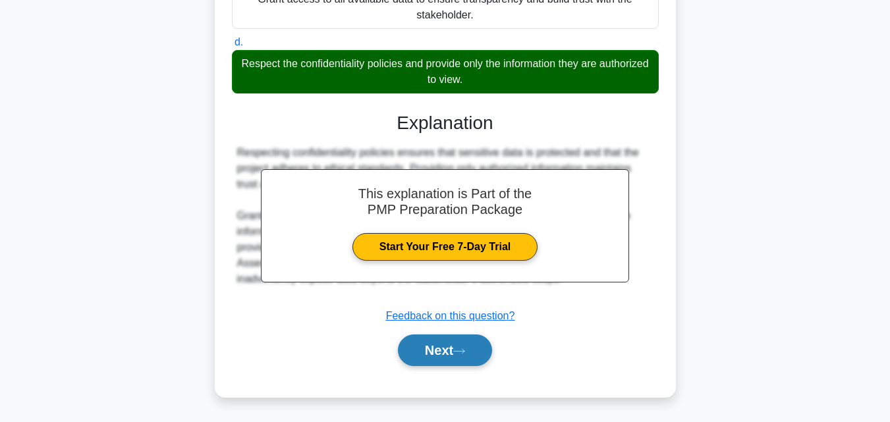
click at [468, 344] on button "Next" at bounding box center [445, 351] width 94 height 32
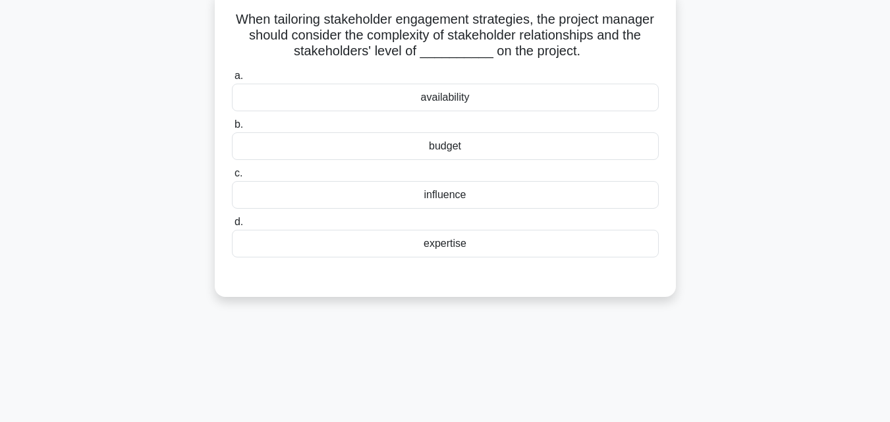
scroll to position [26, 0]
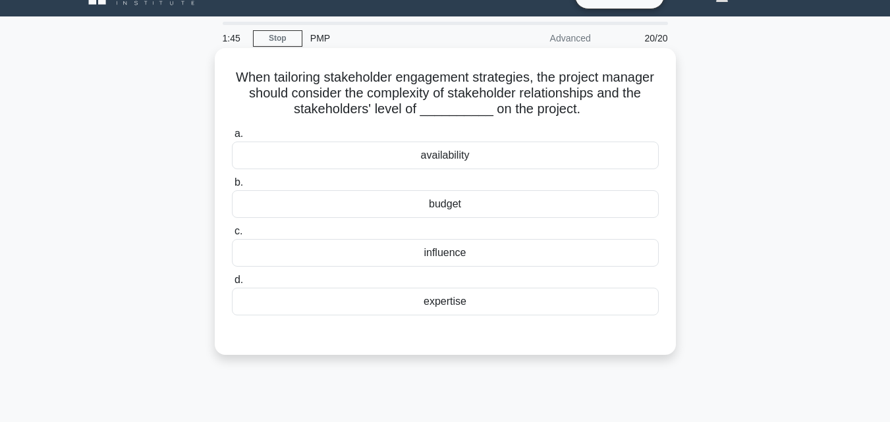
click at [462, 253] on div "influence" at bounding box center [445, 253] width 427 height 28
click at [232, 236] on input "c. influence" at bounding box center [232, 231] width 0 height 9
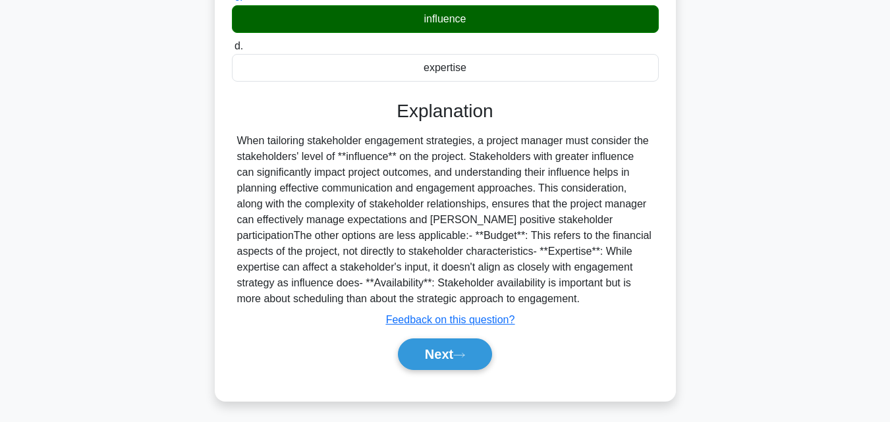
scroll to position [289, 0]
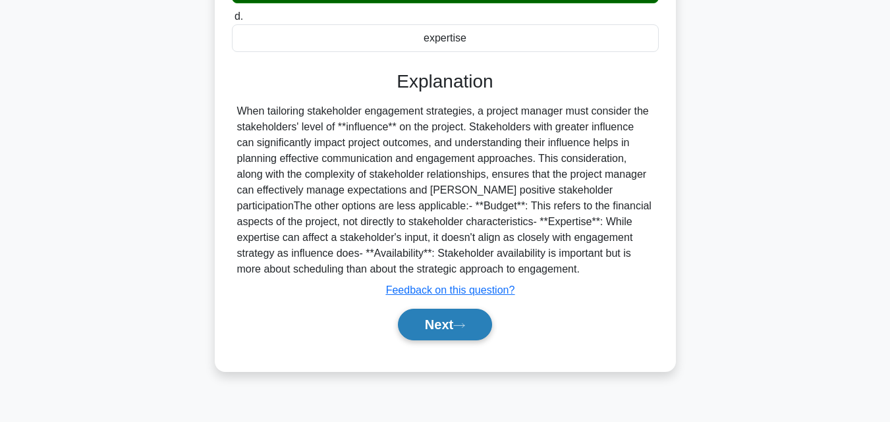
click at [469, 333] on button "Next" at bounding box center [445, 325] width 94 height 32
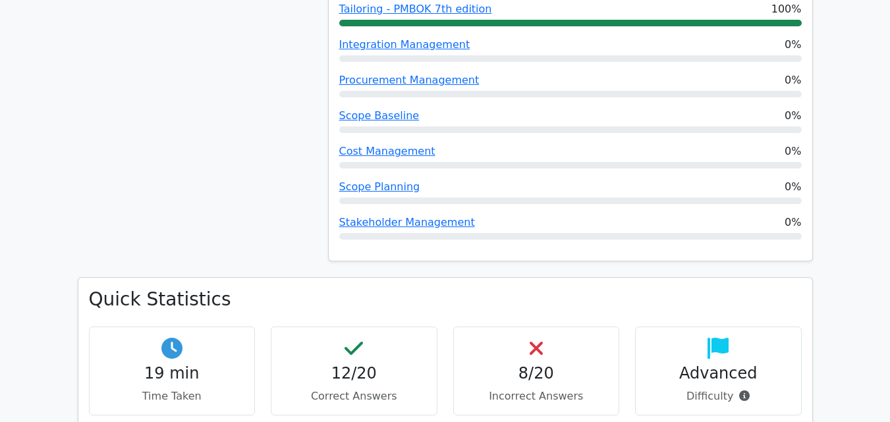
scroll to position [975, 0]
